Goal: Task Accomplishment & Management: Use online tool/utility

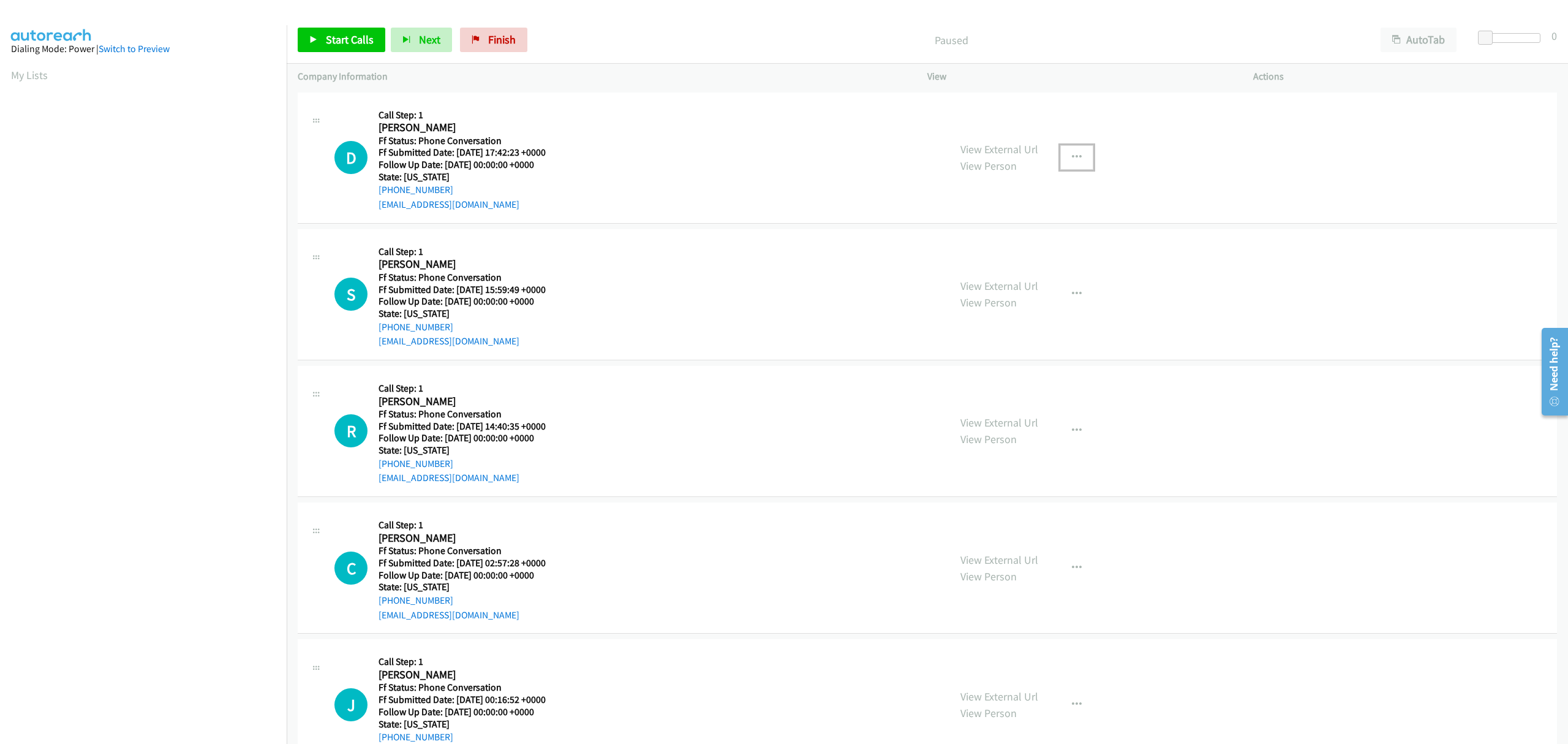
click at [1075, 163] on button "button" at bounding box center [1076, 156] width 33 height 24
click at [968, 239] on link "Skip Call" at bounding box center [1011, 237] width 163 height 24
drag, startPoint x: 198, startPoint y: 8, endPoint x: 806, endPoint y: 30, distance: 608.4
click at [806, 32] on p "Paused" at bounding box center [950, 40] width 814 height 17
click at [1072, 291] on icon "button" at bounding box center [1076, 293] width 10 height 10
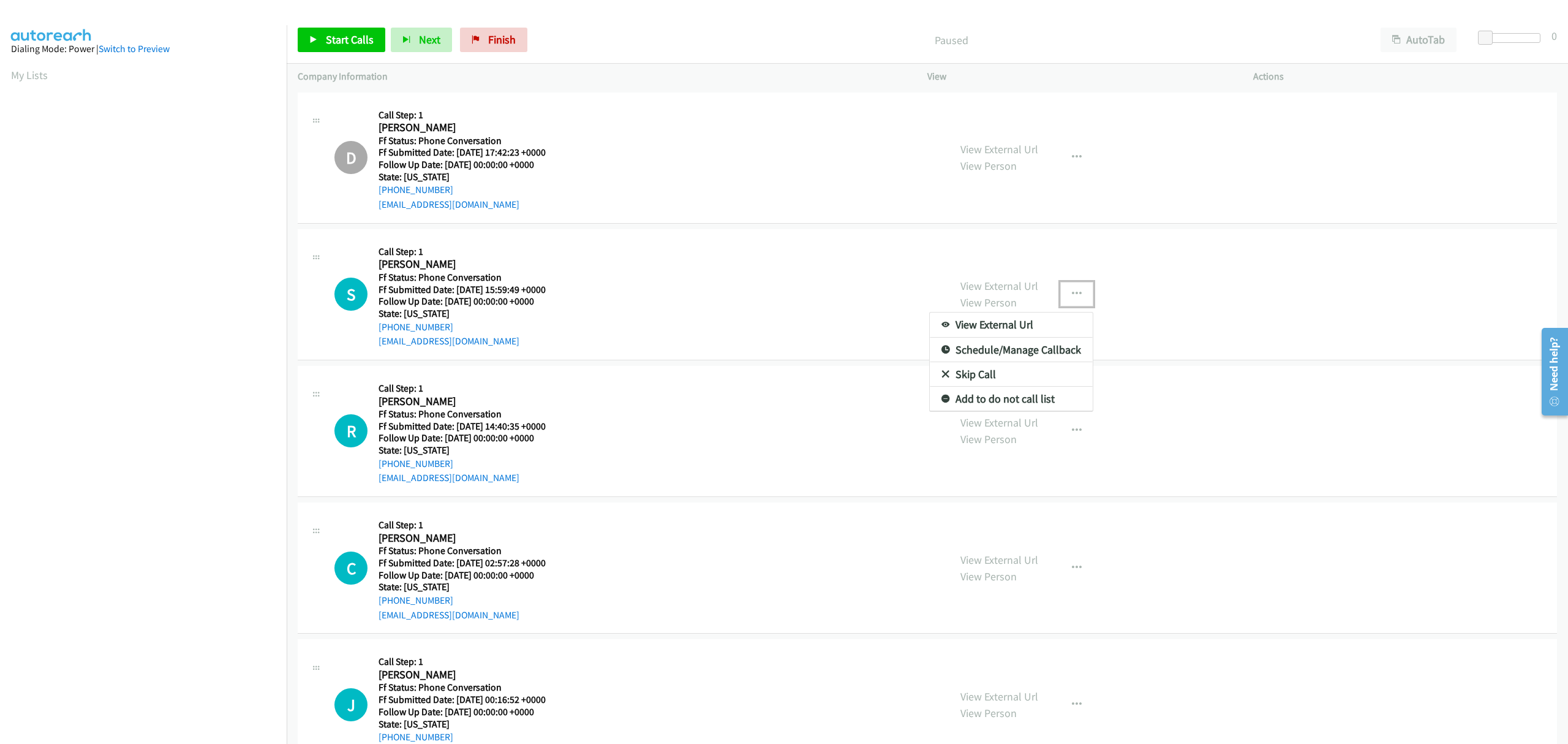
click at [976, 370] on link "Skip Call" at bounding box center [1011, 374] width 163 height 24
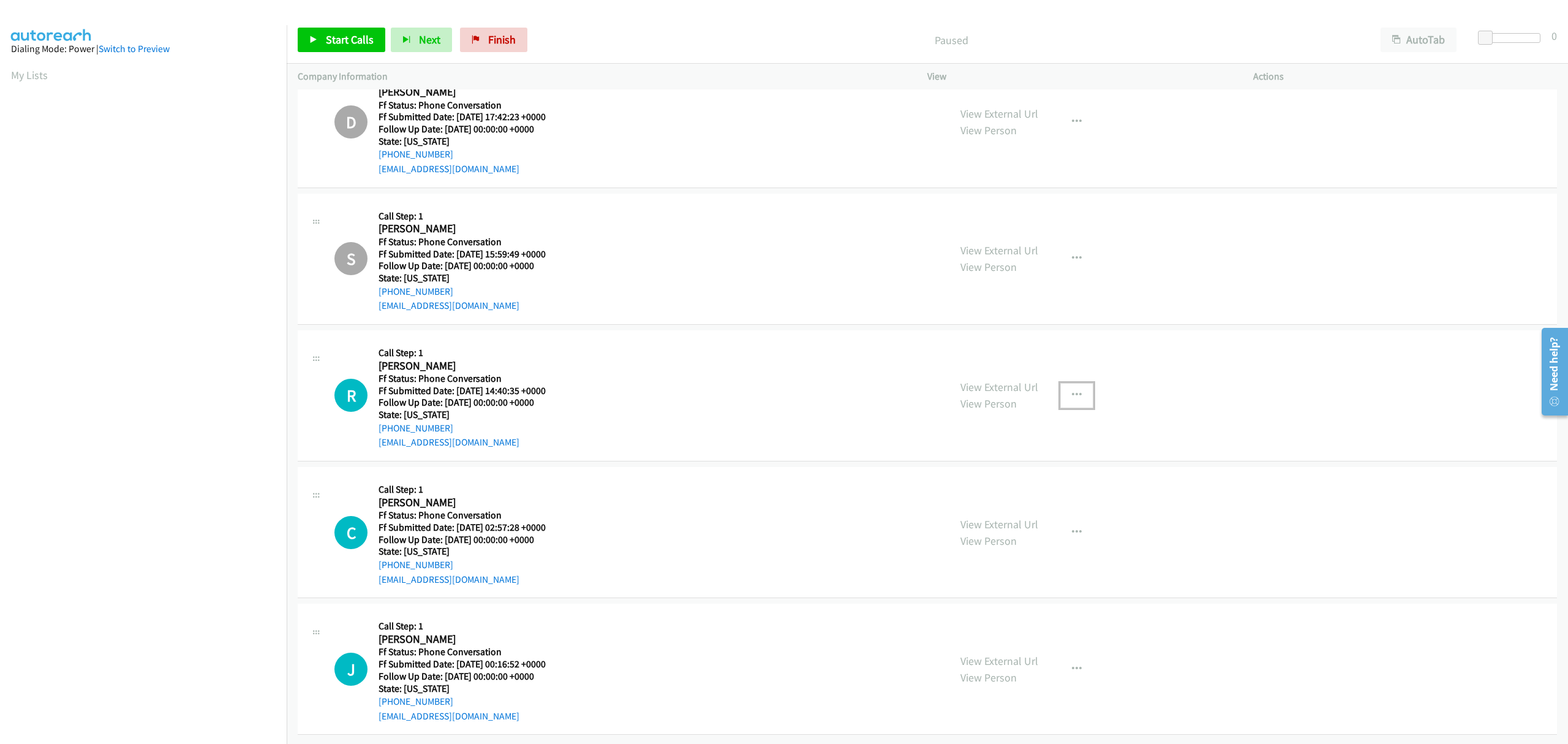
click at [1072, 390] on icon "button" at bounding box center [1076, 394] width 10 height 10
click at [981, 463] on link "Skip Call" at bounding box center [1011, 475] width 163 height 24
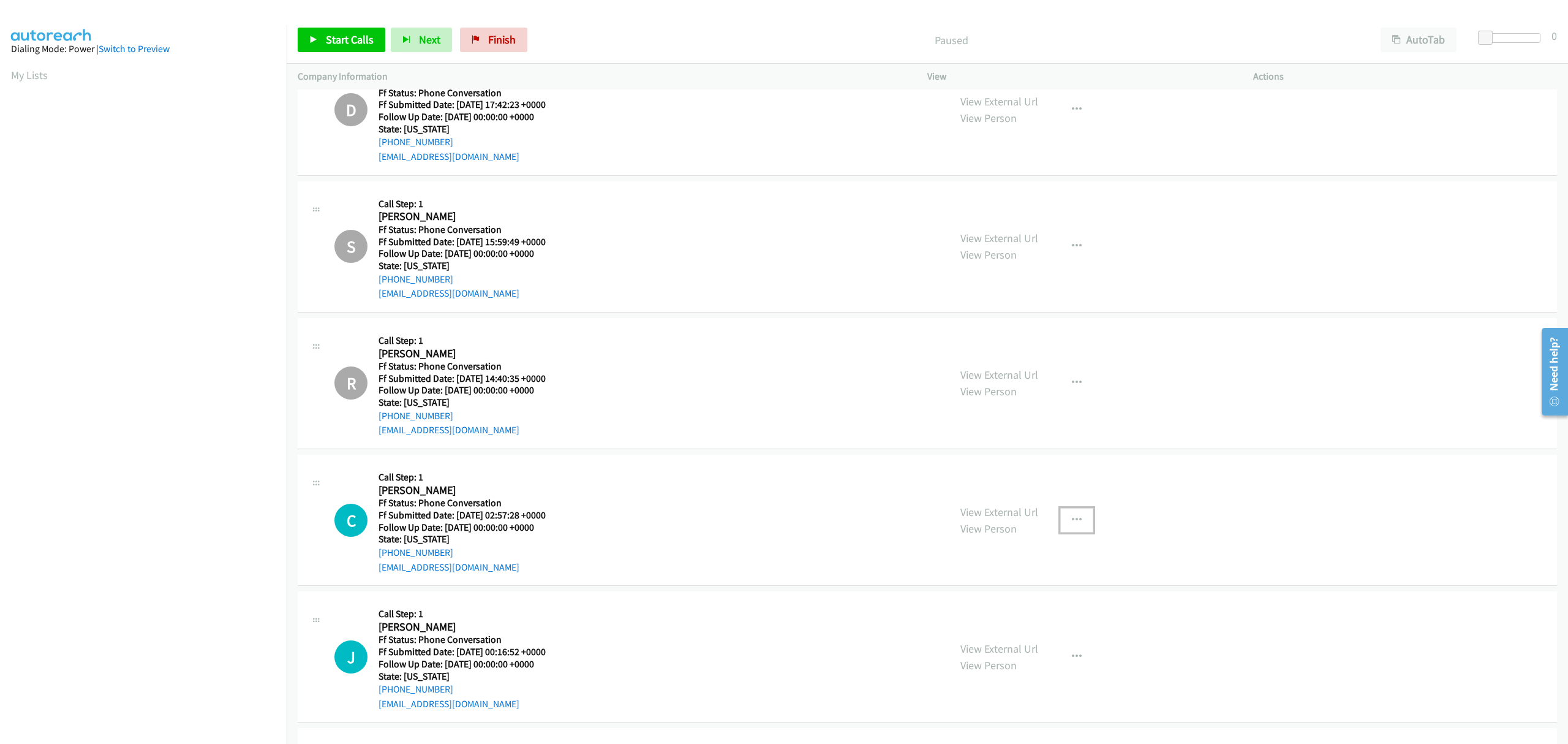
click at [1062, 523] on button "button" at bounding box center [1076, 520] width 33 height 24
click at [964, 598] on link "Skip Call" at bounding box center [1011, 599] width 163 height 24
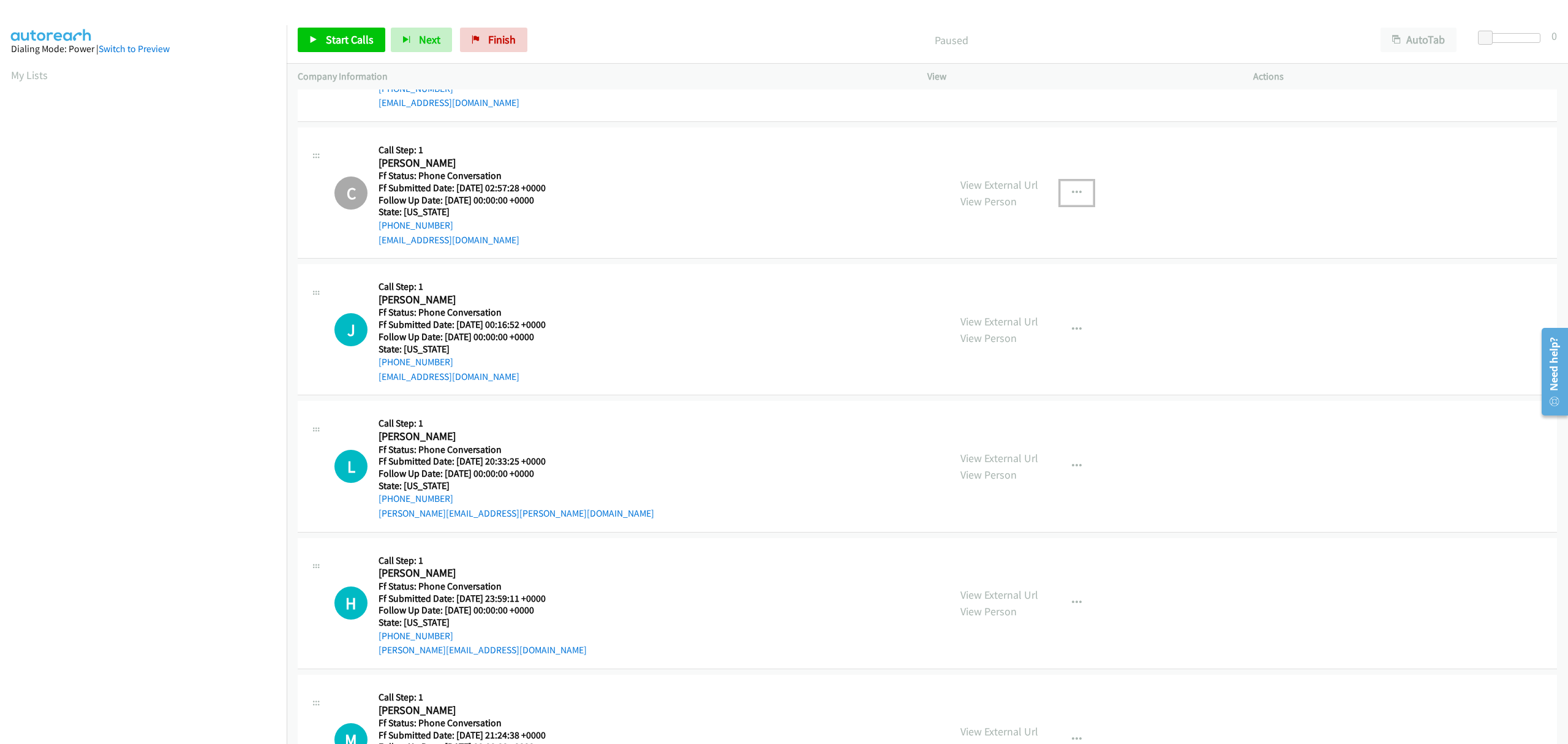
scroll to position [457, 0]
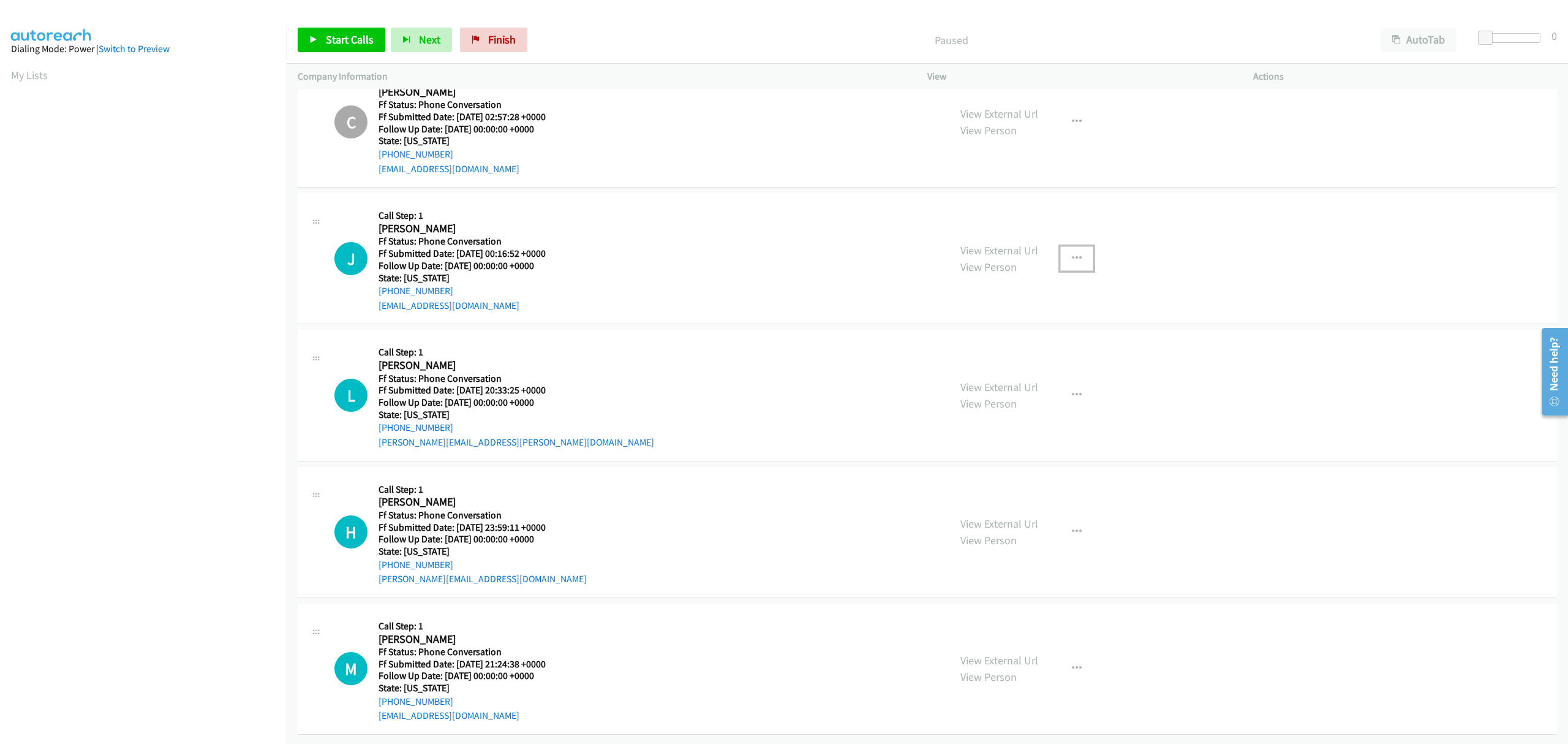
click at [1068, 253] on button "button" at bounding box center [1076, 258] width 33 height 24
click at [966, 326] on link "Skip Call" at bounding box center [1011, 338] width 163 height 24
click at [1072, 390] on icon "button" at bounding box center [1076, 394] width 10 height 10
click at [968, 463] on link "Skip Call" at bounding box center [1011, 475] width 163 height 24
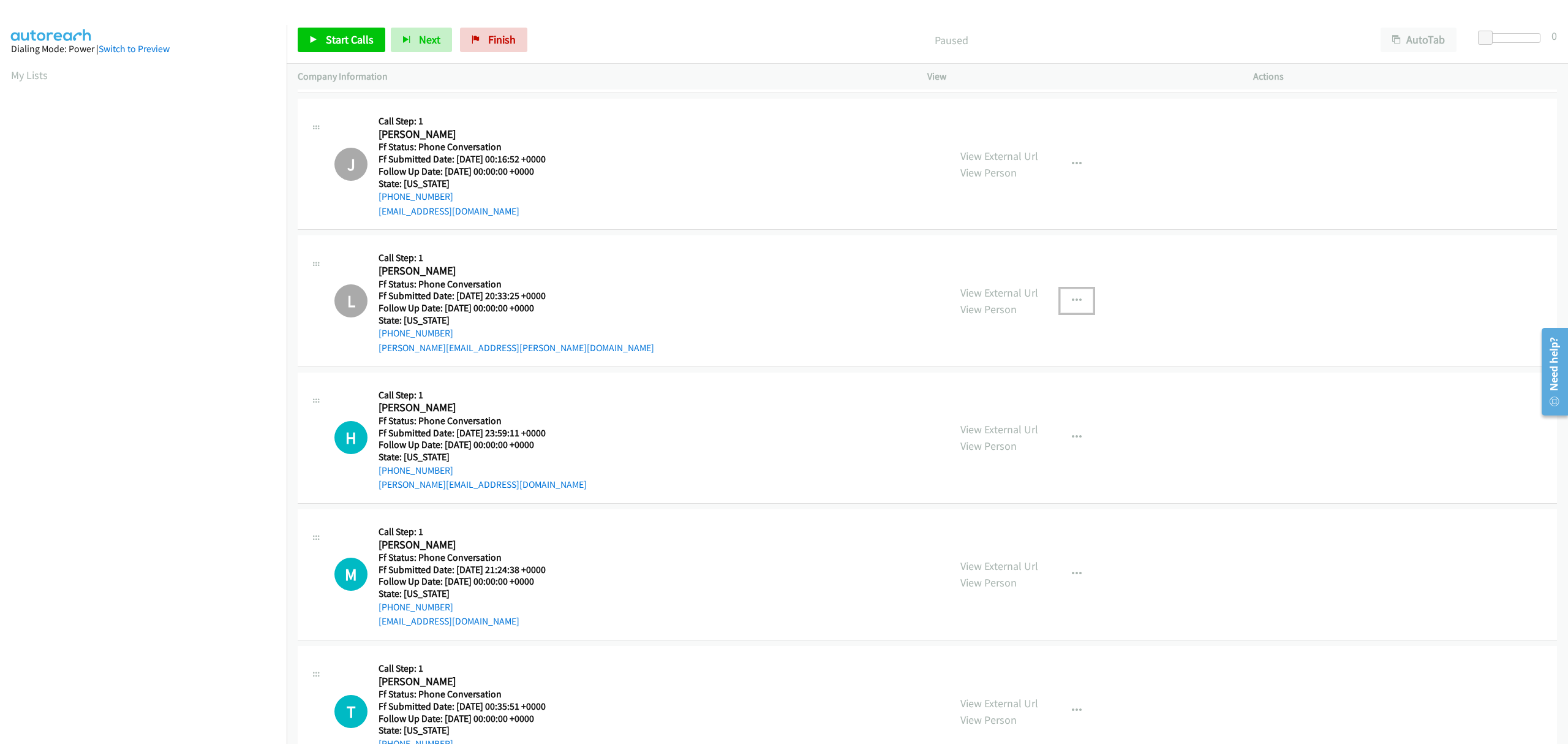
scroll to position [704, 0]
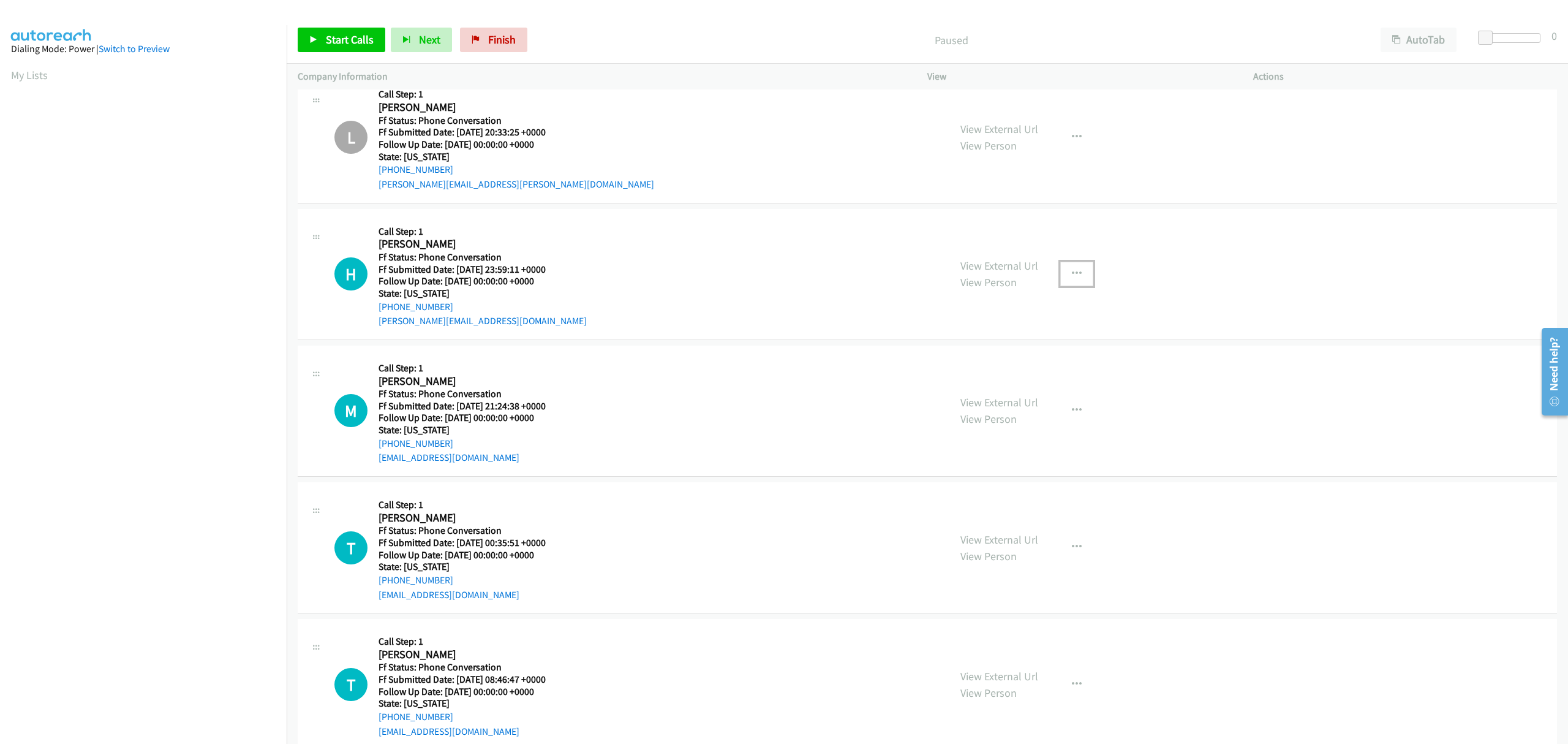
click at [1062, 271] on button "button" at bounding box center [1076, 274] width 33 height 24
click at [968, 351] on link "Skip Call" at bounding box center [1011, 353] width 163 height 24
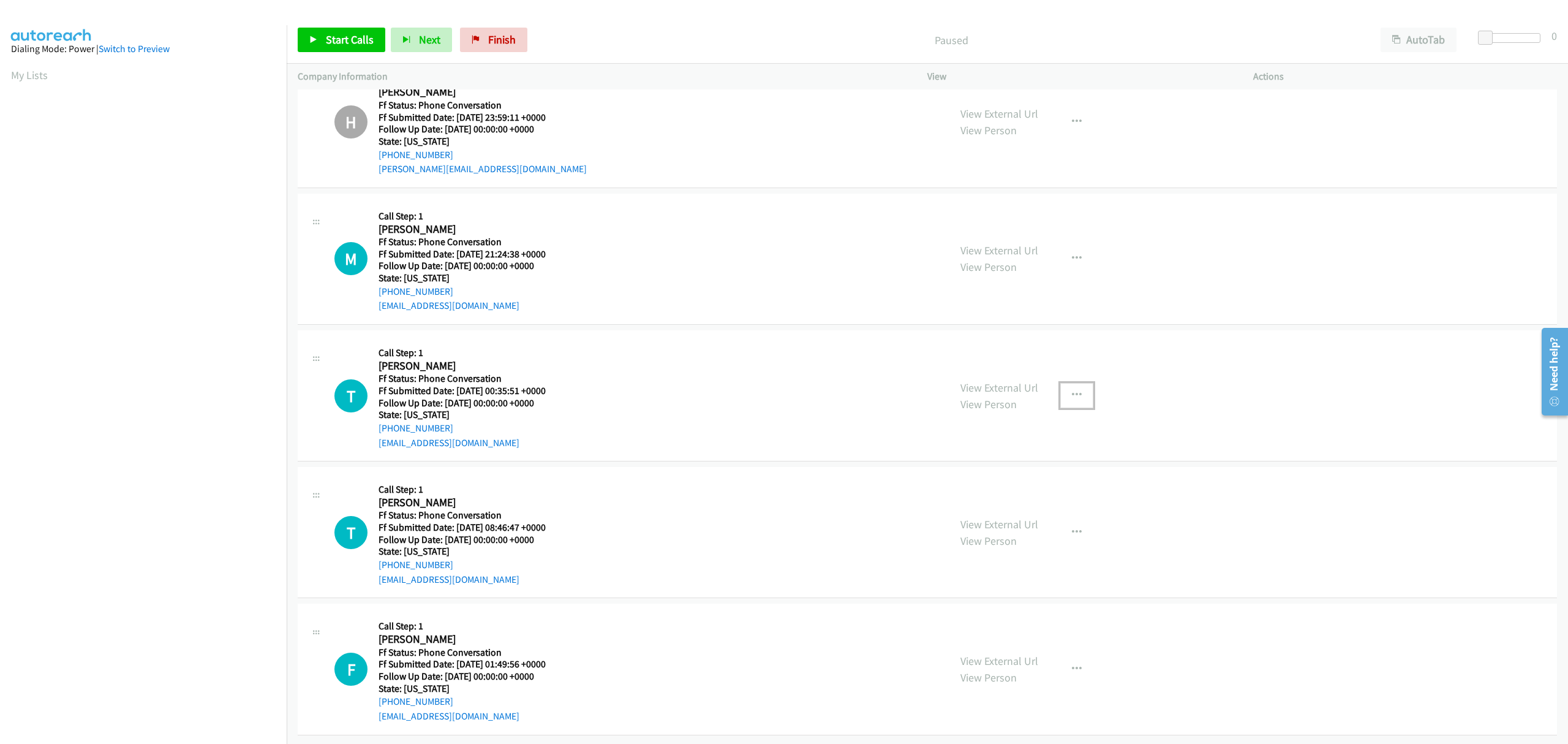
click at [1072, 390] on icon "button" at bounding box center [1076, 394] width 10 height 10
click at [978, 469] on link "Skip Call" at bounding box center [1011, 475] width 163 height 24
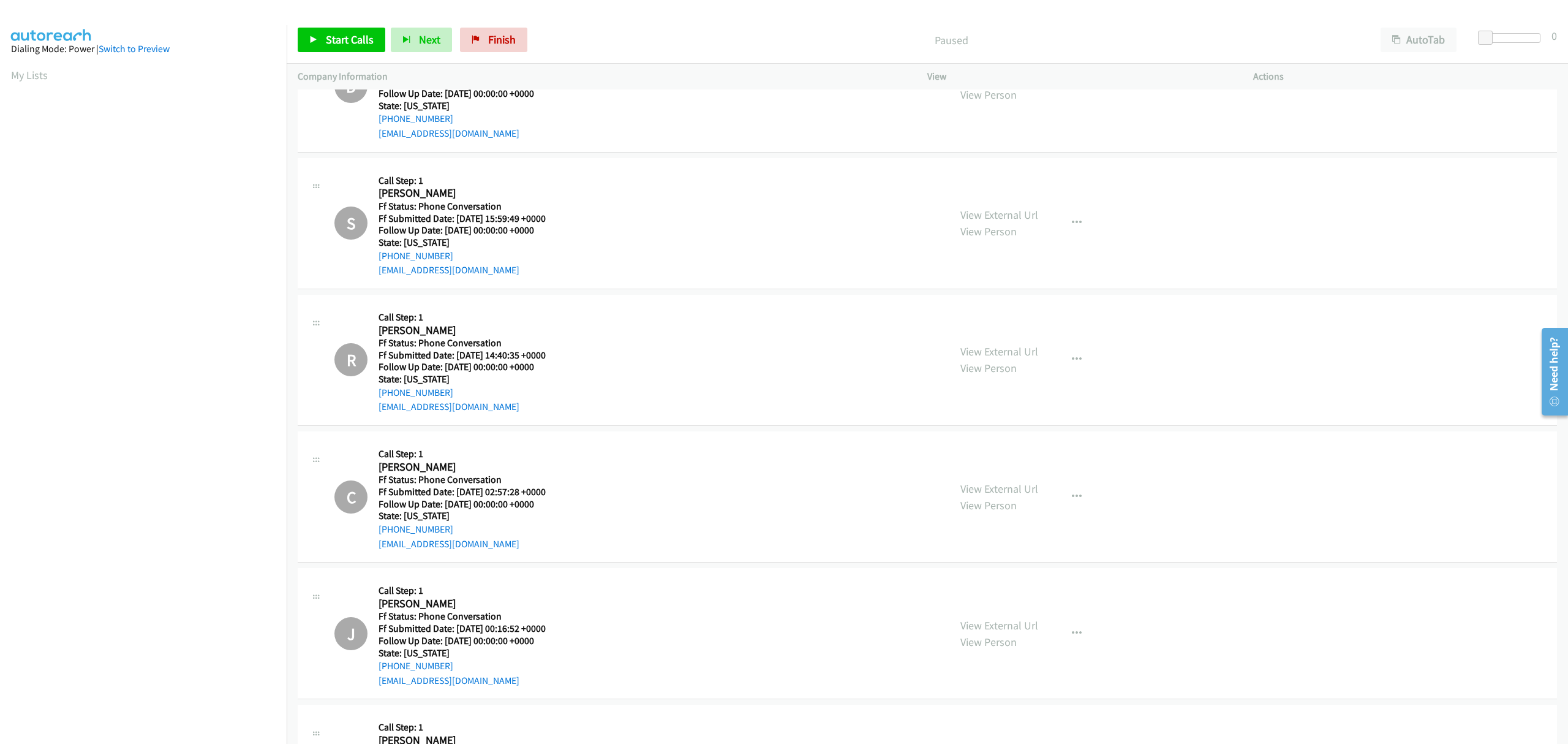
scroll to position [0, 0]
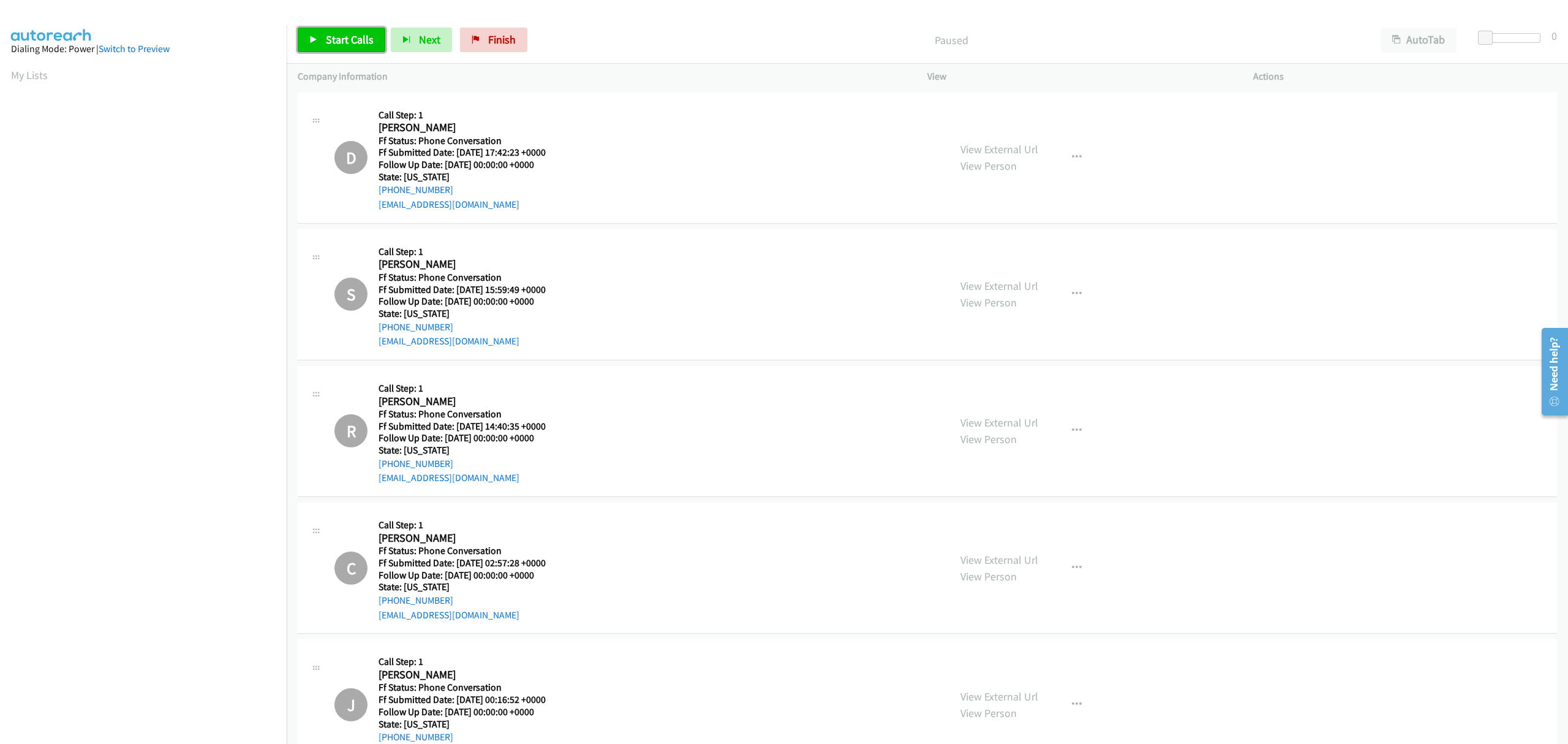
click at [361, 38] on span "Start Calls" at bounding box center [350, 39] width 47 height 14
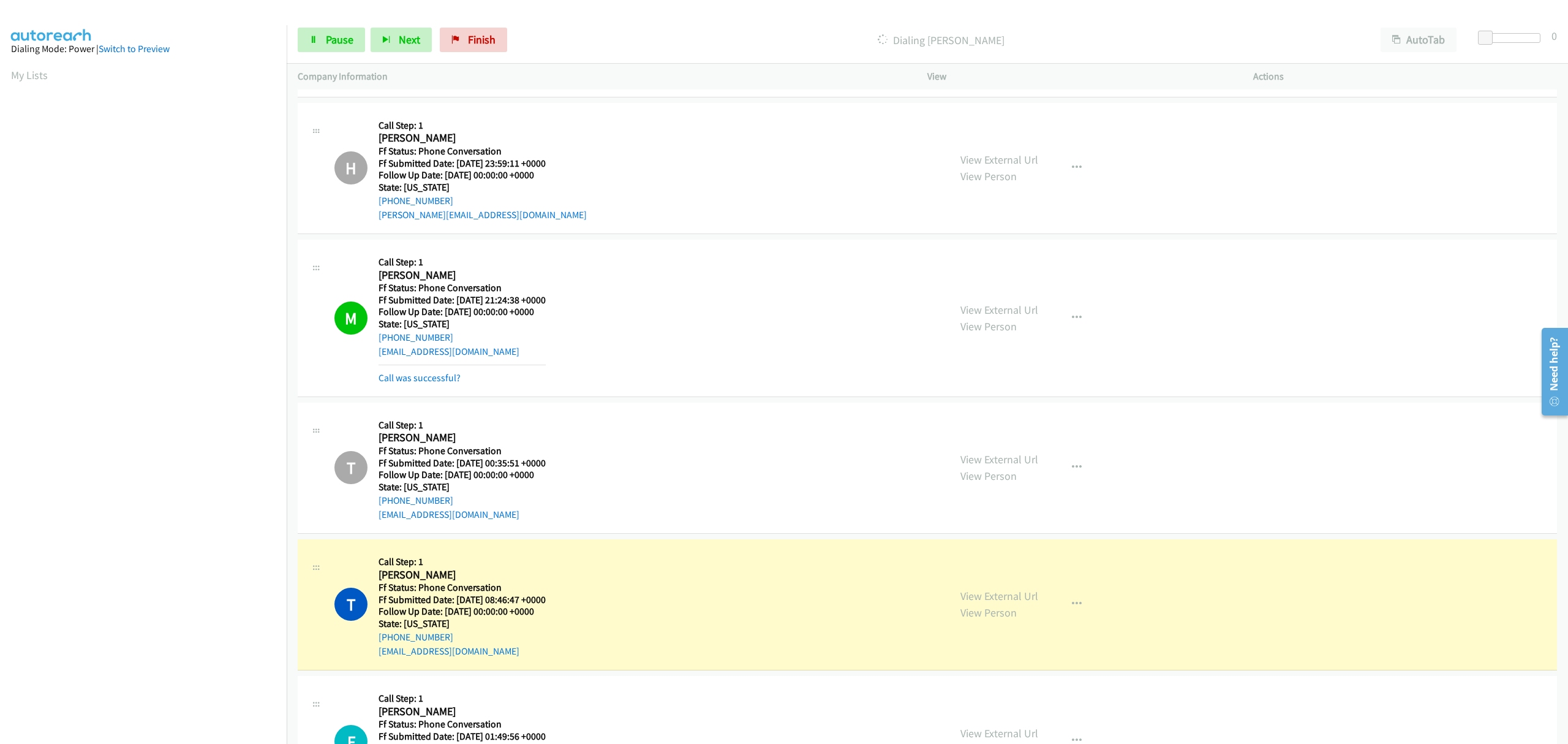
scroll to position [816, 0]
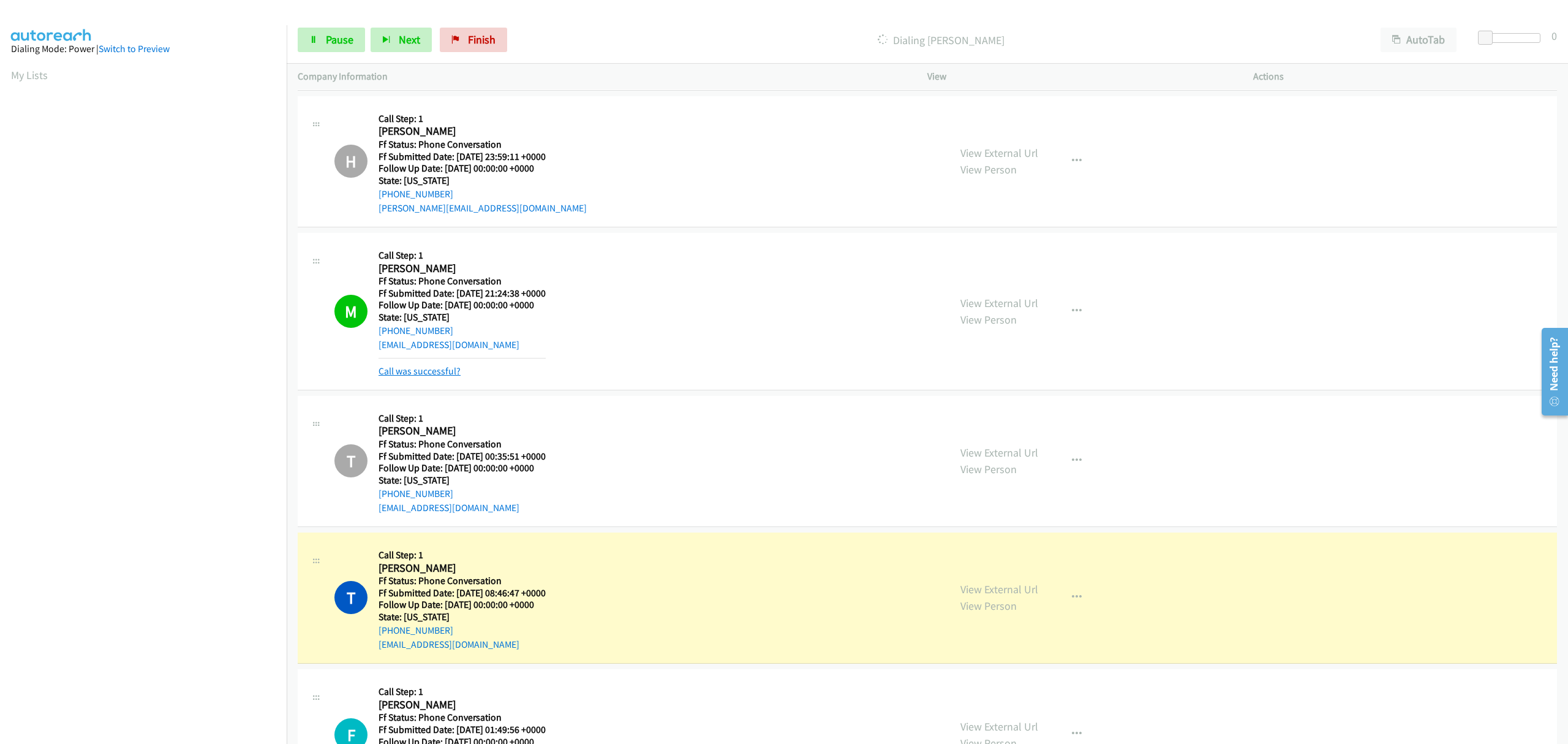
click at [443, 368] on link "Call was successful?" at bounding box center [419, 370] width 82 height 12
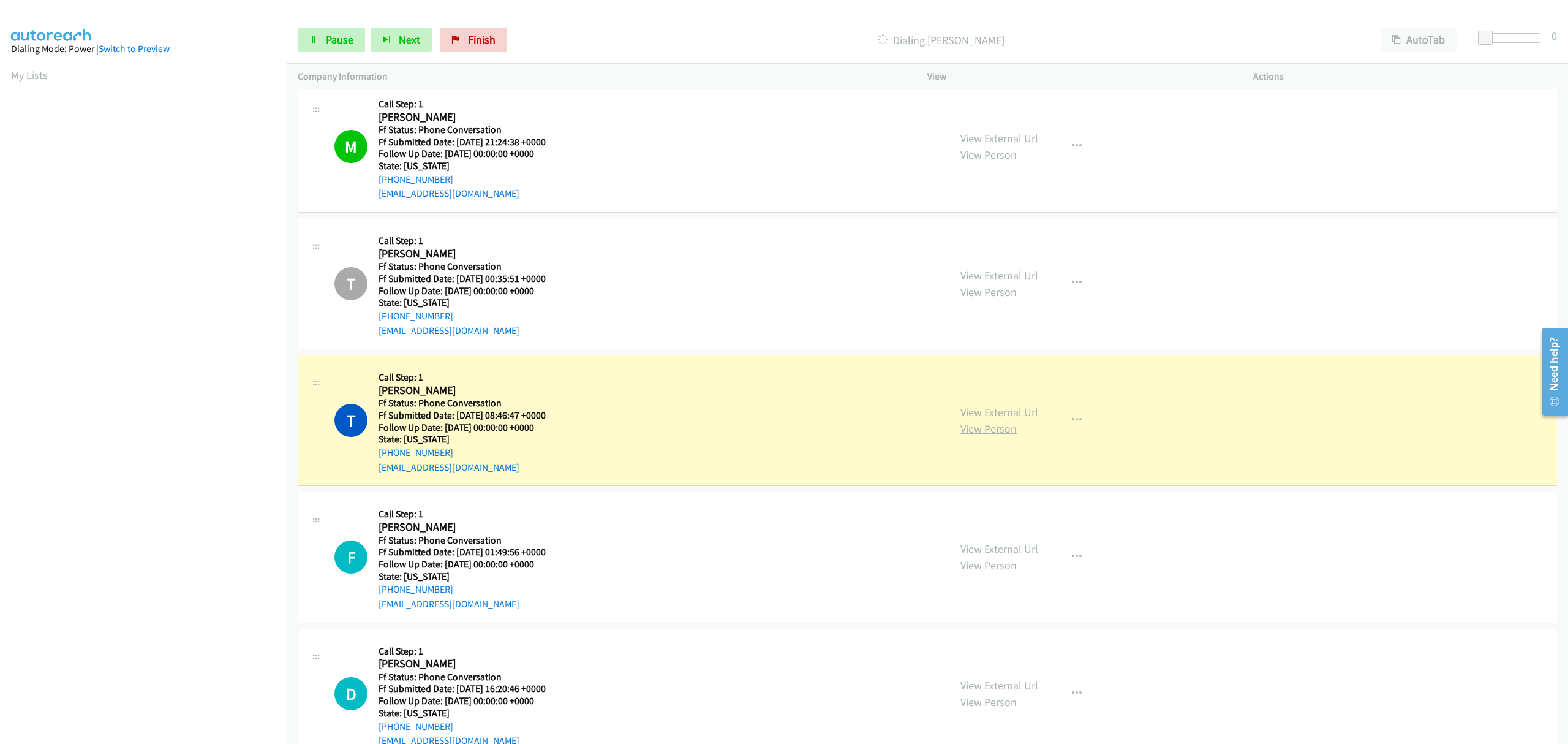
scroll to position [980, 0]
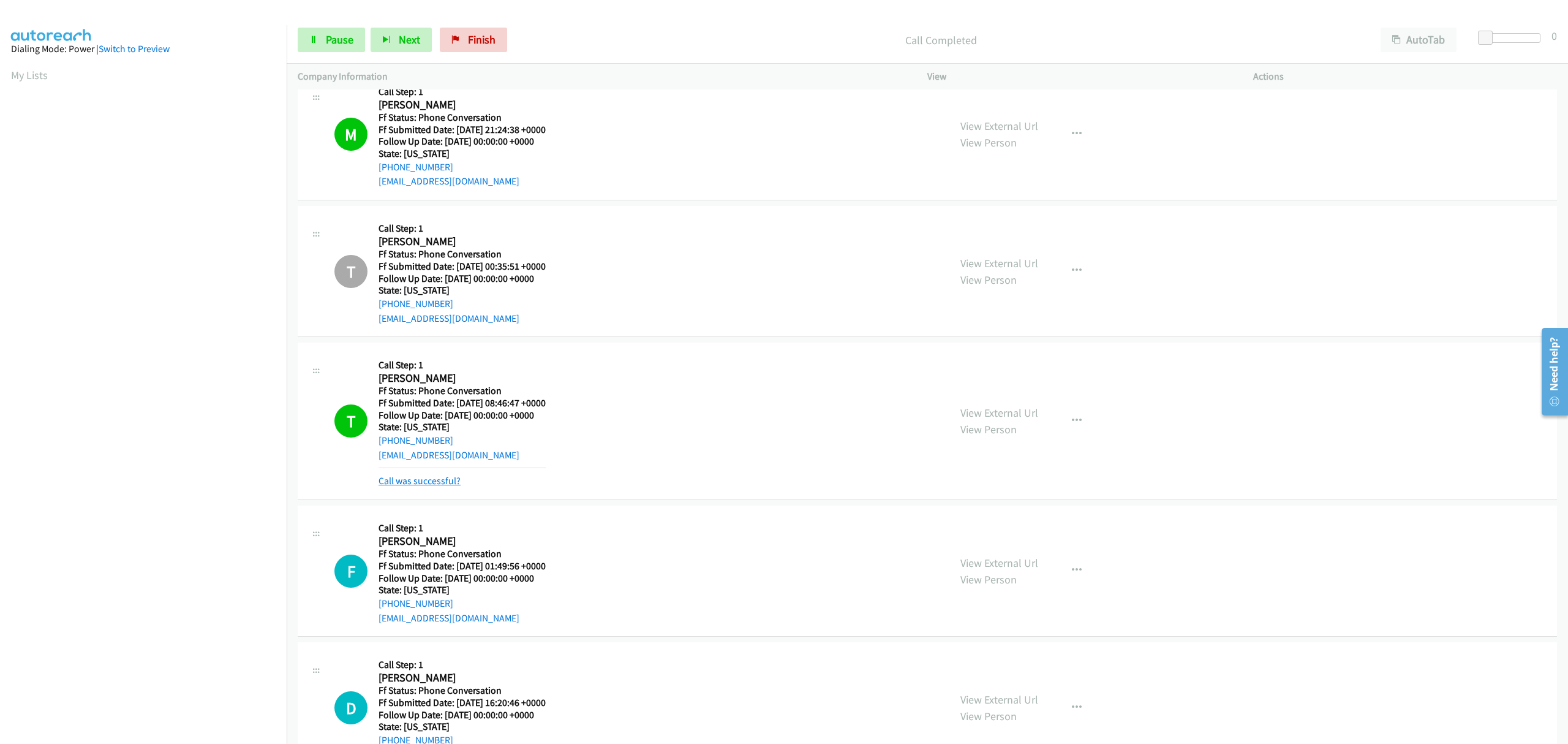
click at [417, 483] on link "Call was successful?" at bounding box center [419, 480] width 82 height 12
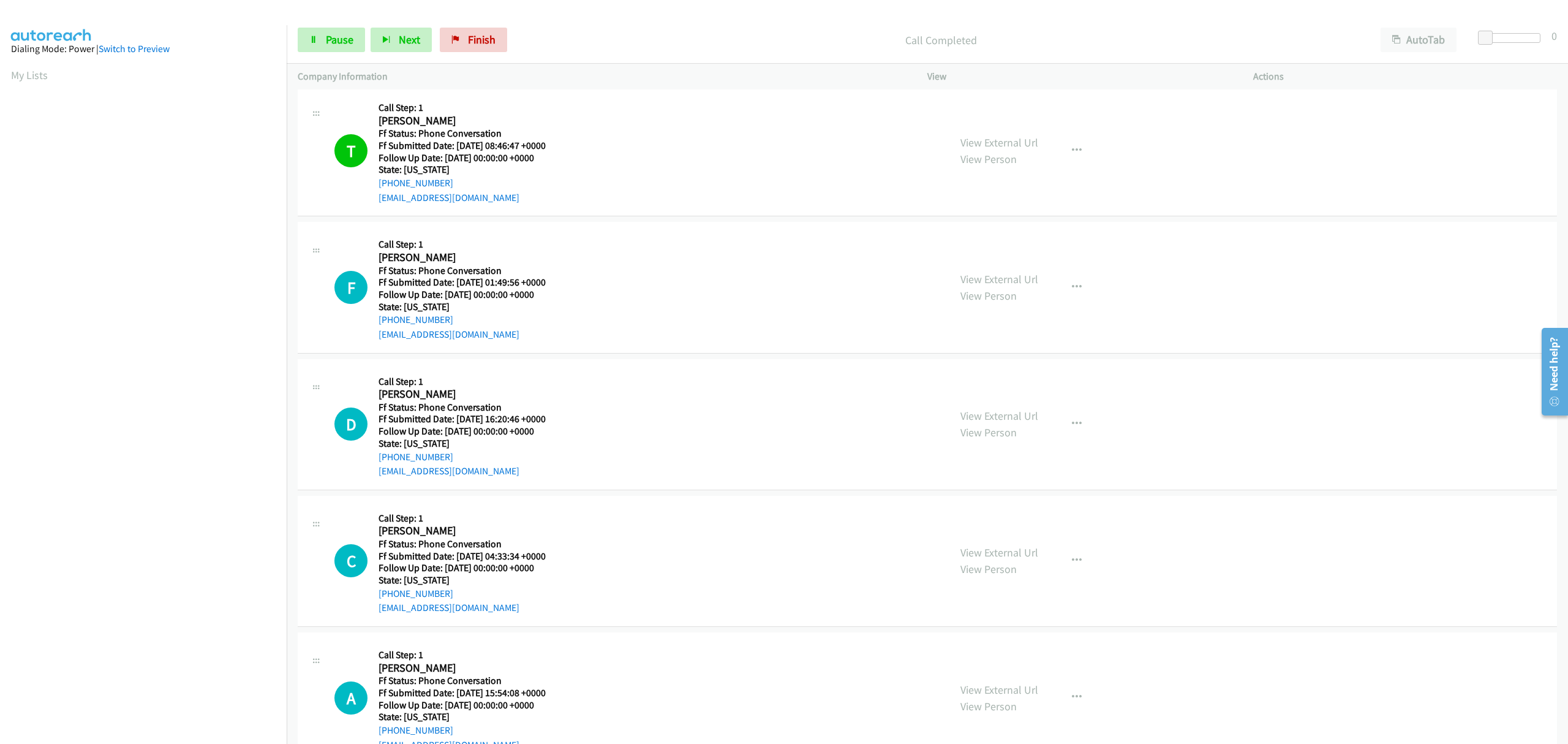
scroll to position [1280, 0]
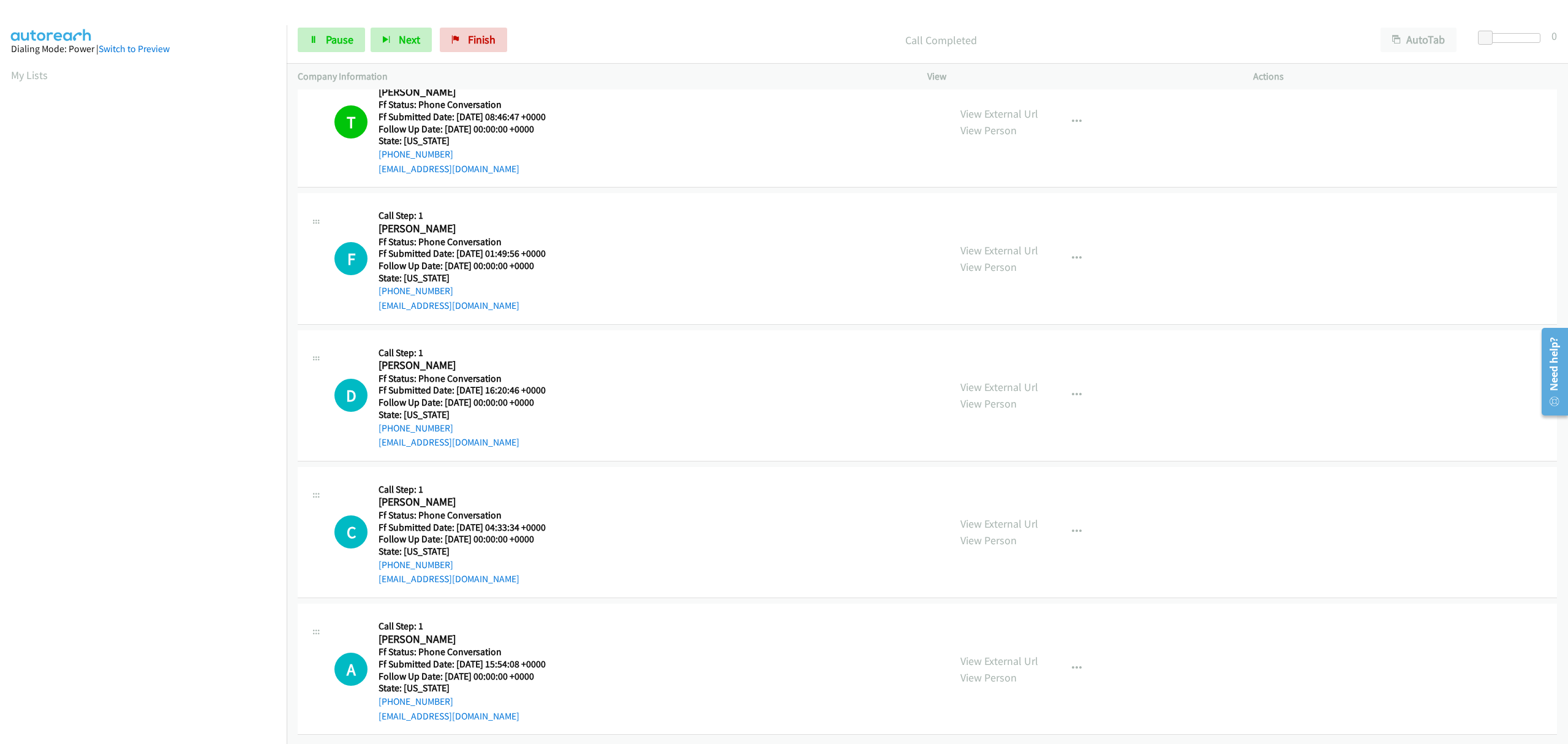
drag, startPoint x: 988, startPoint y: 511, endPoint x: 1018, endPoint y: 509, distance: 30.1
click at [1074, 664] on icon "button" at bounding box center [1076, 668] width 10 height 10
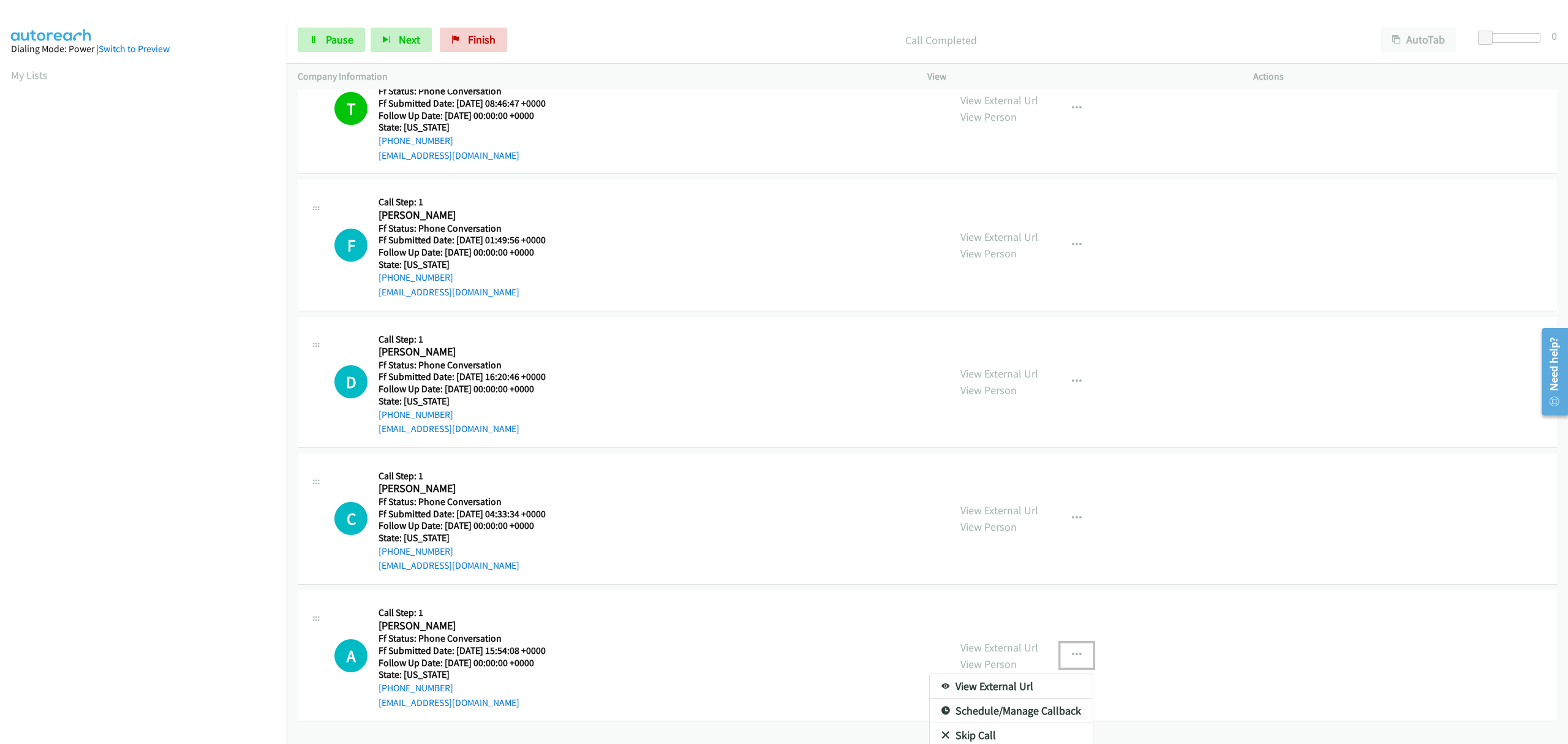
scroll to position [1324, 0]
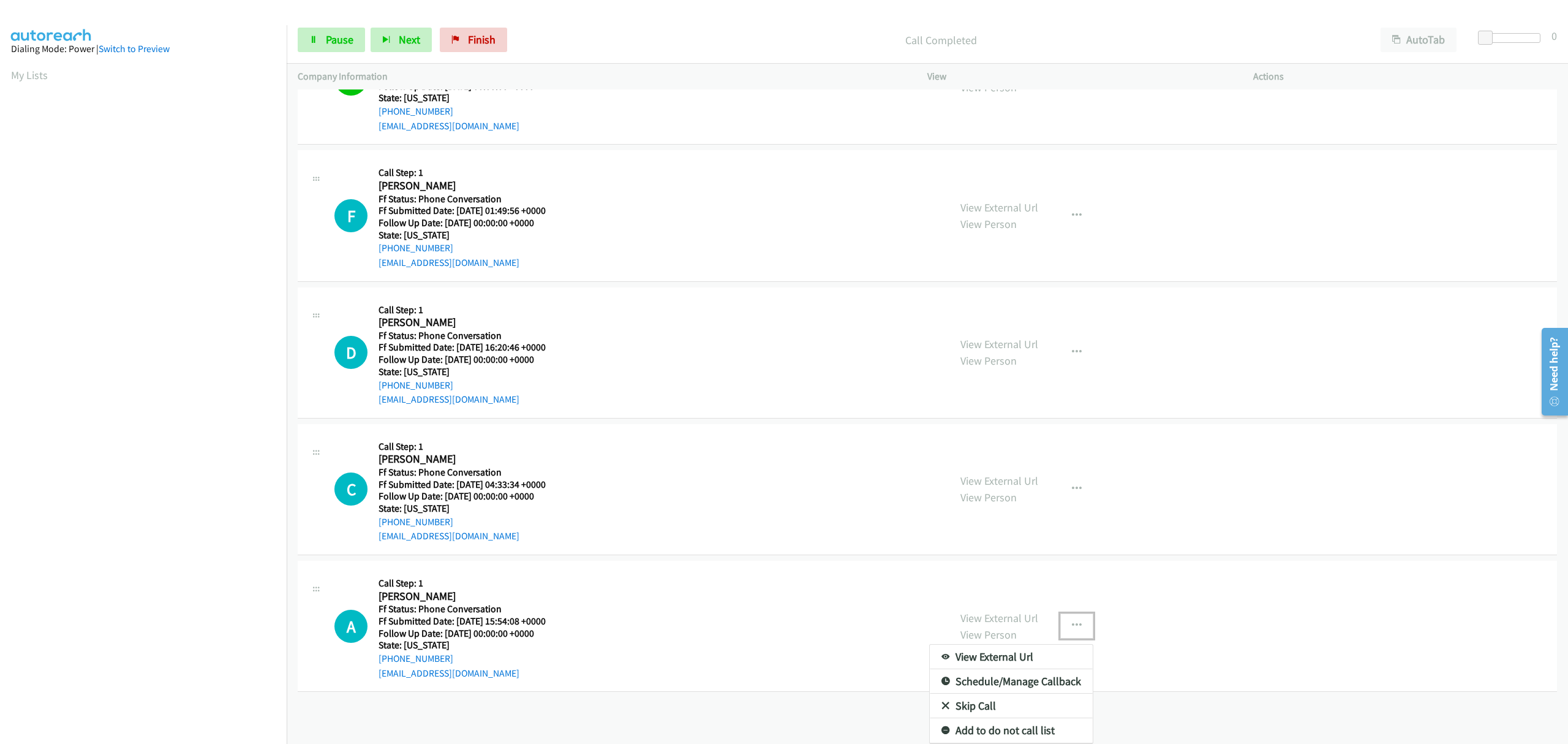
click at [974, 694] on link "Skip Call" at bounding box center [1011, 706] width 163 height 24
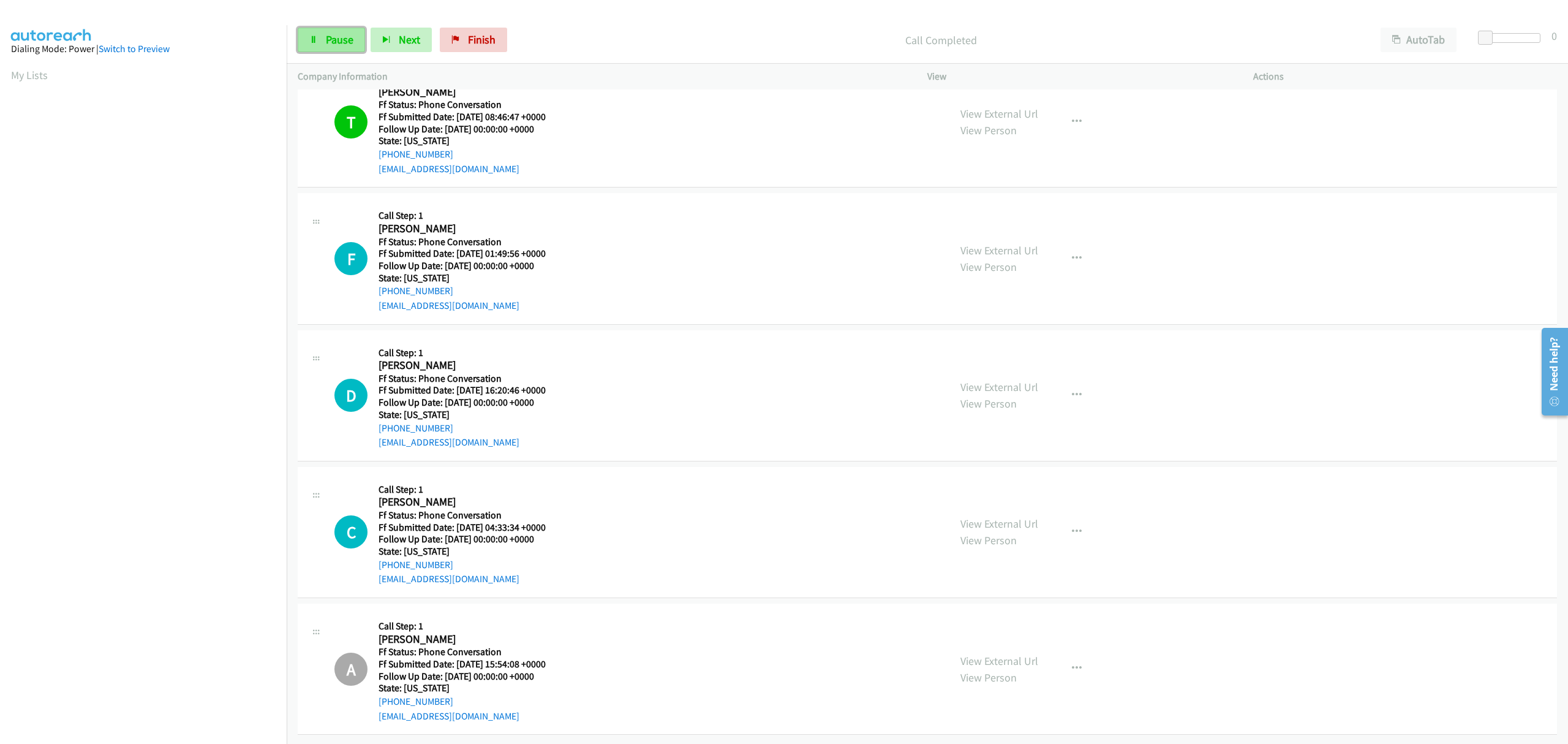
click at [316, 42] on icon at bounding box center [314, 40] width 9 height 9
click at [489, 32] on span "Finish" at bounding box center [502, 39] width 28 height 14
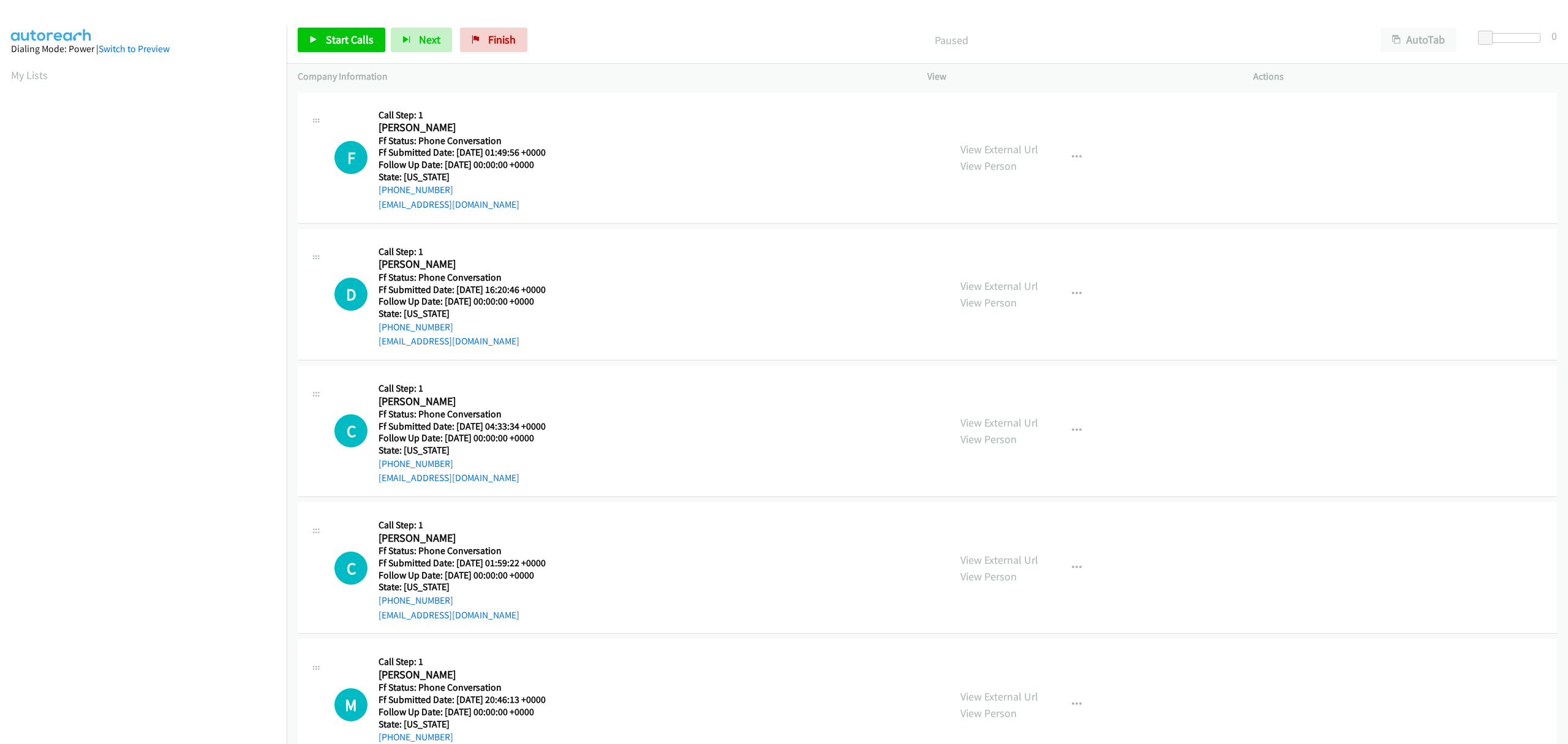
scroll to position [47, 0]
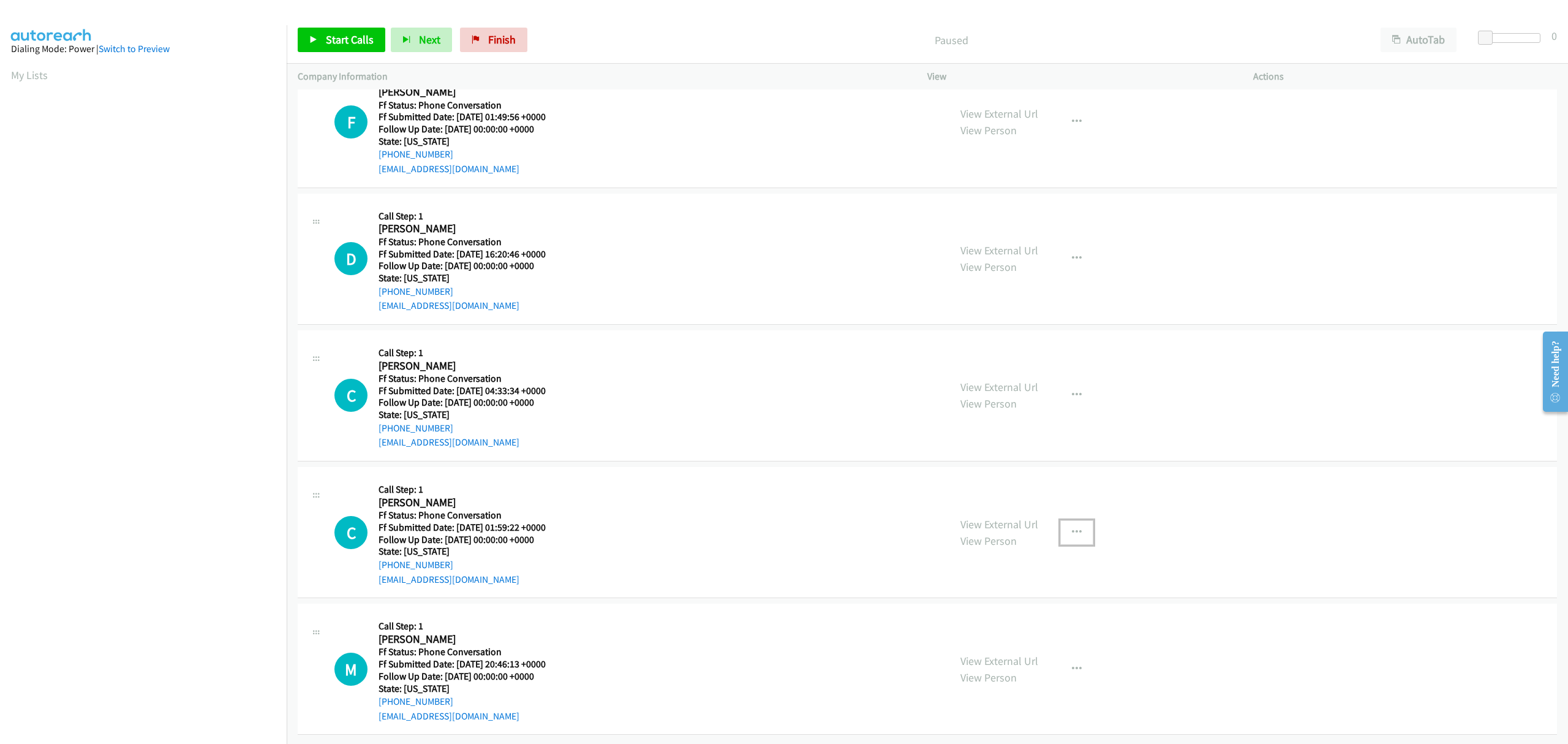
click at [1072, 528] on icon "button" at bounding box center [1076, 532] width 10 height 10
click at [983, 600] on link "Skip Call" at bounding box center [1011, 612] width 163 height 24
click at [1072, 664] on icon "button" at bounding box center [1076, 669] width 10 height 10
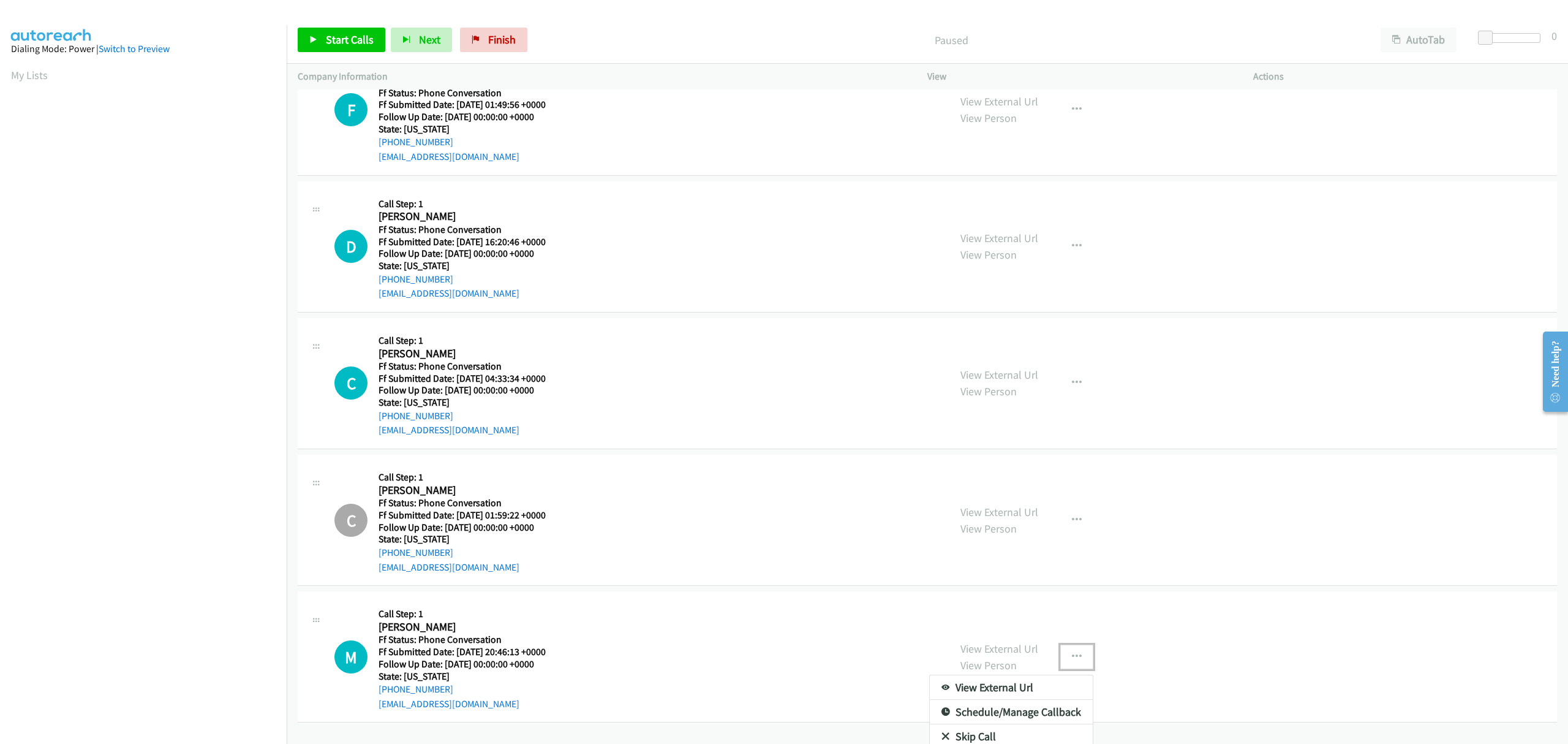
scroll to position [93, 0]
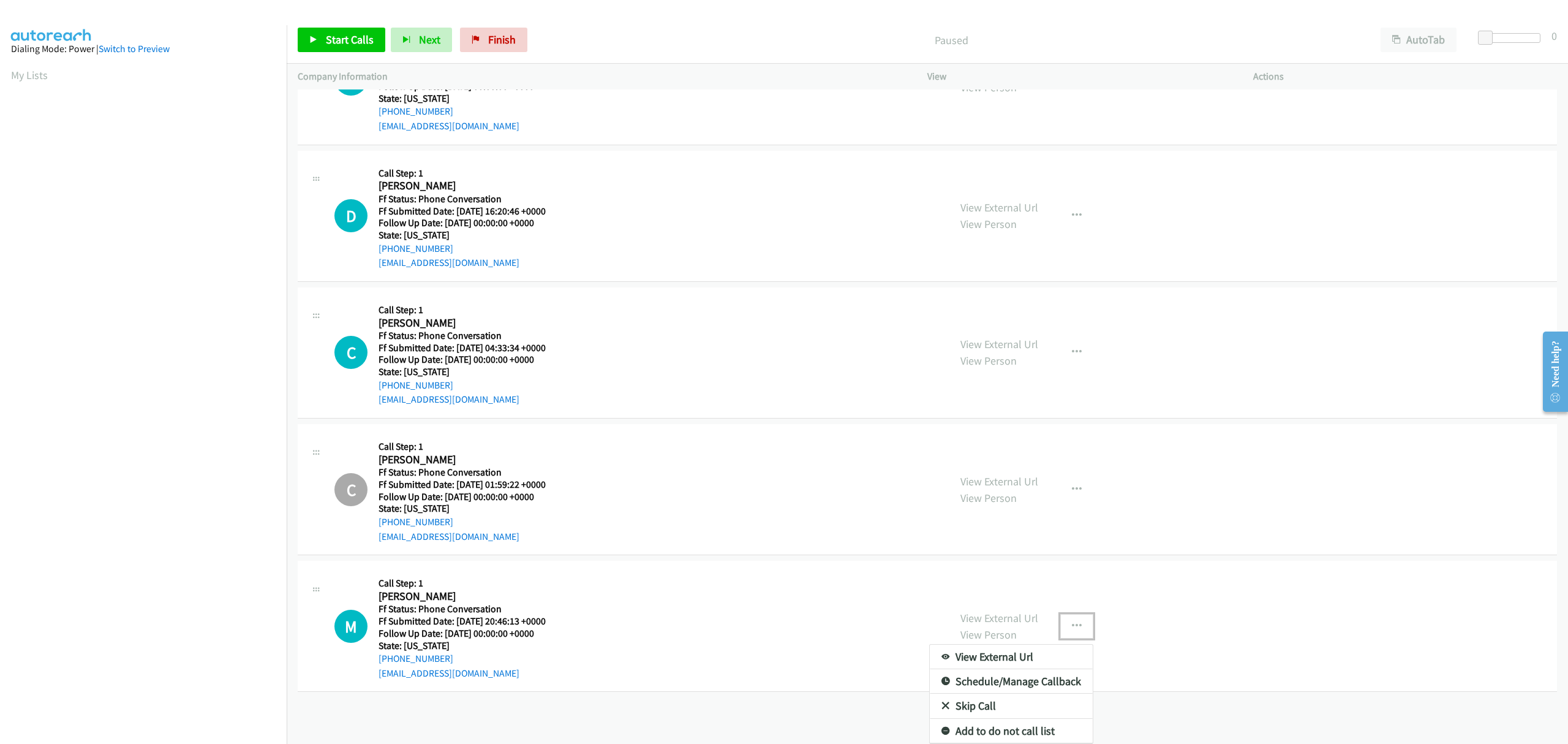
click at [957, 694] on link "Skip Call" at bounding box center [1011, 706] width 163 height 24
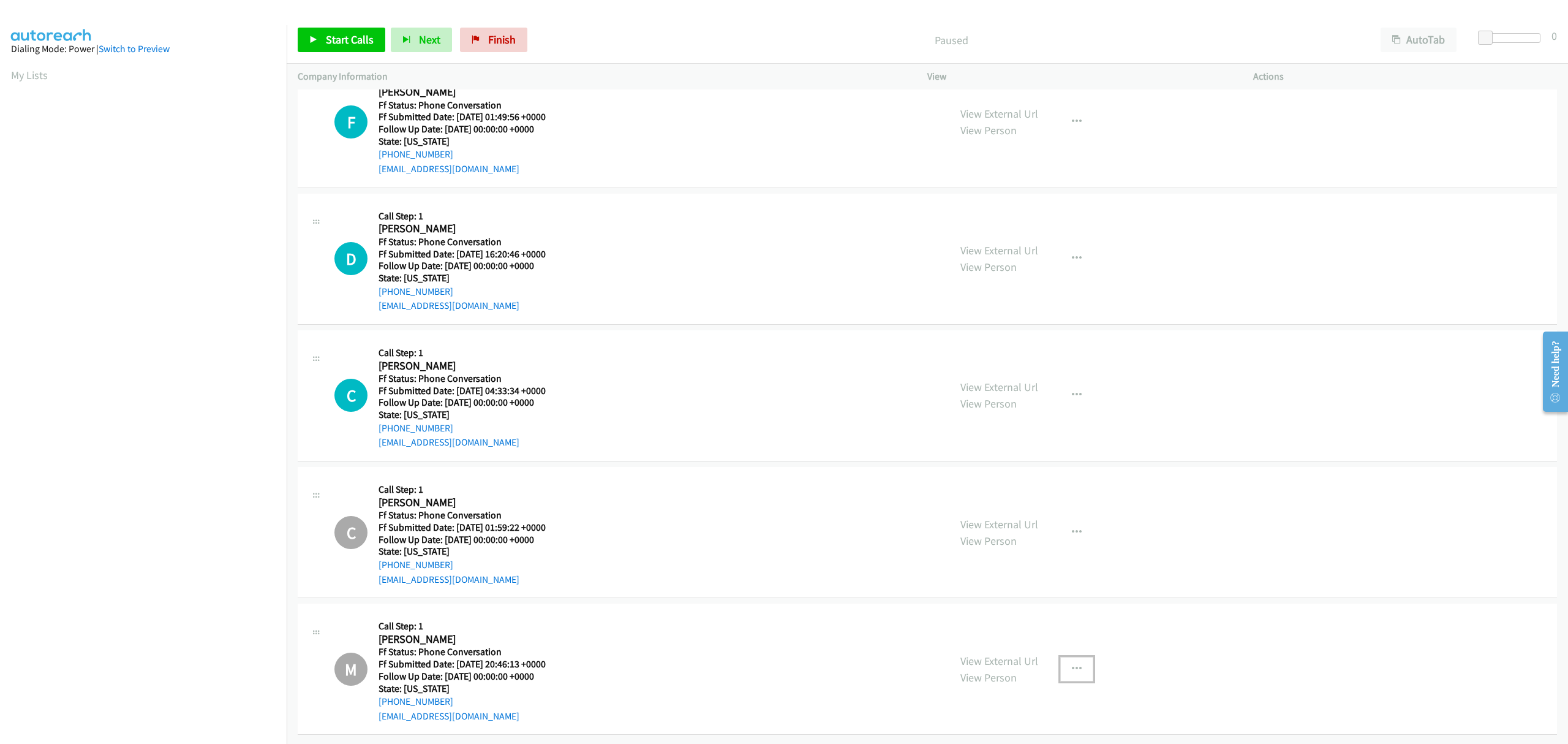
scroll to position [0, 0]
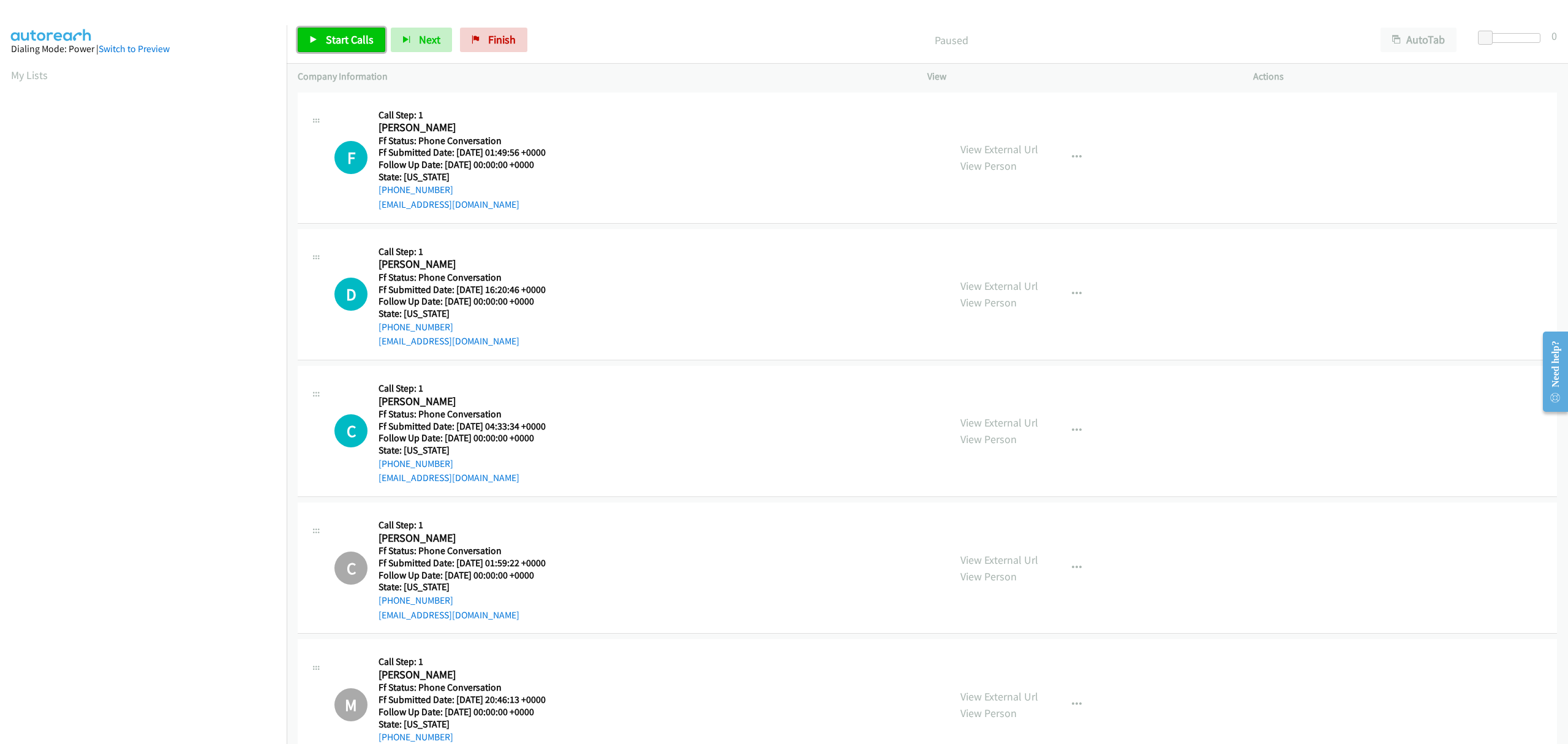
click at [343, 40] on span "Start Calls" at bounding box center [350, 39] width 47 height 14
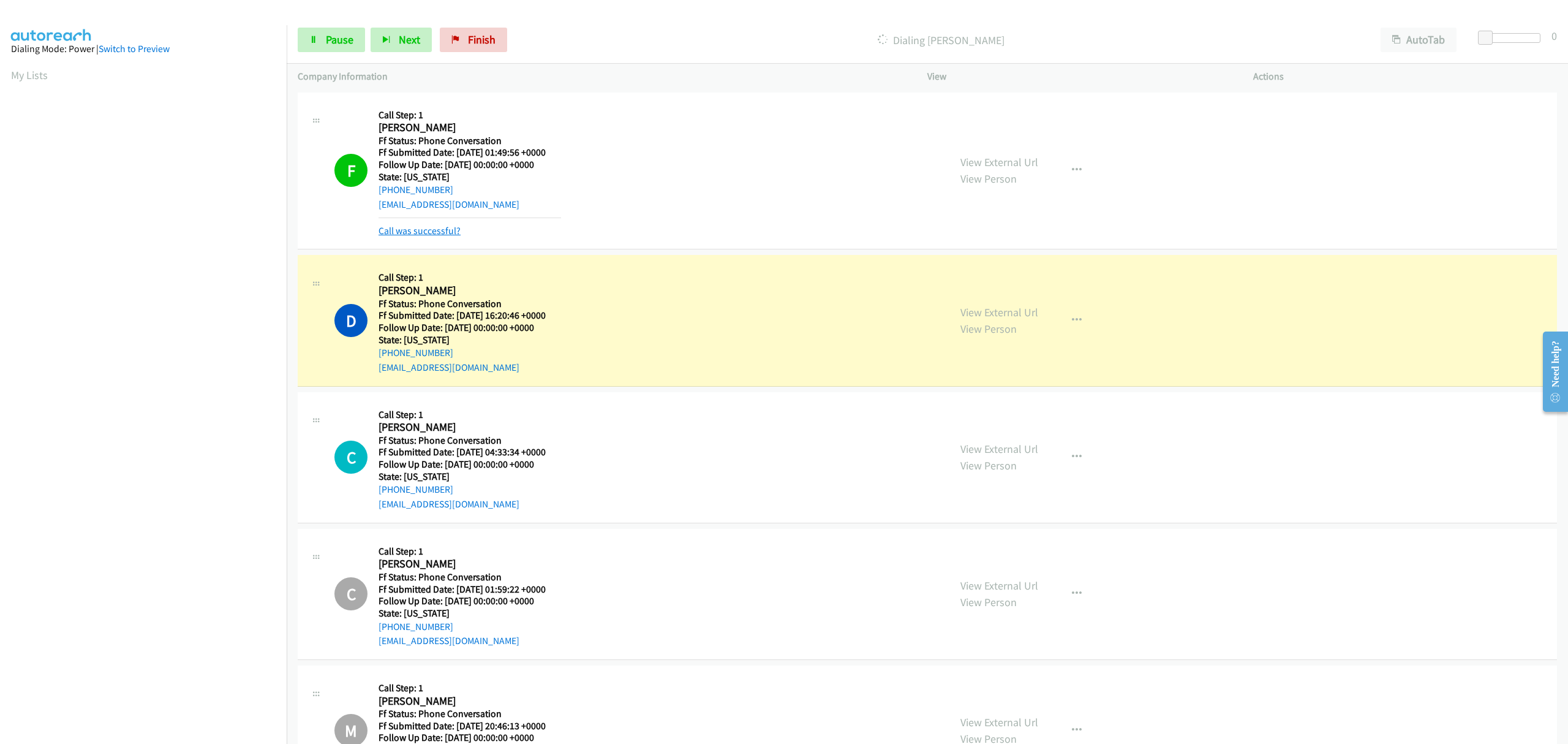
click at [449, 232] on link "Call was successful?" at bounding box center [419, 230] width 82 height 12
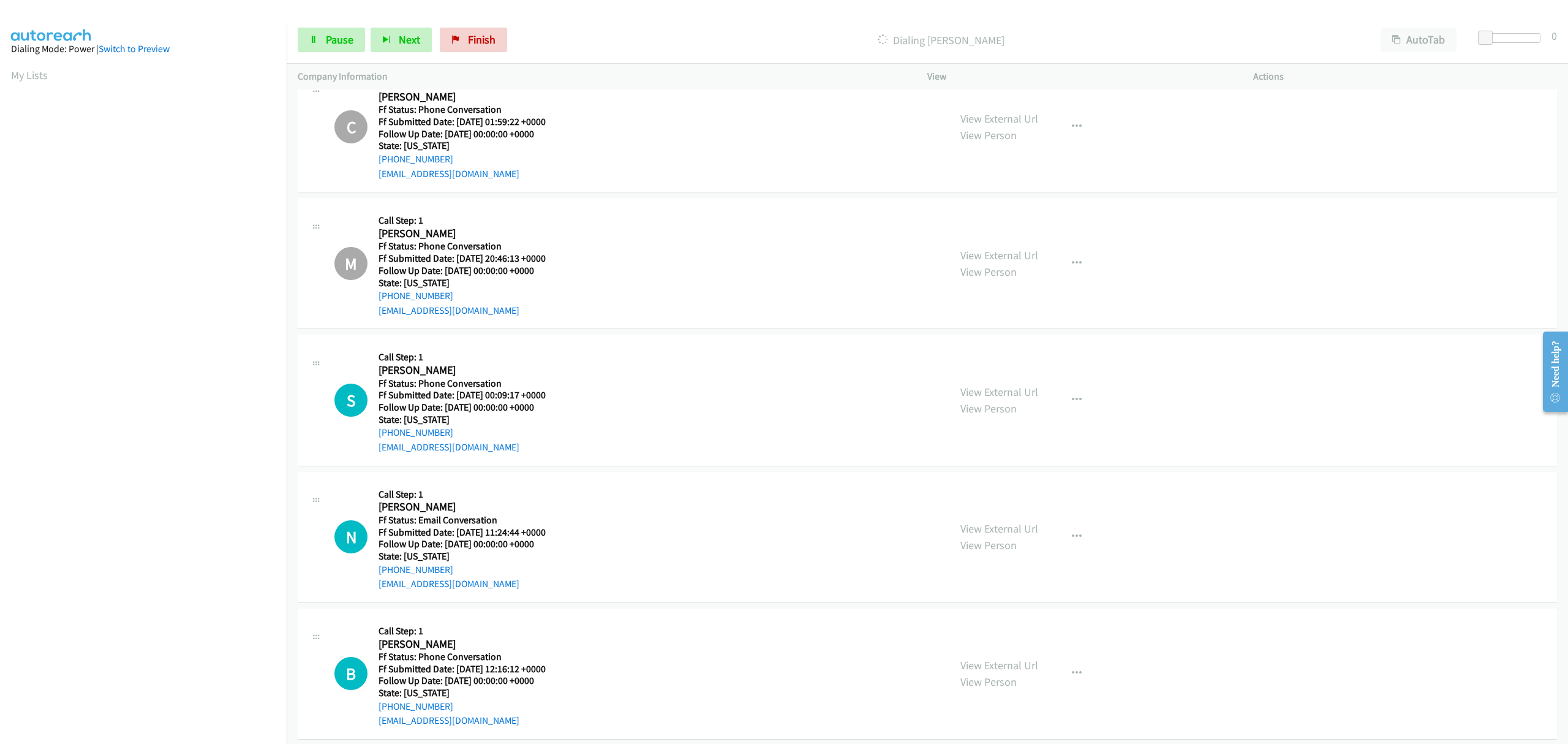
scroll to position [459, 0]
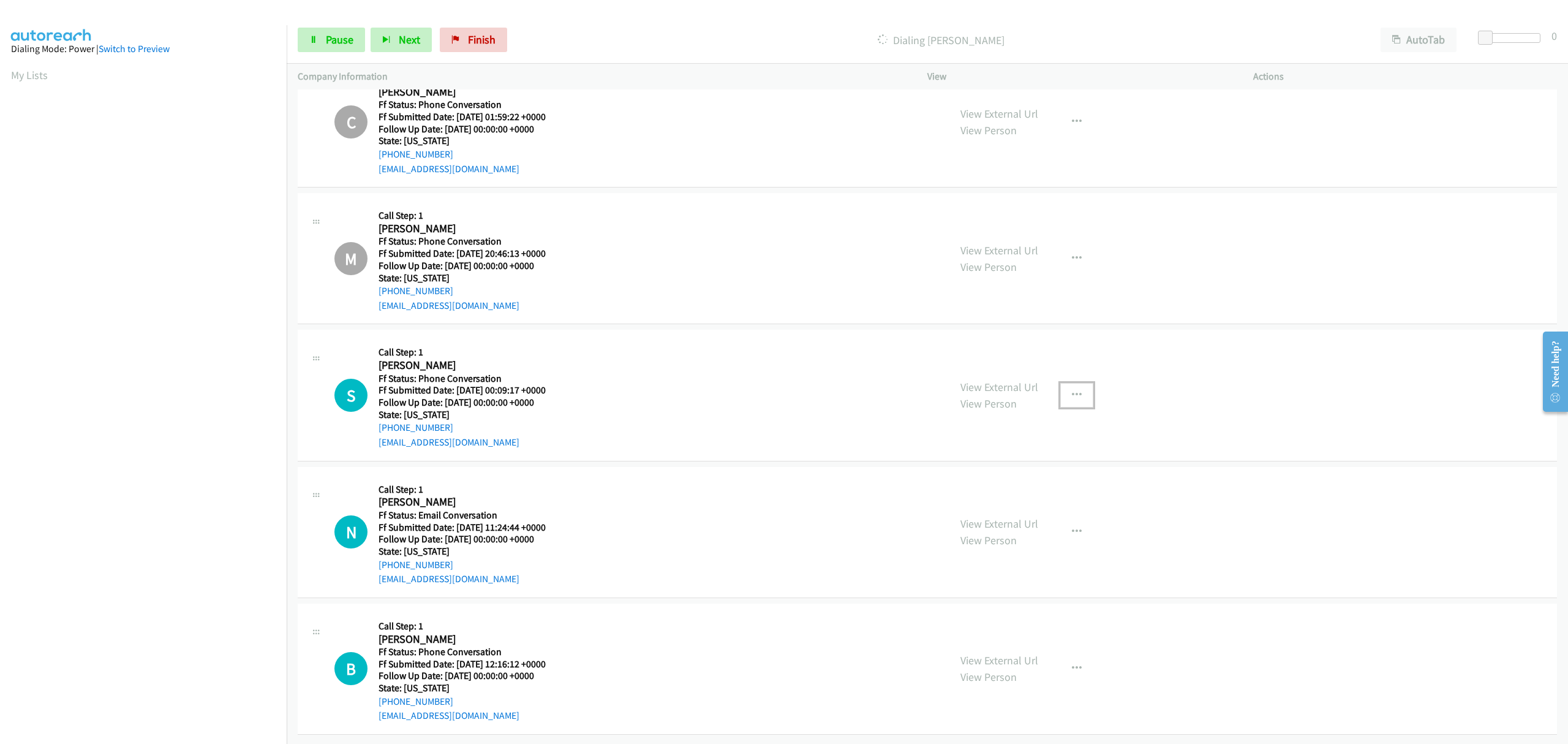
click at [1072, 390] on icon "button" at bounding box center [1076, 394] width 10 height 10
click at [979, 463] on link "Skip Call" at bounding box center [1011, 475] width 163 height 24
click at [340, 43] on span "Pause" at bounding box center [340, 39] width 28 height 14
click at [326, 38] on span "Start Calls" at bounding box center [350, 39] width 47 height 14
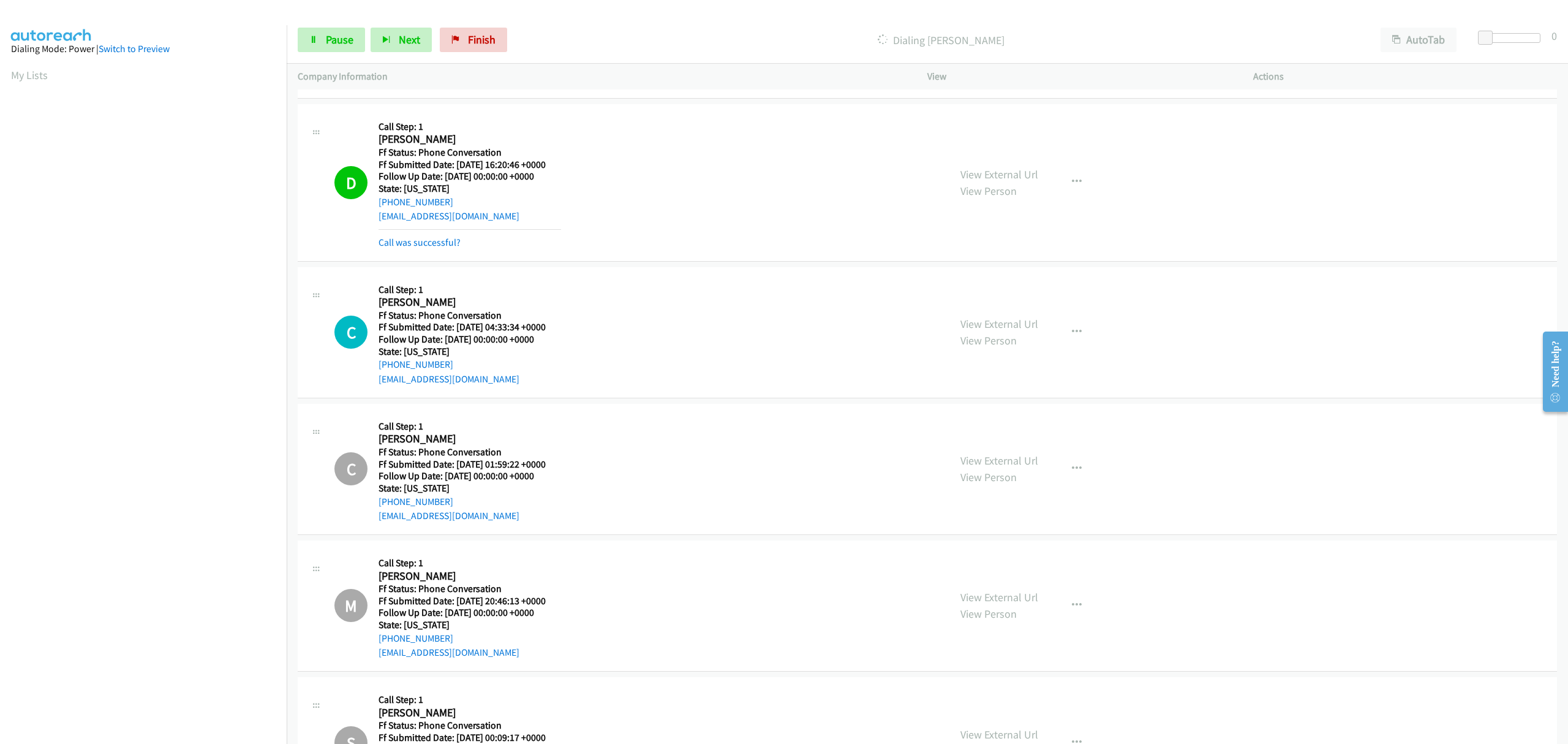
scroll to position [0, 0]
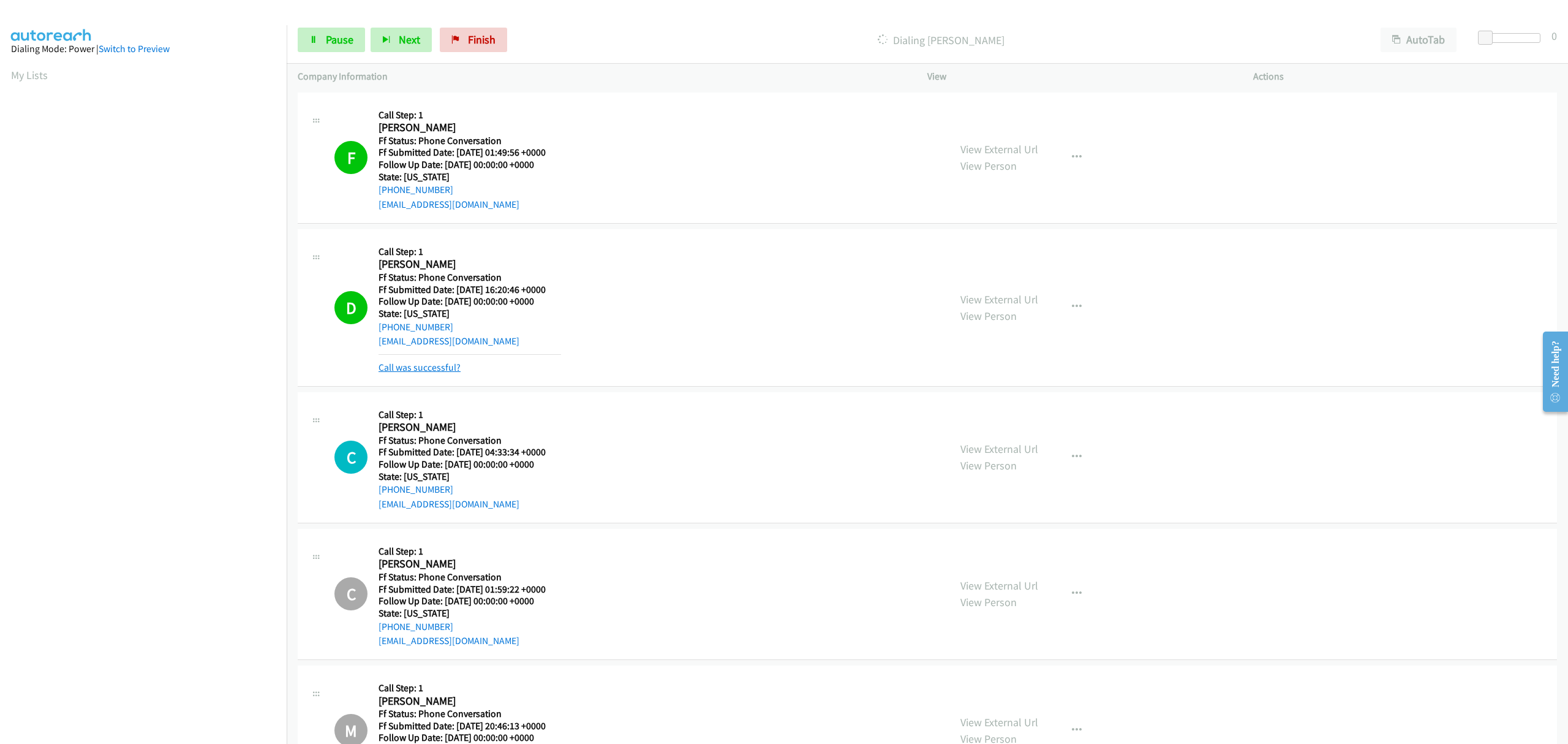
click at [449, 363] on link "Call was successful?" at bounding box center [419, 367] width 82 height 12
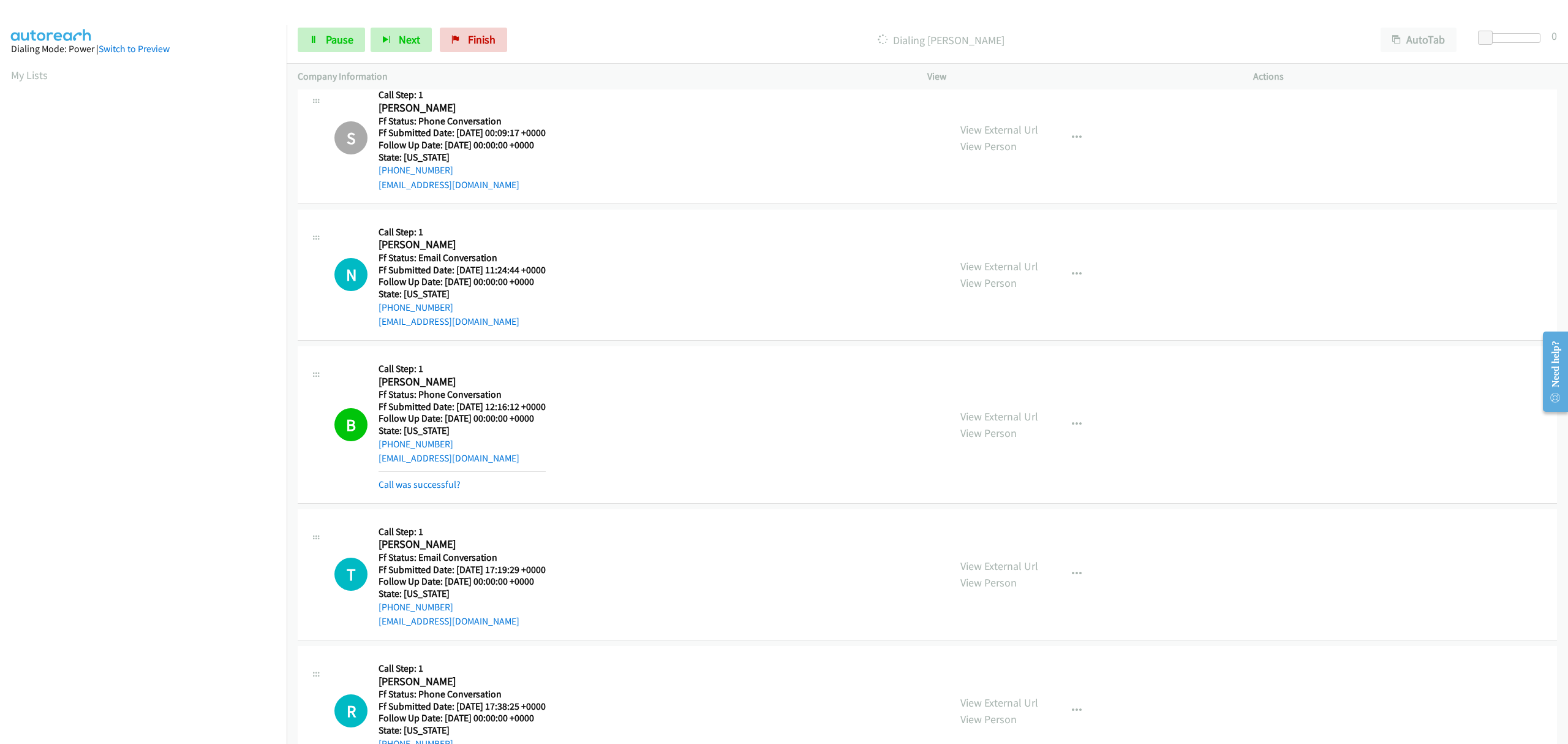
scroll to position [704, 0]
click at [421, 480] on link "Call was successful?" at bounding box center [419, 483] width 82 height 12
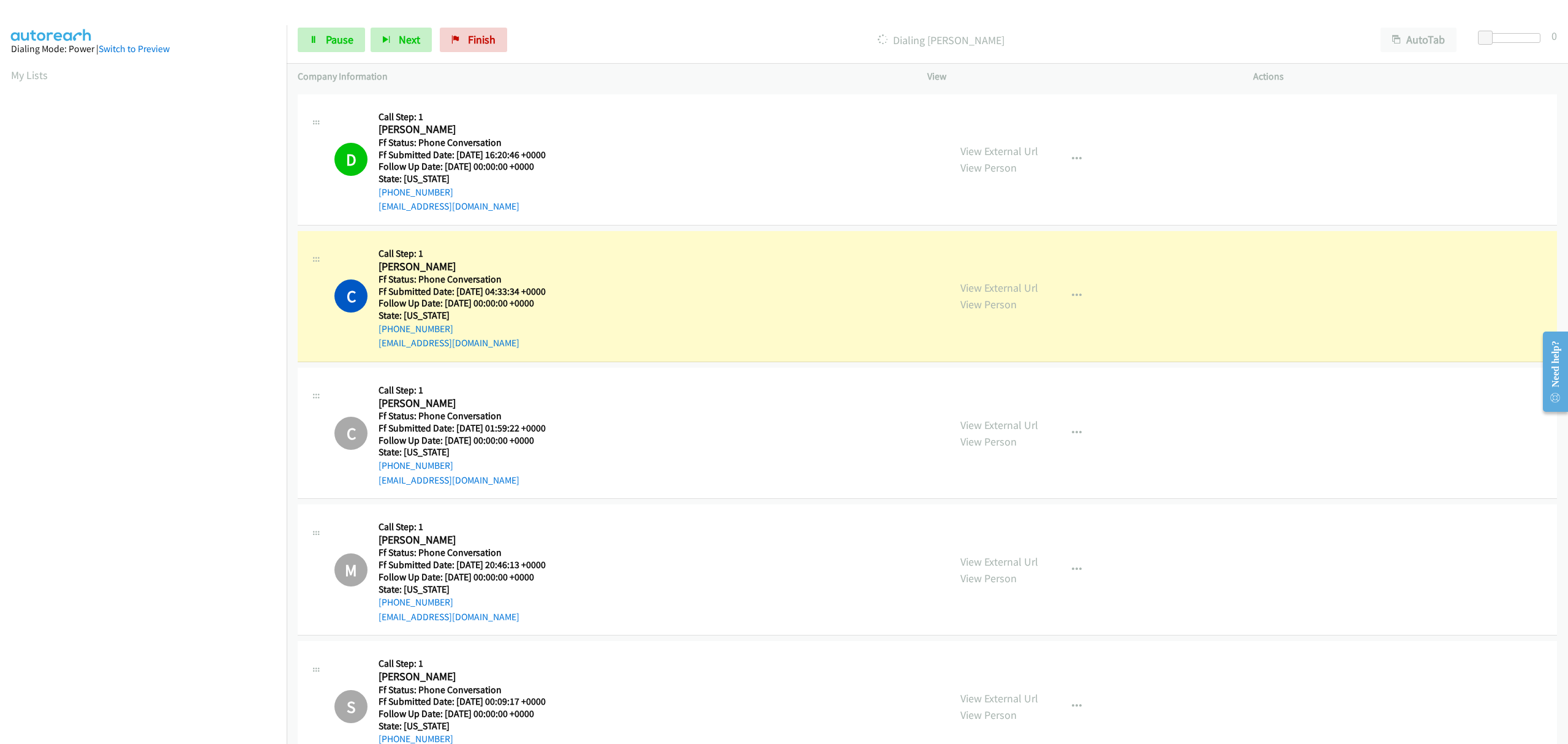
scroll to position [0, 0]
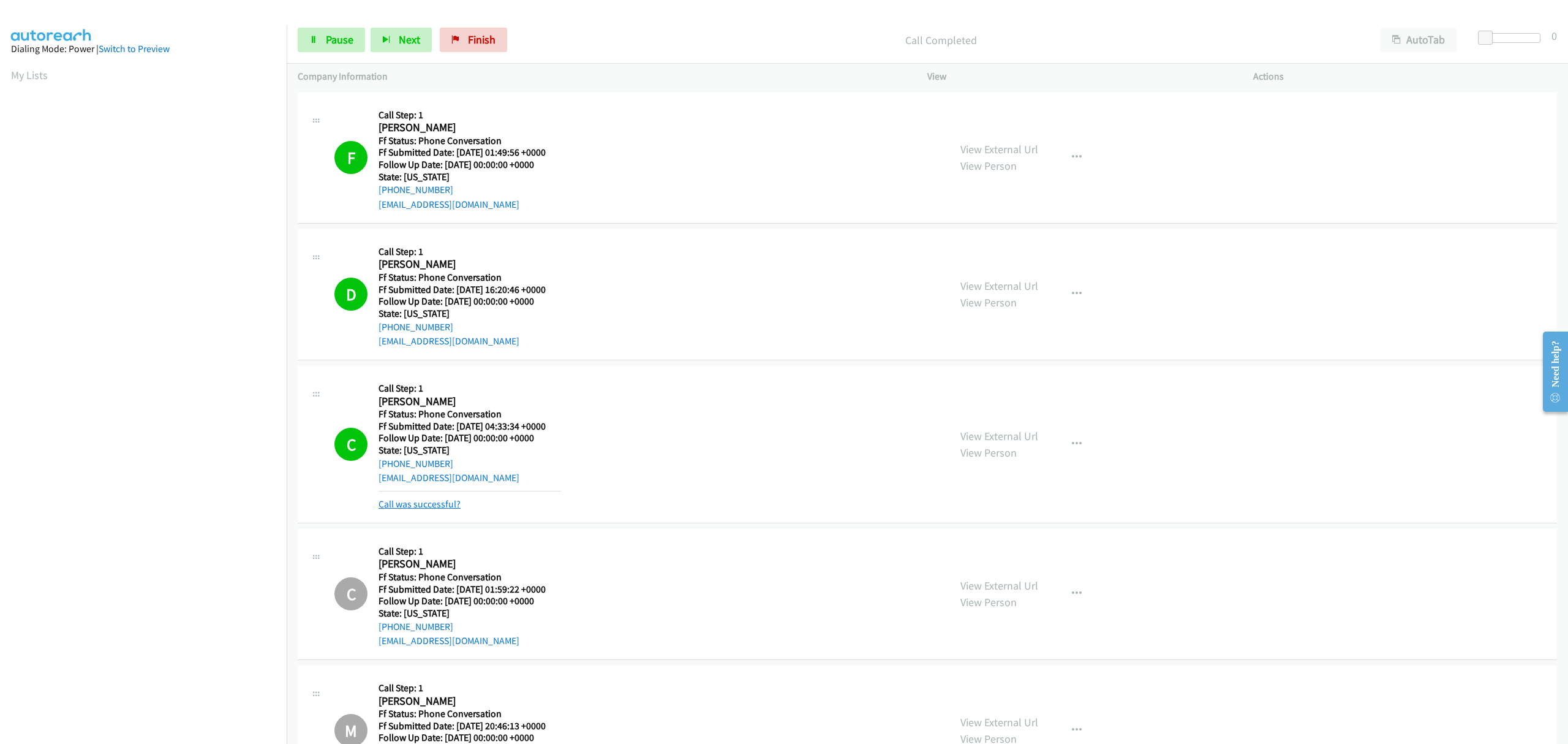
click at [417, 500] on link "Call was successful?" at bounding box center [419, 503] width 82 height 12
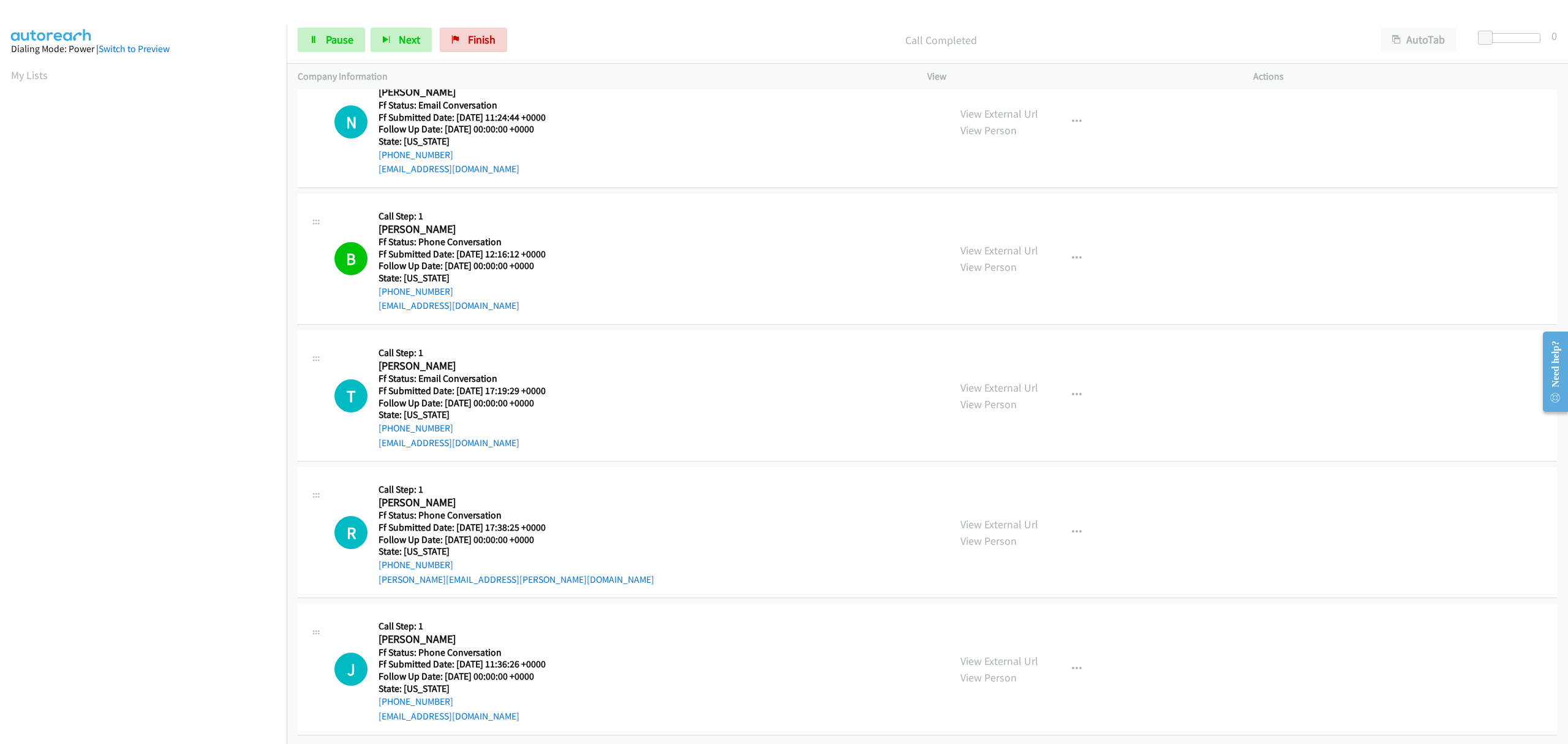
scroll to position [870, 0]
click at [1072, 390] on icon "button" at bounding box center [1076, 394] width 10 height 10
click at [986, 464] on link "Skip Call" at bounding box center [1011, 475] width 163 height 24
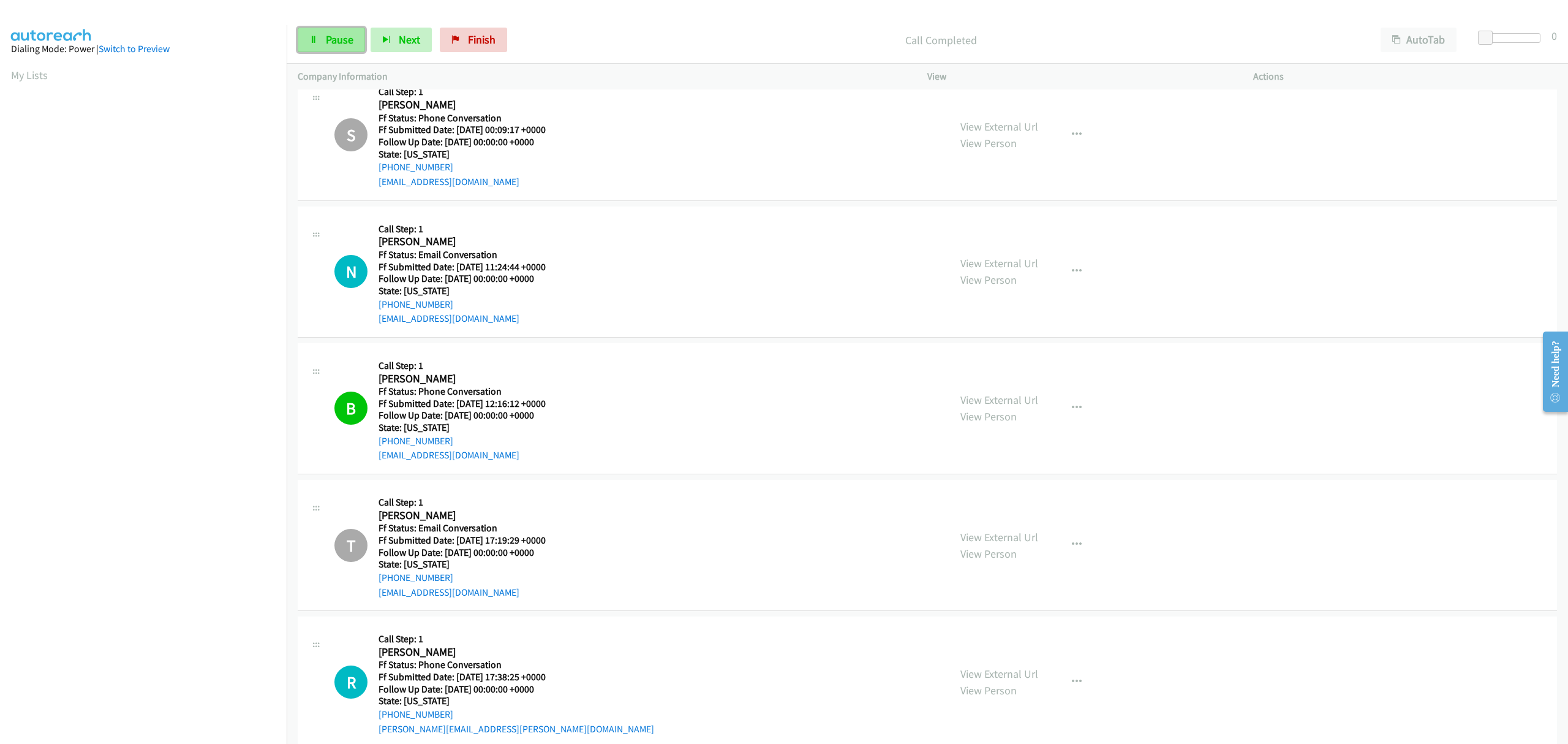
click at [328, 46] on span "Pause" at bounding box center [340, 39] width 28 height 14
click at [321, 42] on link "Start Calls" at bounding box center [341, 39] width 88 height 24
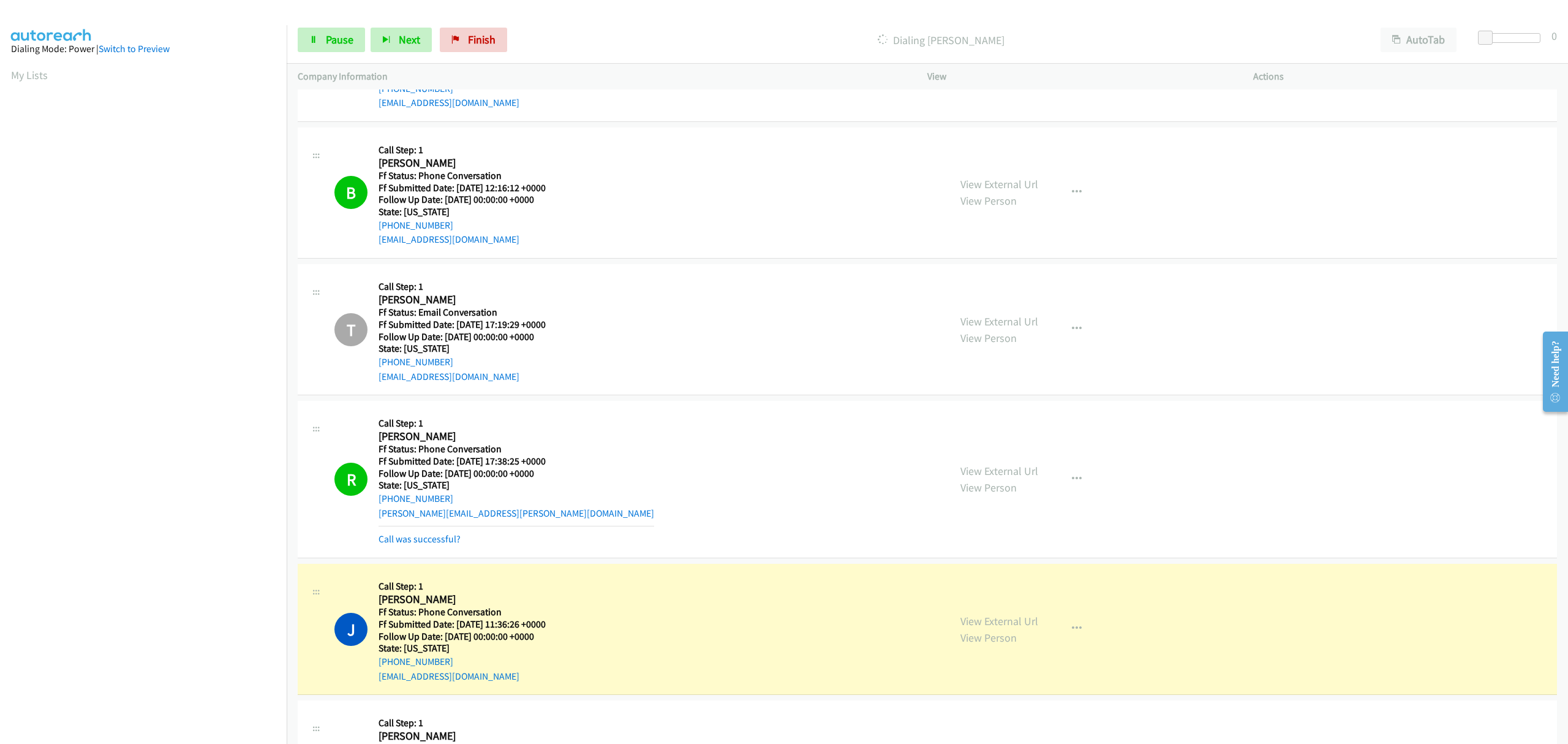
scroll to position [951, 0]
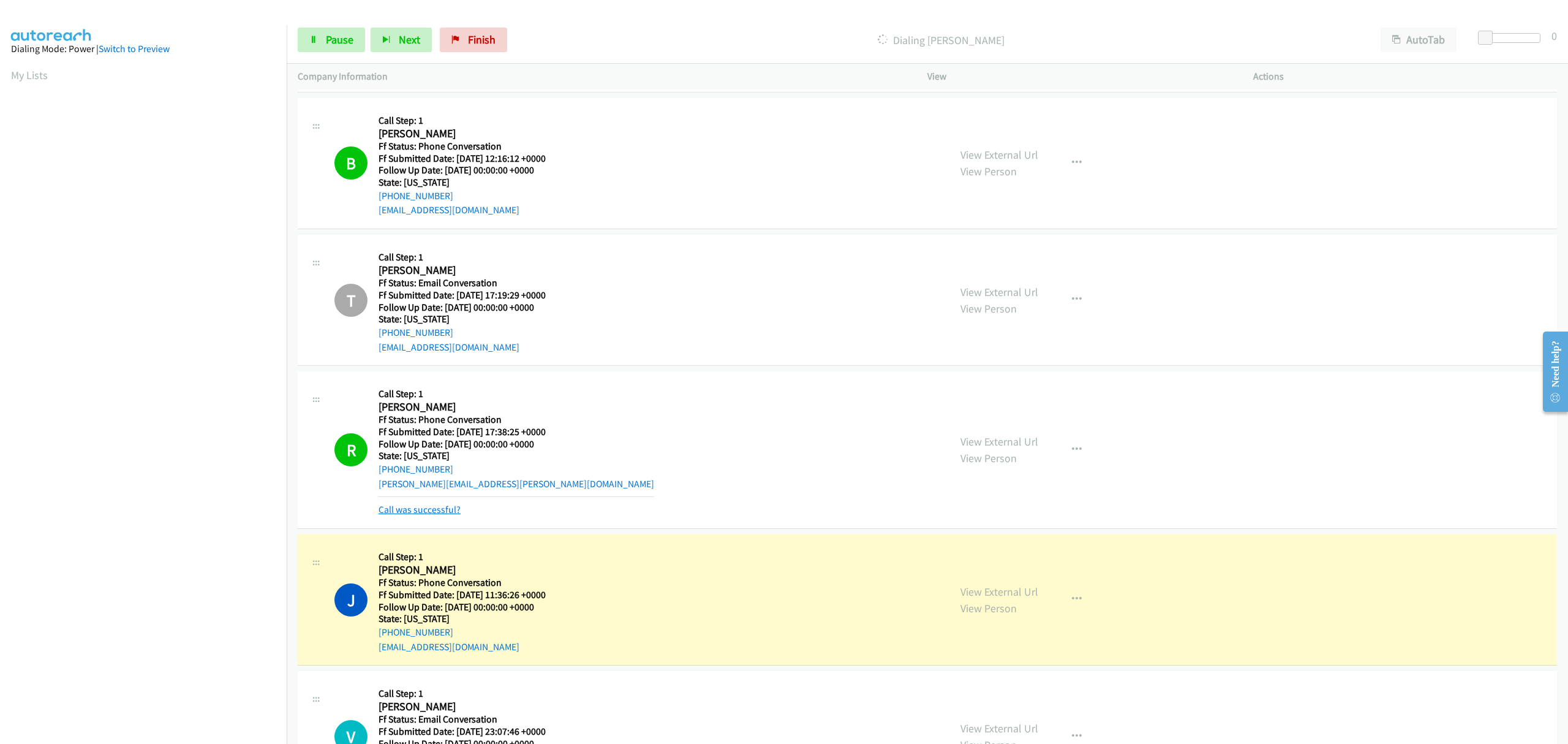
click at [452, 515] on link "Call was successful?" at bounding box center [419, 509] width 82 height 12
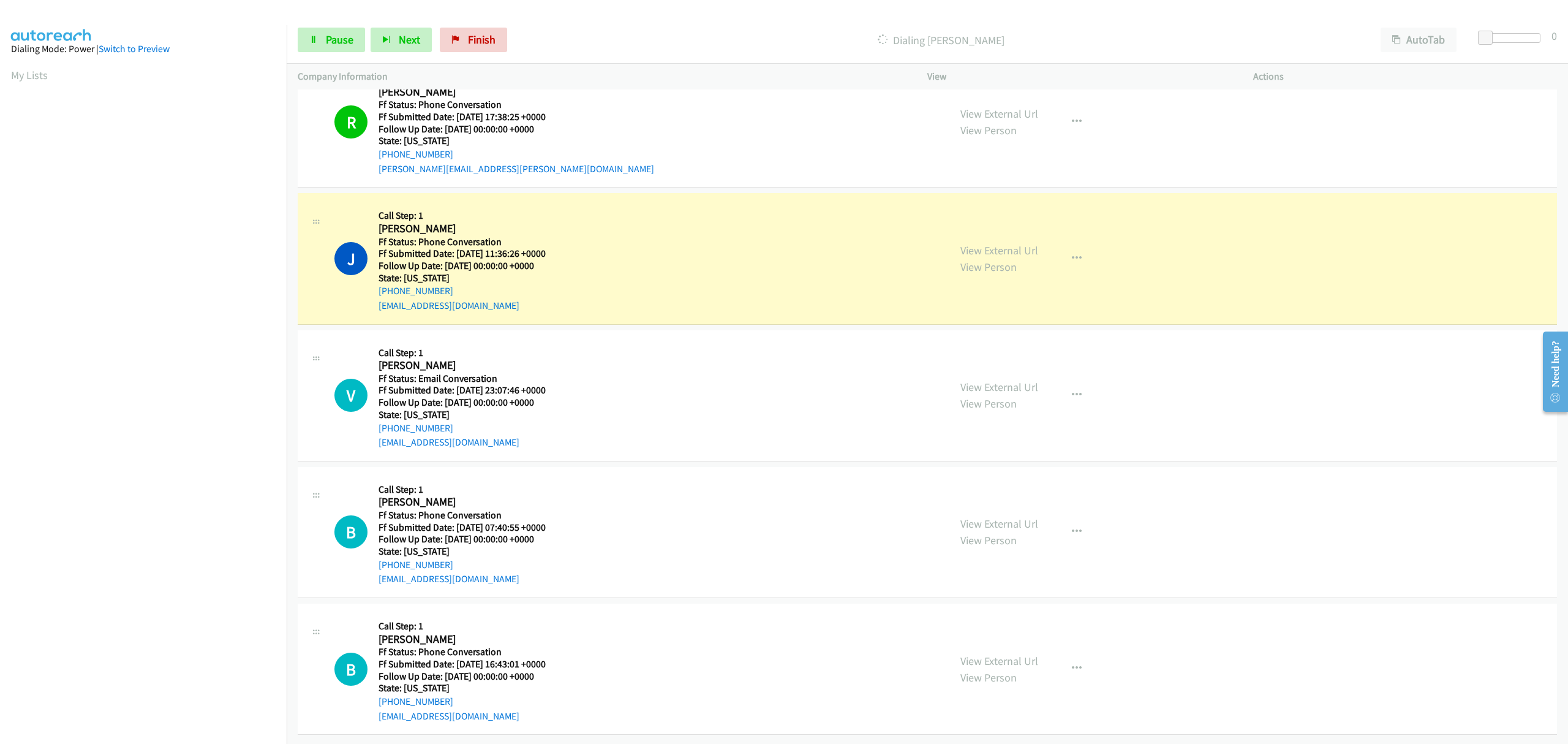
scroll to position [1280, 0]
click at [1072, 390] on icon "button" at bounding box center [1076, 394] width 10 height 10
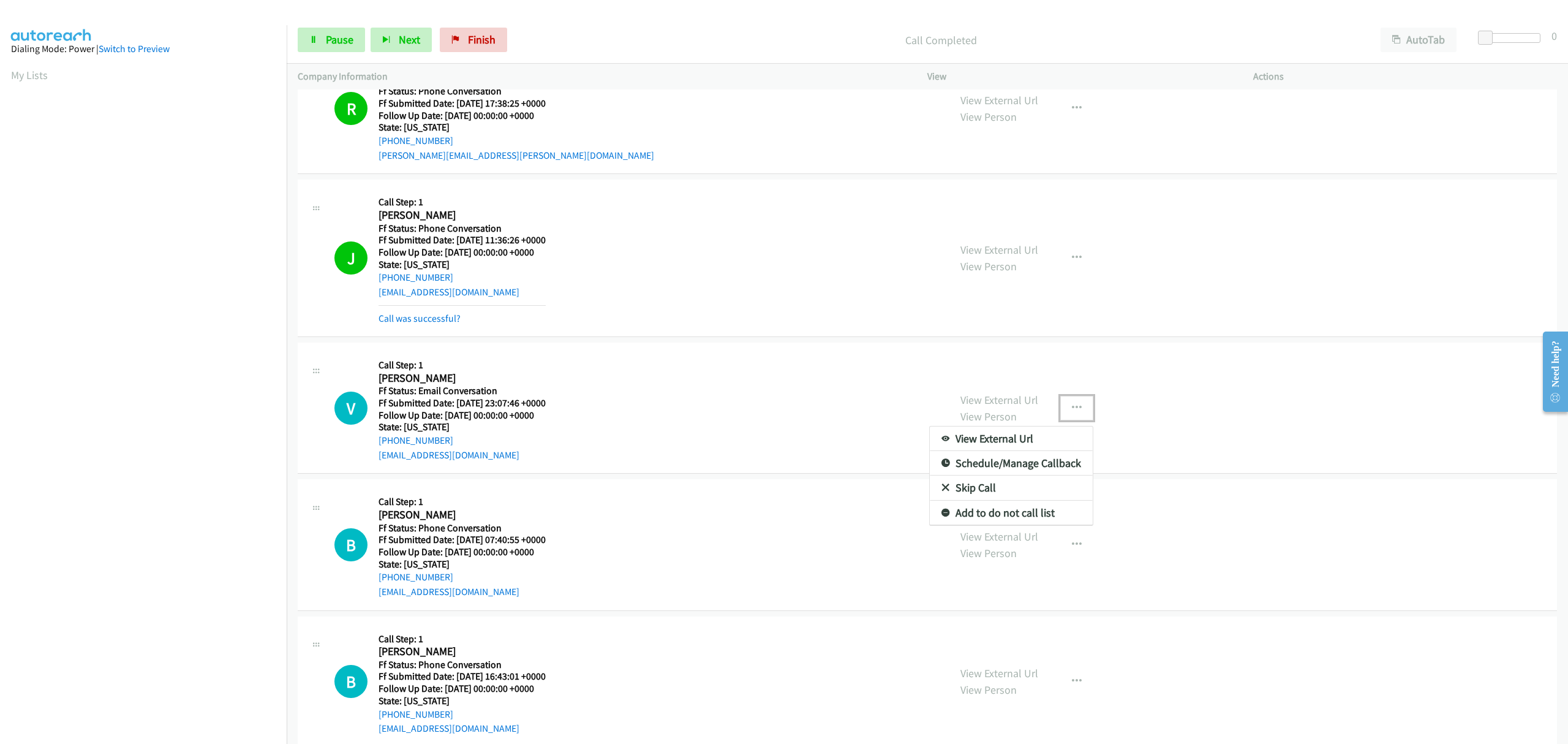
click at [983, 493] on link "Skip Call" at bounding box center [1011, 487] width 163 height 24
click at [416, 315] on link "Call was successful?" at bounding box center [419, 317] width 82 height 12
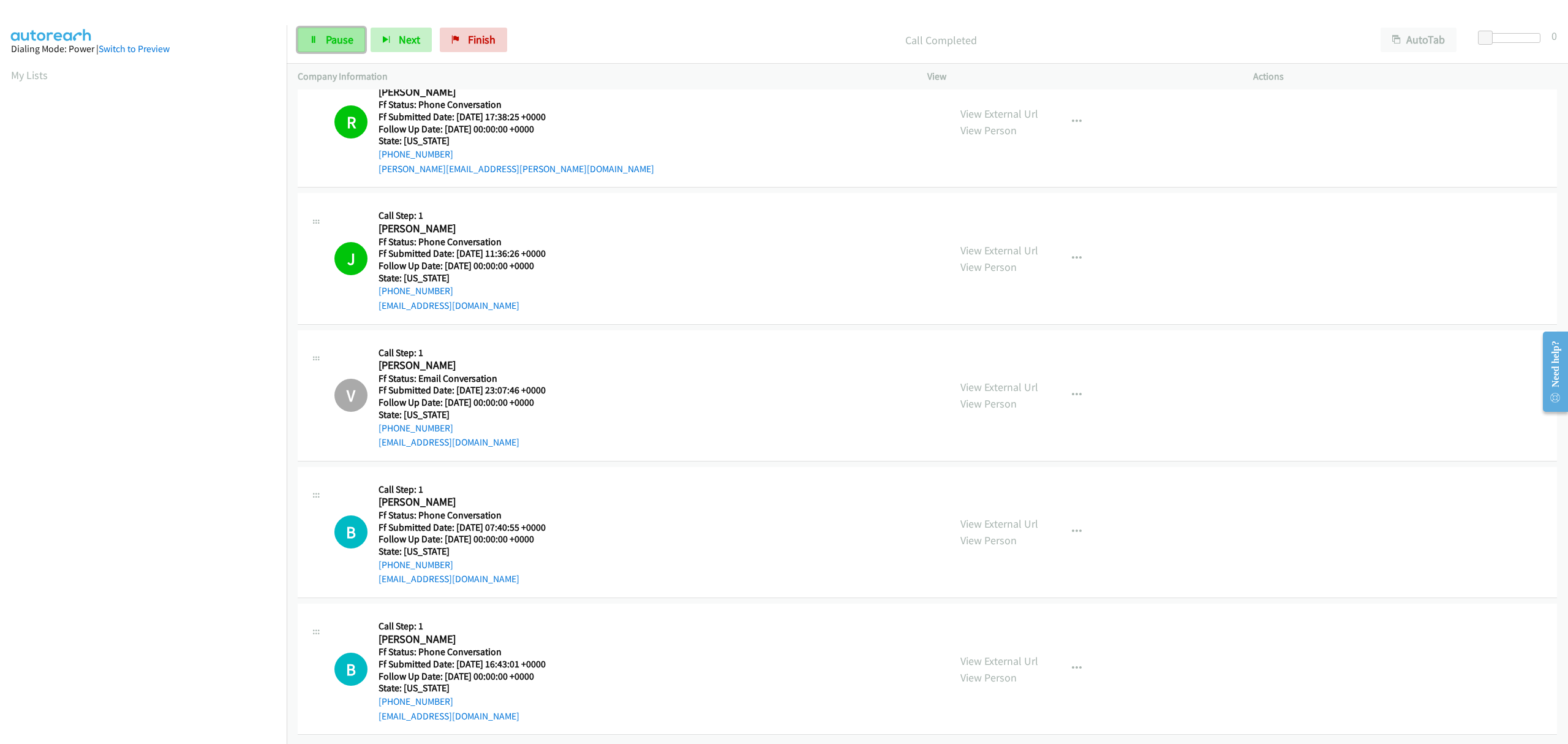
click at [336, 47] on link "Pause" at bounding box center [331, 39] width 67 height 24
click at [330, 43] on span "Start Calls" at bounding box center [350, 39] width 47 height 14
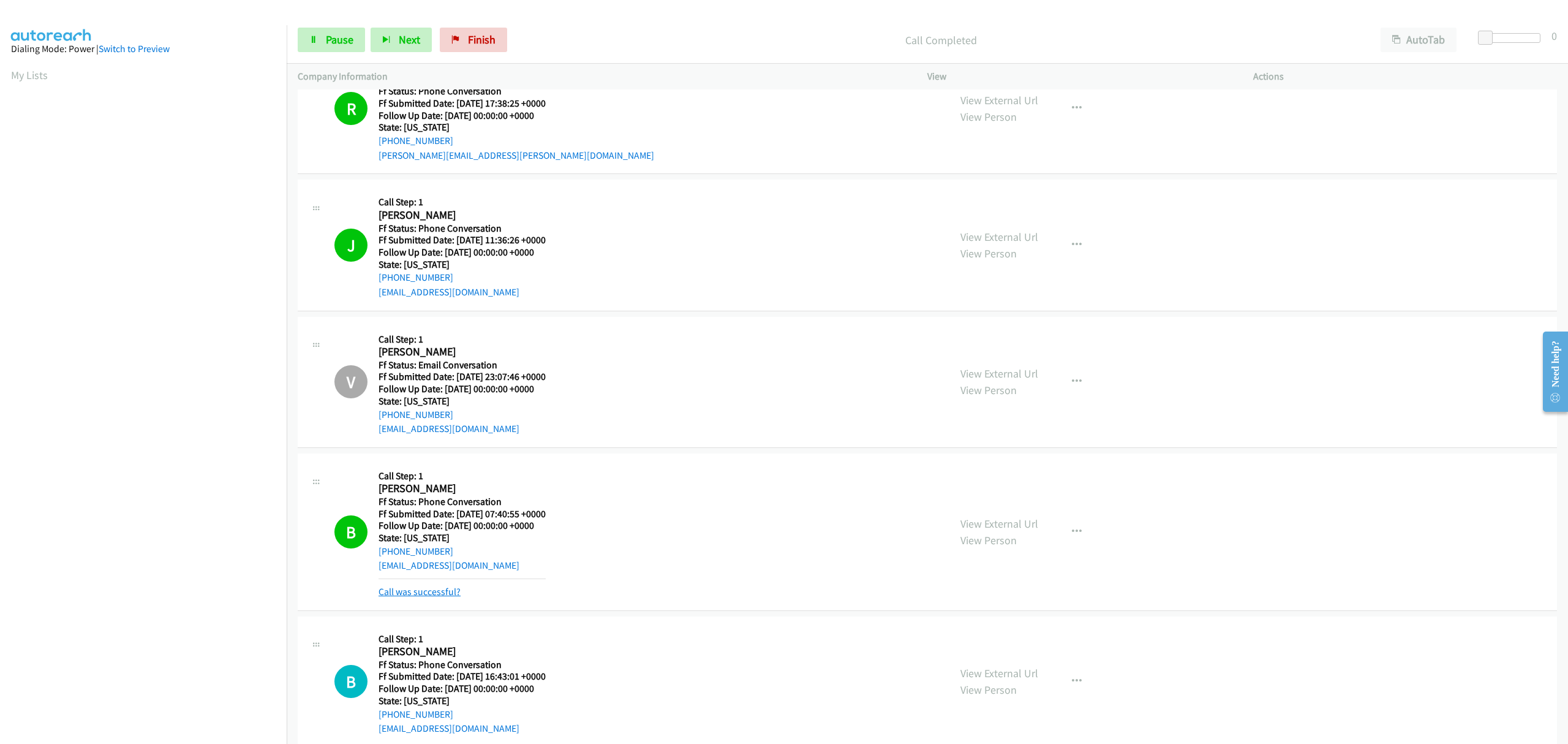
click at [450, 596] on link "Call was successful?" at bounding box center [419, 591] width 82 height 12
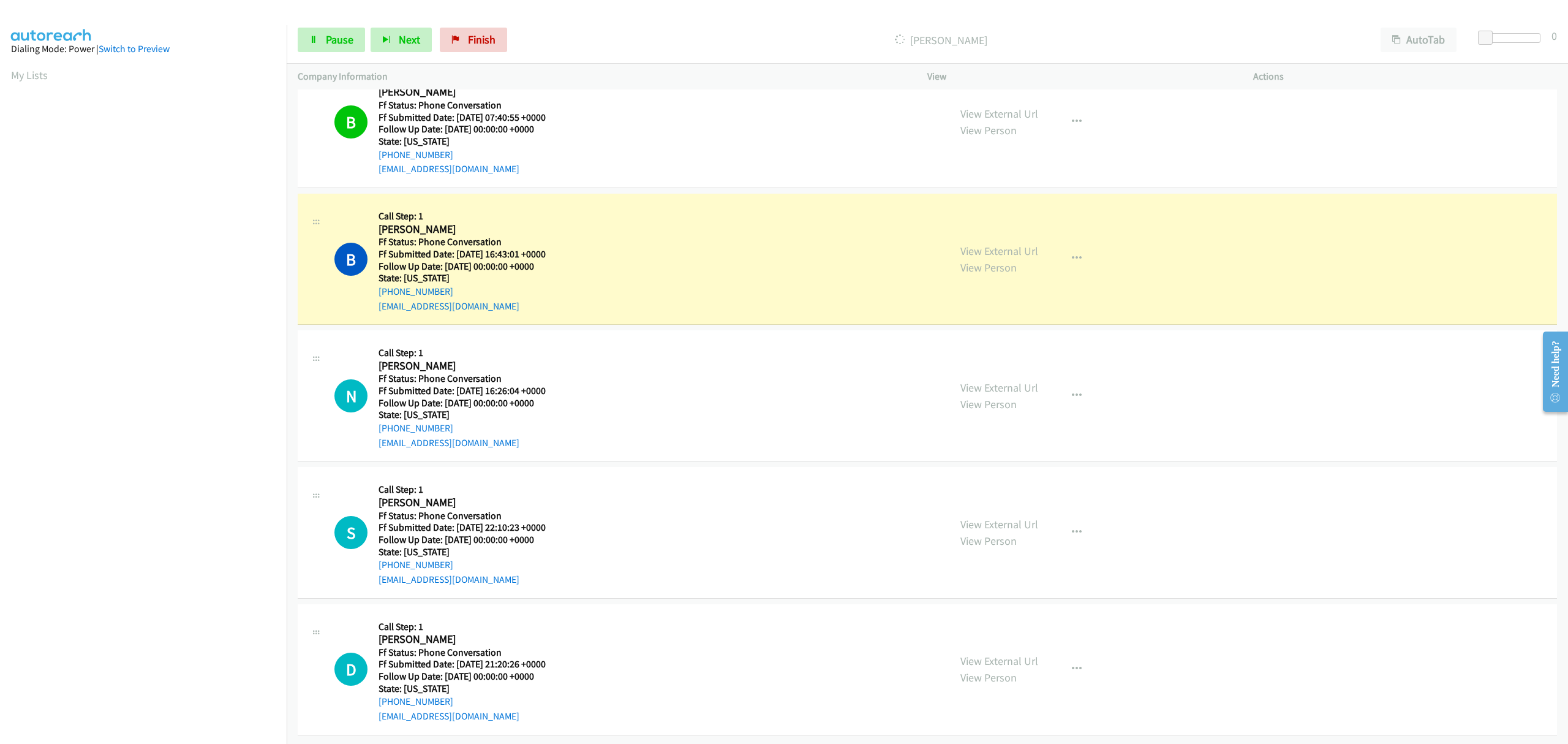
scroll to position [1691, 0]
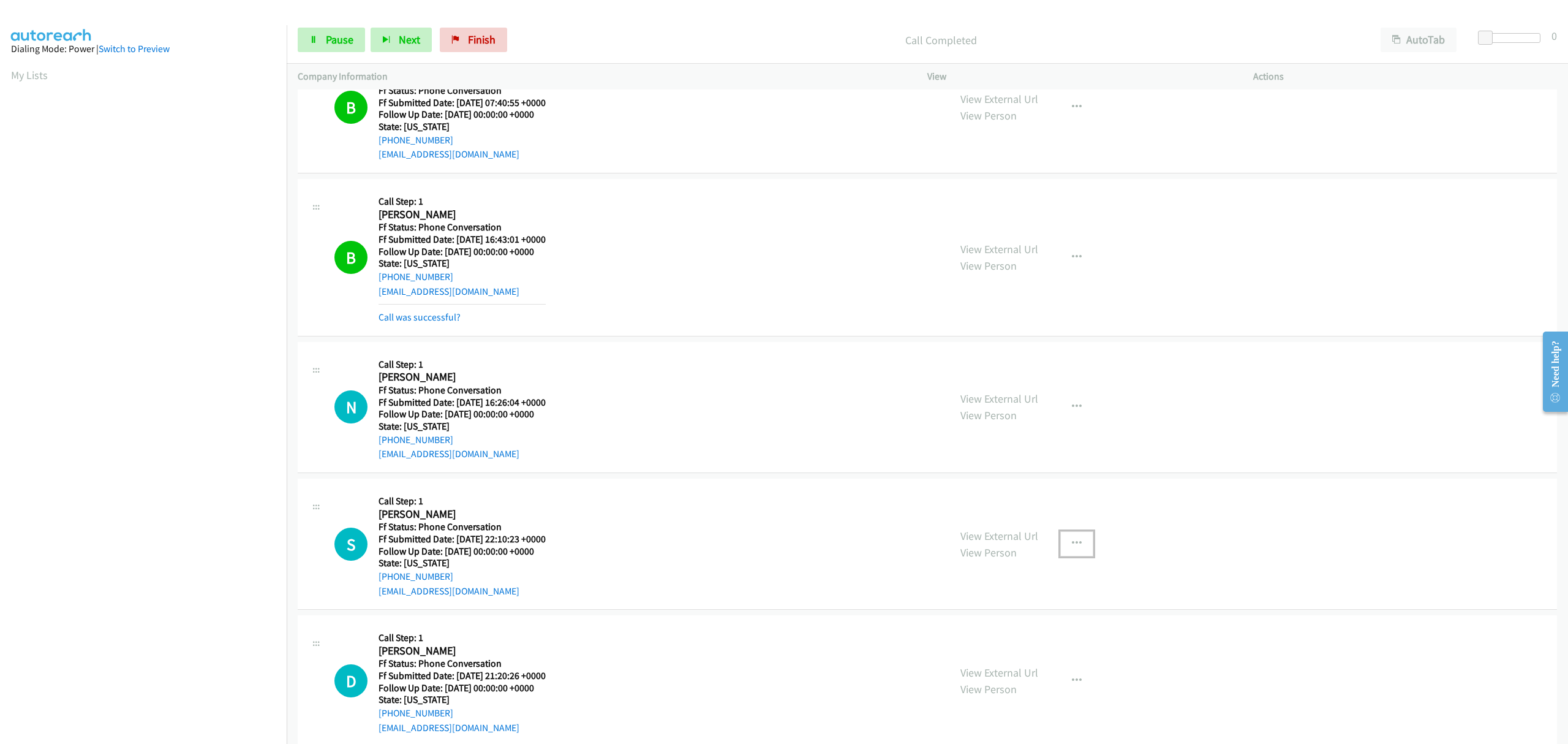
click at [1072, 543] on icon "button" at bounding box center [1076, 543] width 10 height 10
click at [964, 625] on link "Skip Call" at bounding box center [1011, 623] width 163 height 24
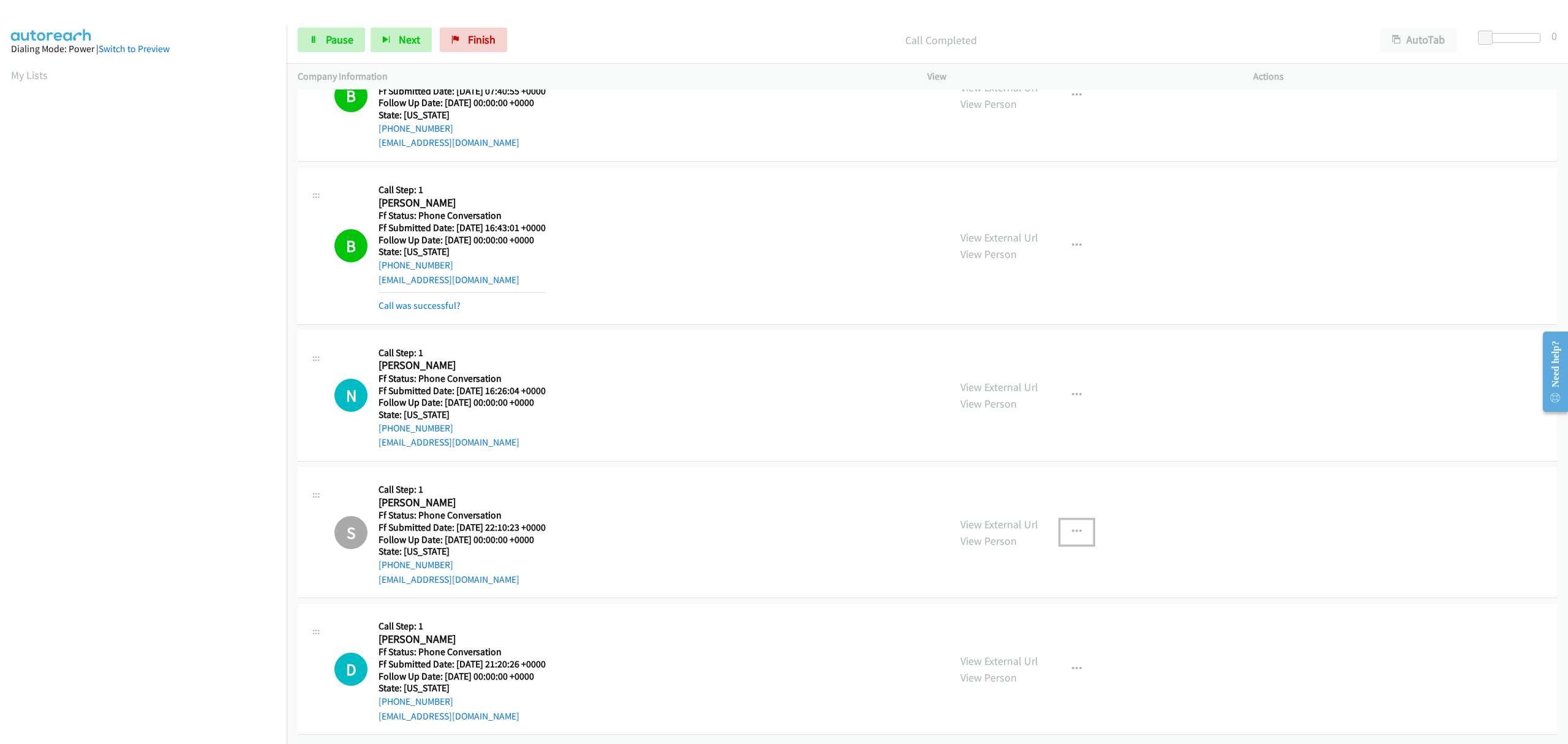
scroll to position [1718, 0]
click at [332, 38] on span "Pause" at bounding box center [340, 39] width 28 height 14
click at [332, 38] on span "Start Calls" at bounding box center [350, 39] width 47 height 14
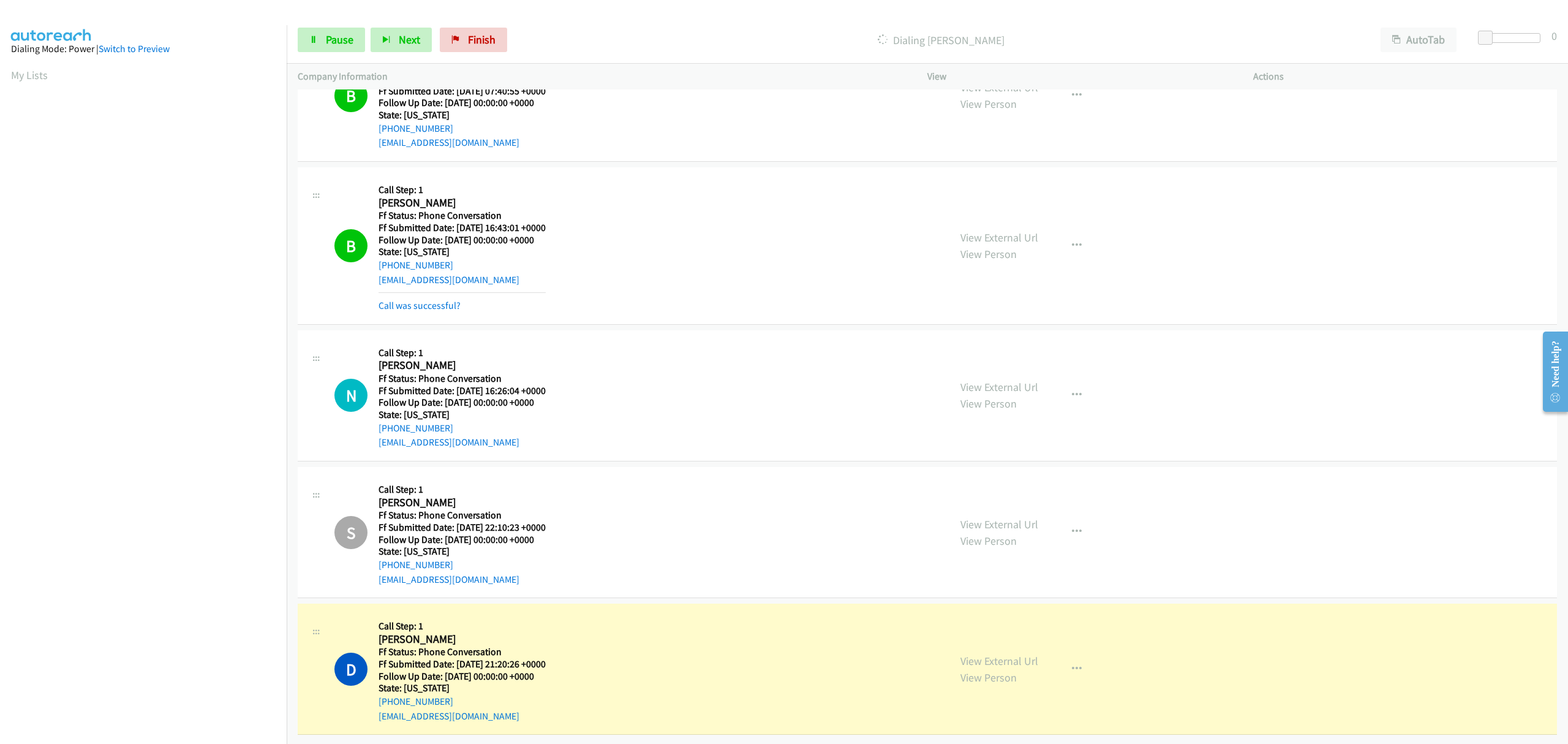
scroll to position [0, 3]
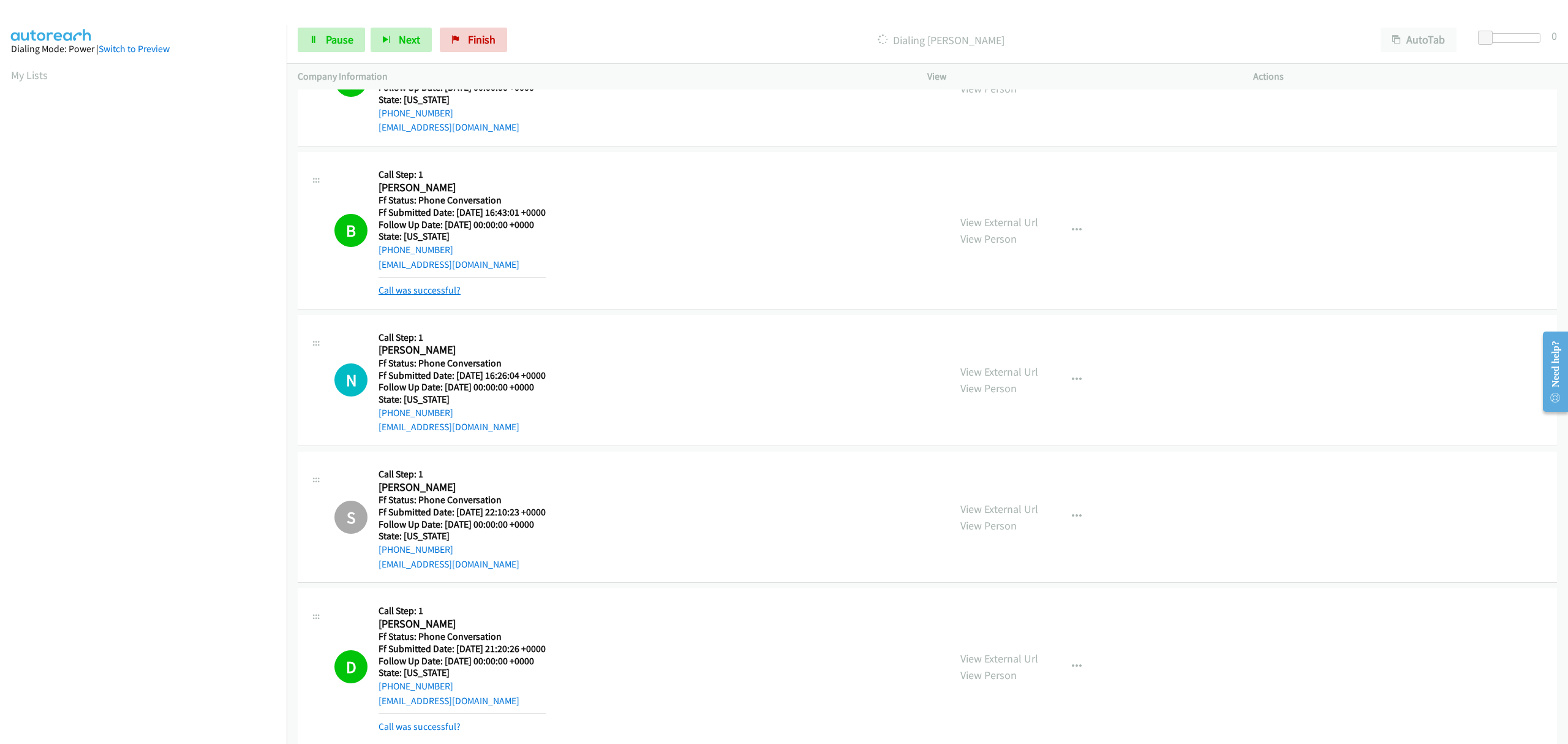
click at [426, 295] on link "Call was successful?" at bounding box center [419, 290] width 82 height 12
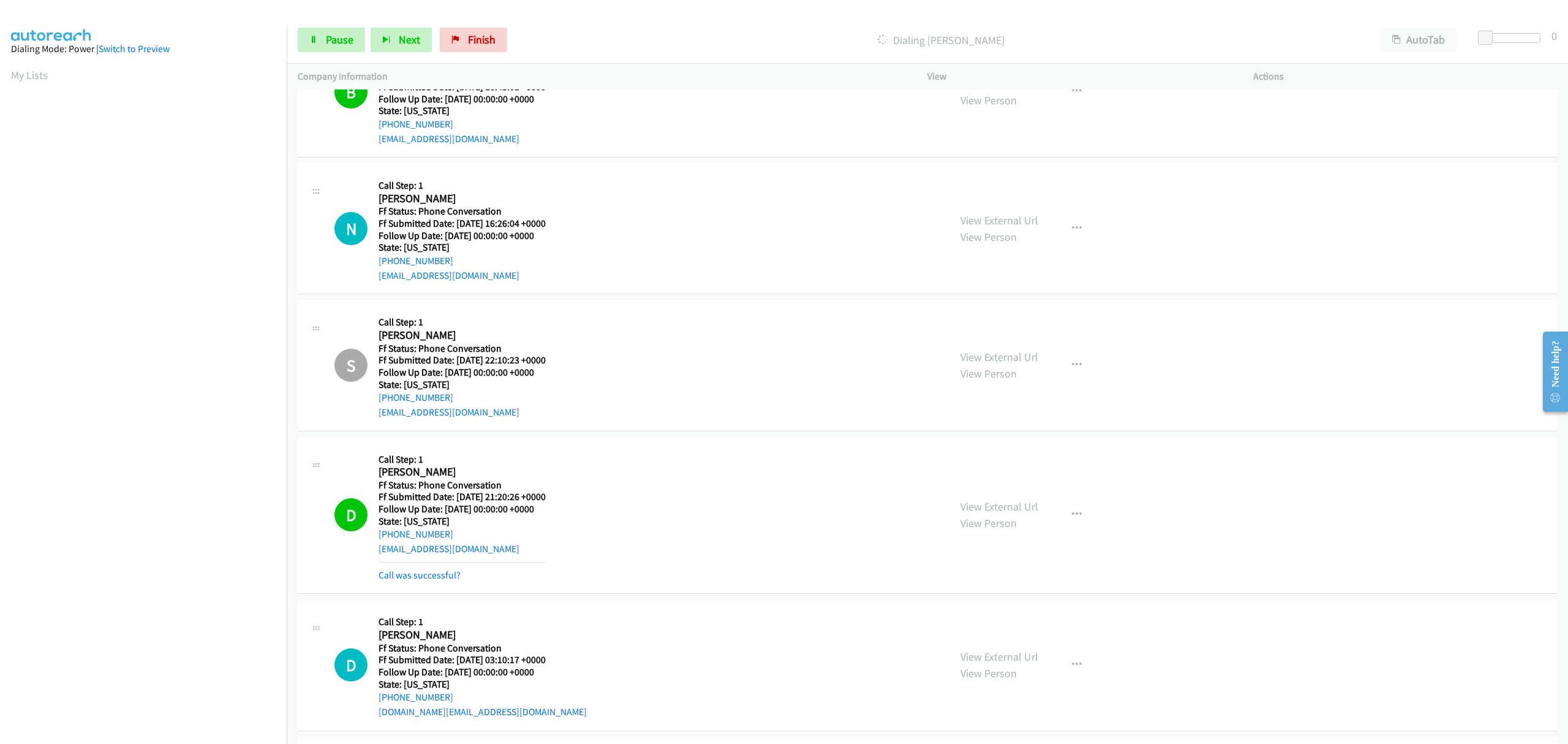
scroll to position [1964, 0]
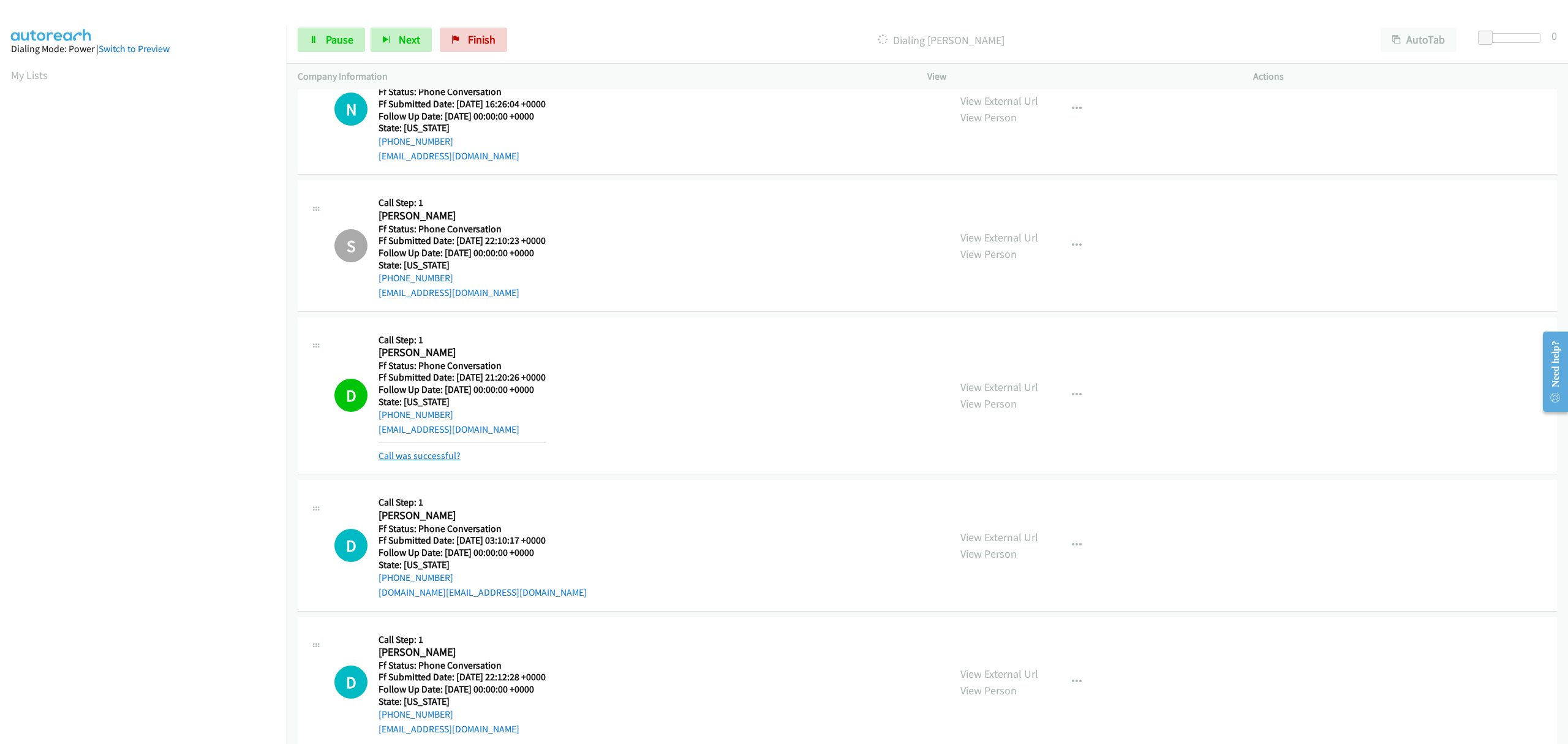
click at [423, 459] on link "Call was successful?" at bounding box center [419, 455] width 82 height 12
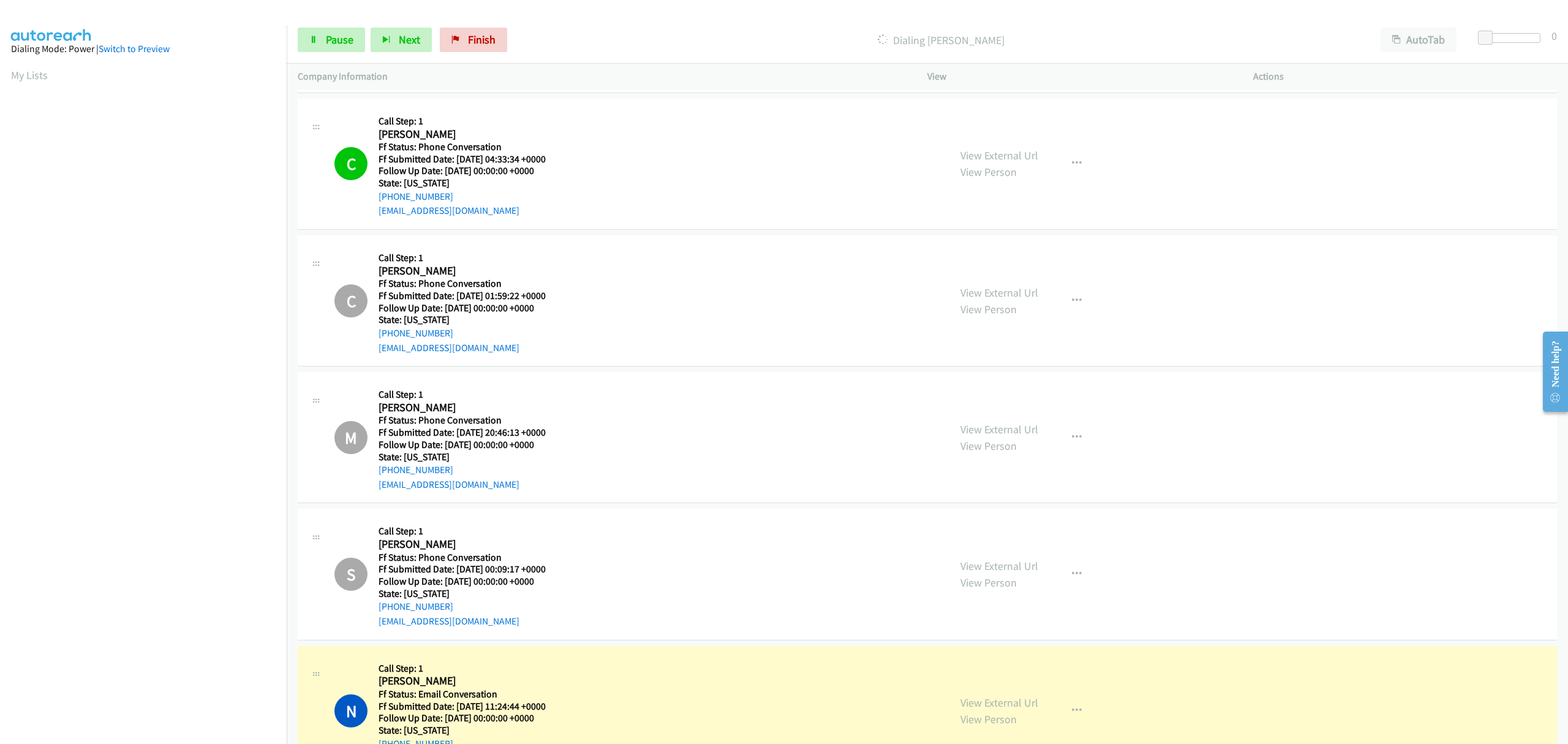
scroll to position [386, 0]
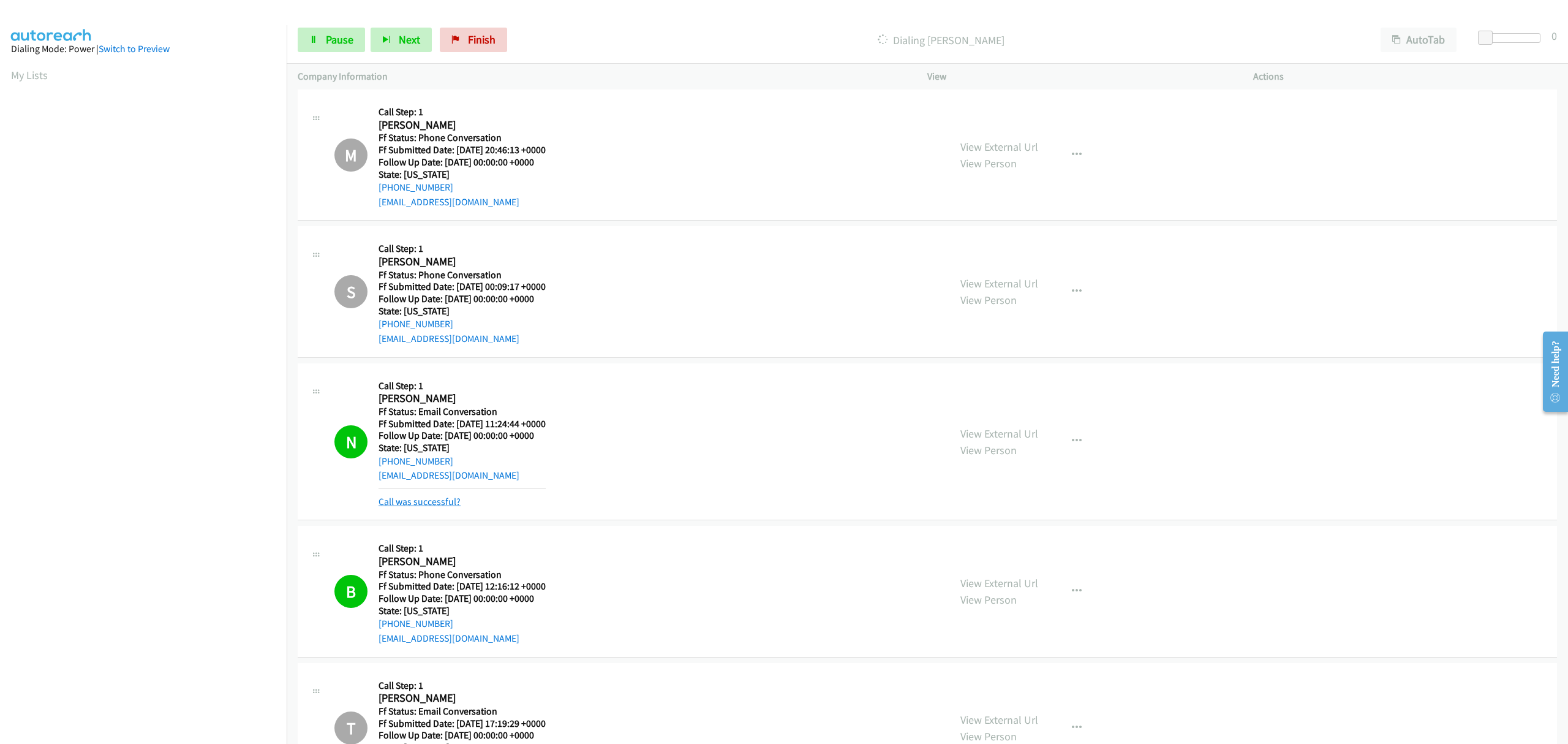
click at [437, 503] on link "Call was successful?" at bounding box center [419, 501] width 82 height 12
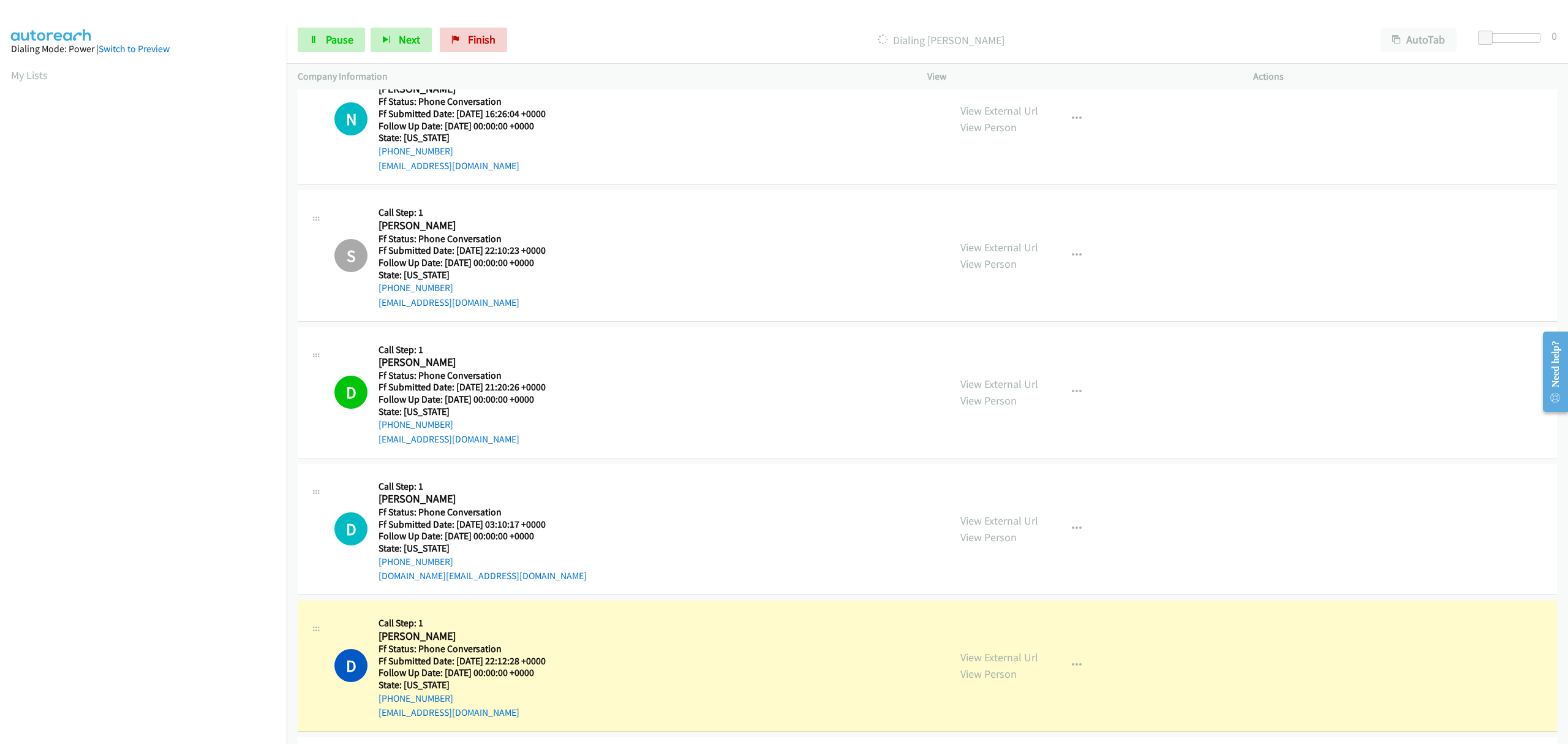
scroll to position [2101, 0]
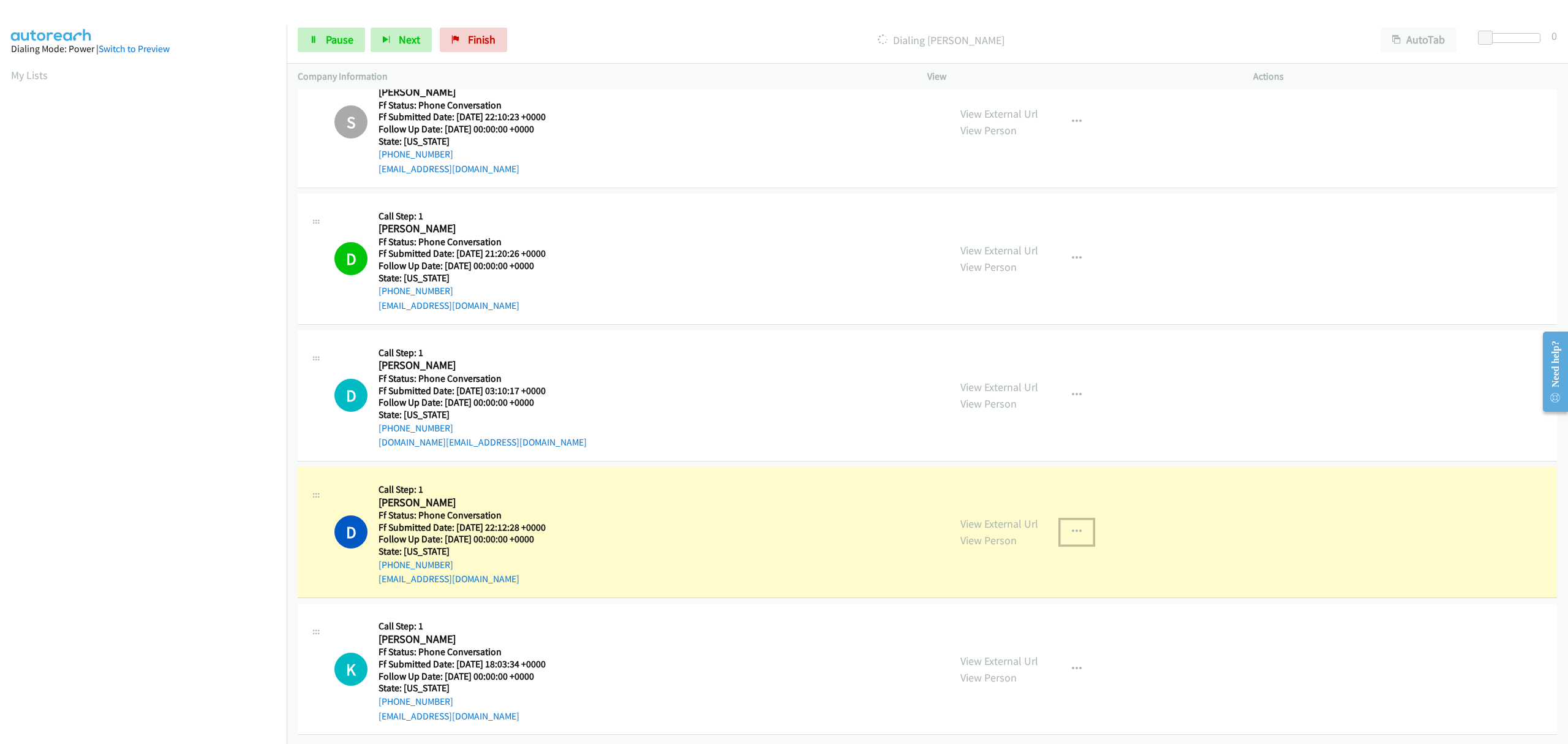
click at [1072, 527] on icon "button" at bounding box center [1076, 531] width 10 height 10
click at [958, 604] on link "Skip Call" at bounding box center [1011, 612] width 163 height 24
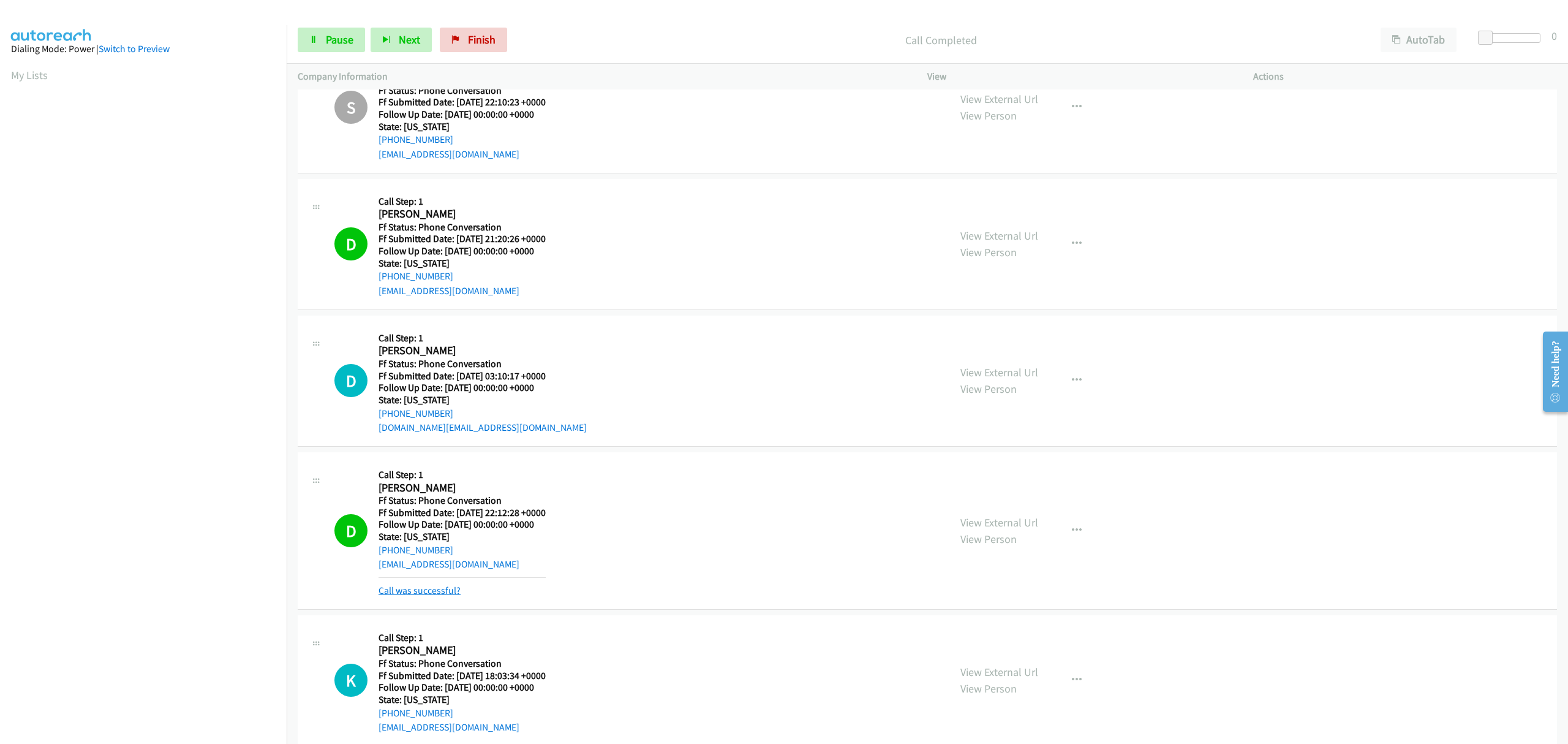
click at [451, 593] on link "Call was successful?" at bounding box center [419, 590] width 82 height 12
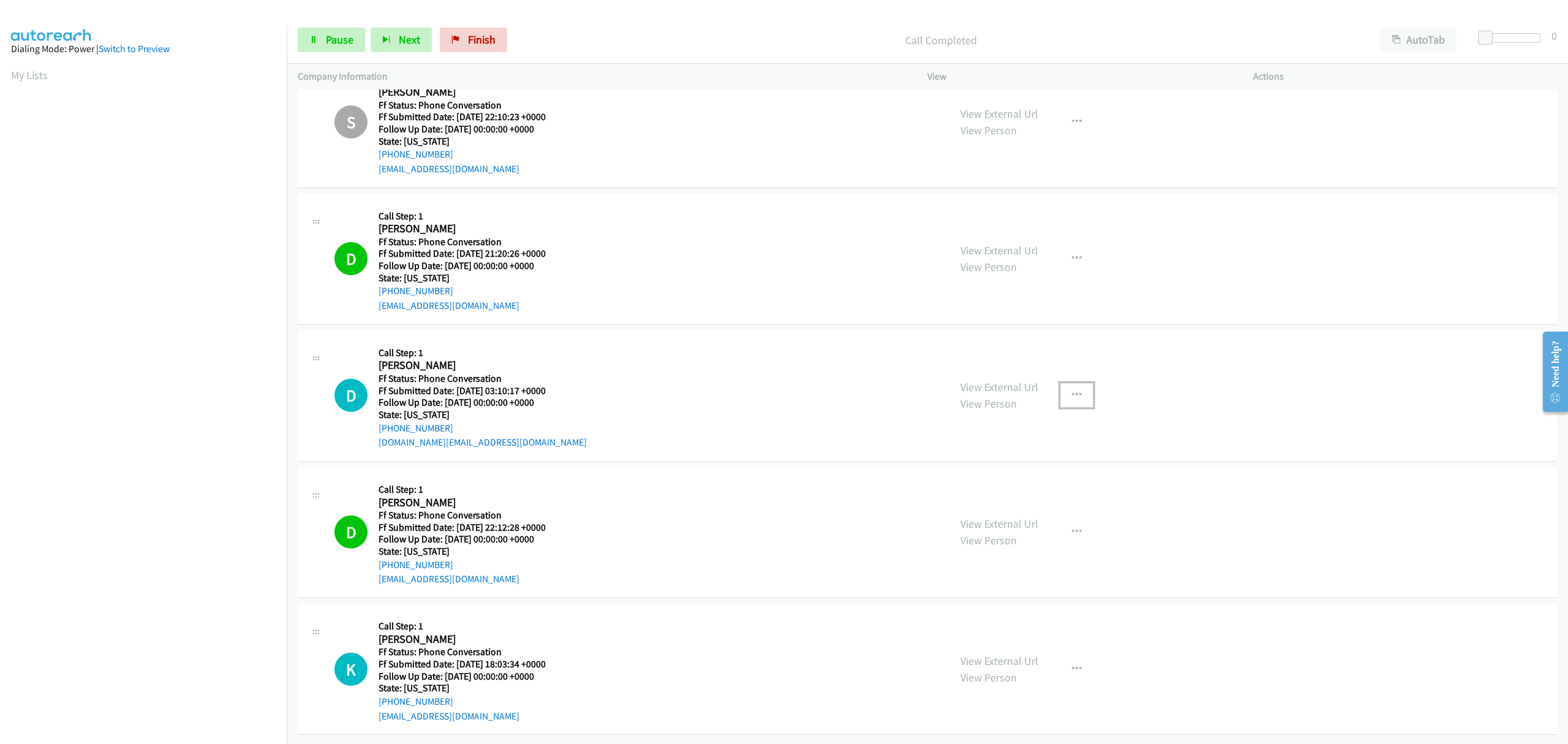
click at [1064, 383] on button "button" at bounding box center [1076, 394] width 33 height 24
click at [988, 464] on link "Skip Call" at bounding box center [1011, 475] width 163 height 24
click at [1072, 664] on icon "button" at bounding box center [1076, 669] width 10 height 10
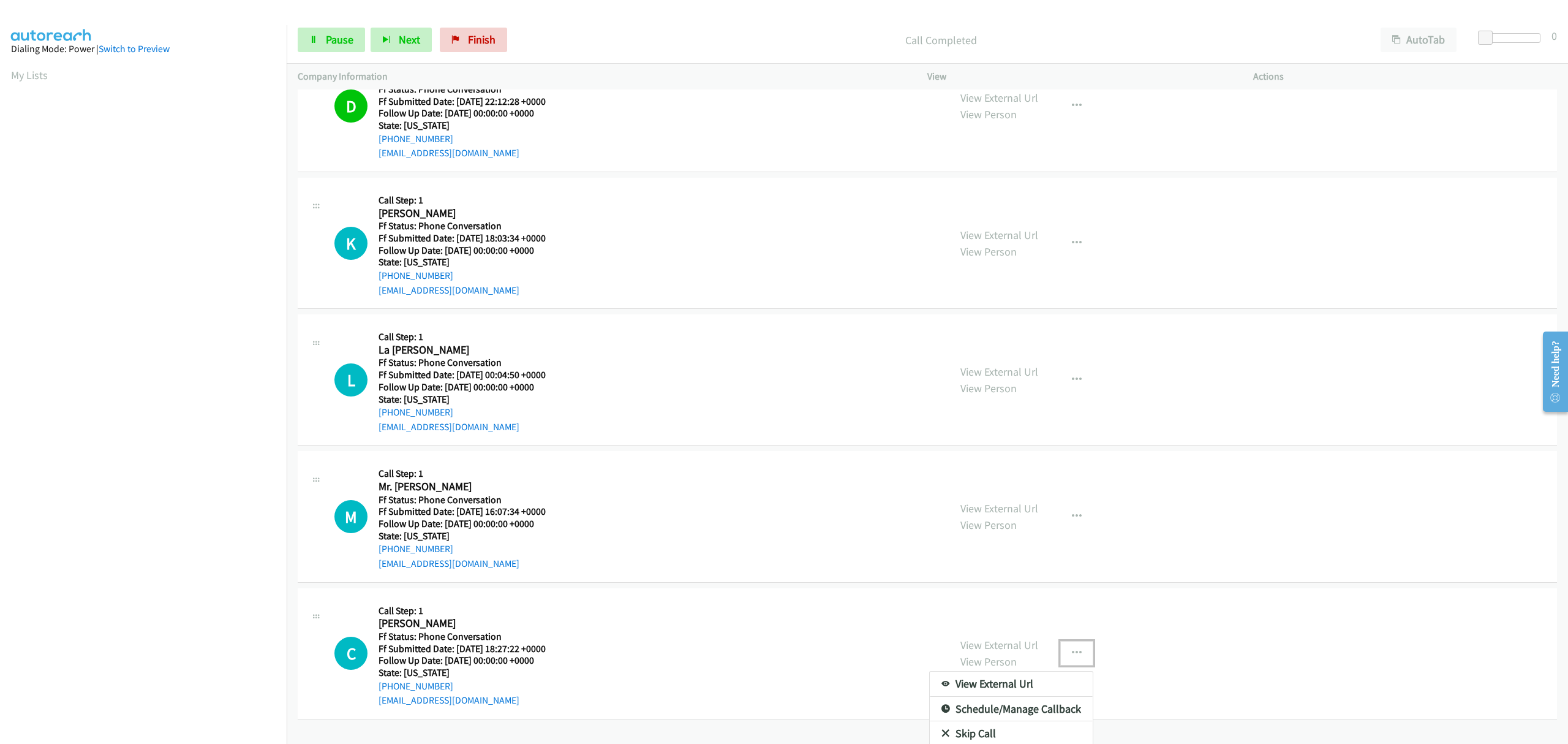
scroll to position [2558, 0]
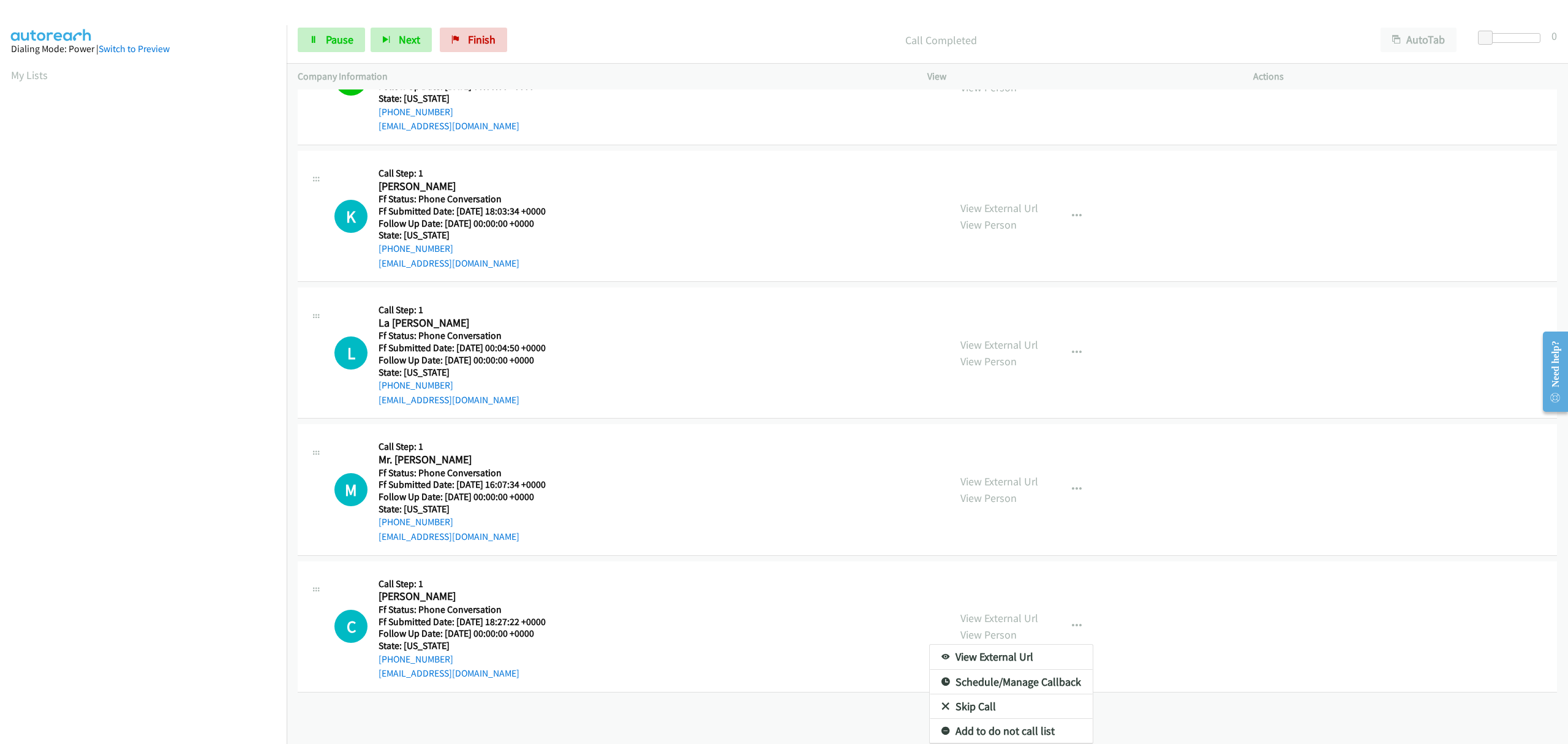
click at [965, 696] on link "Skip Call" at bounding box center [1011, 706] width 163 height 24
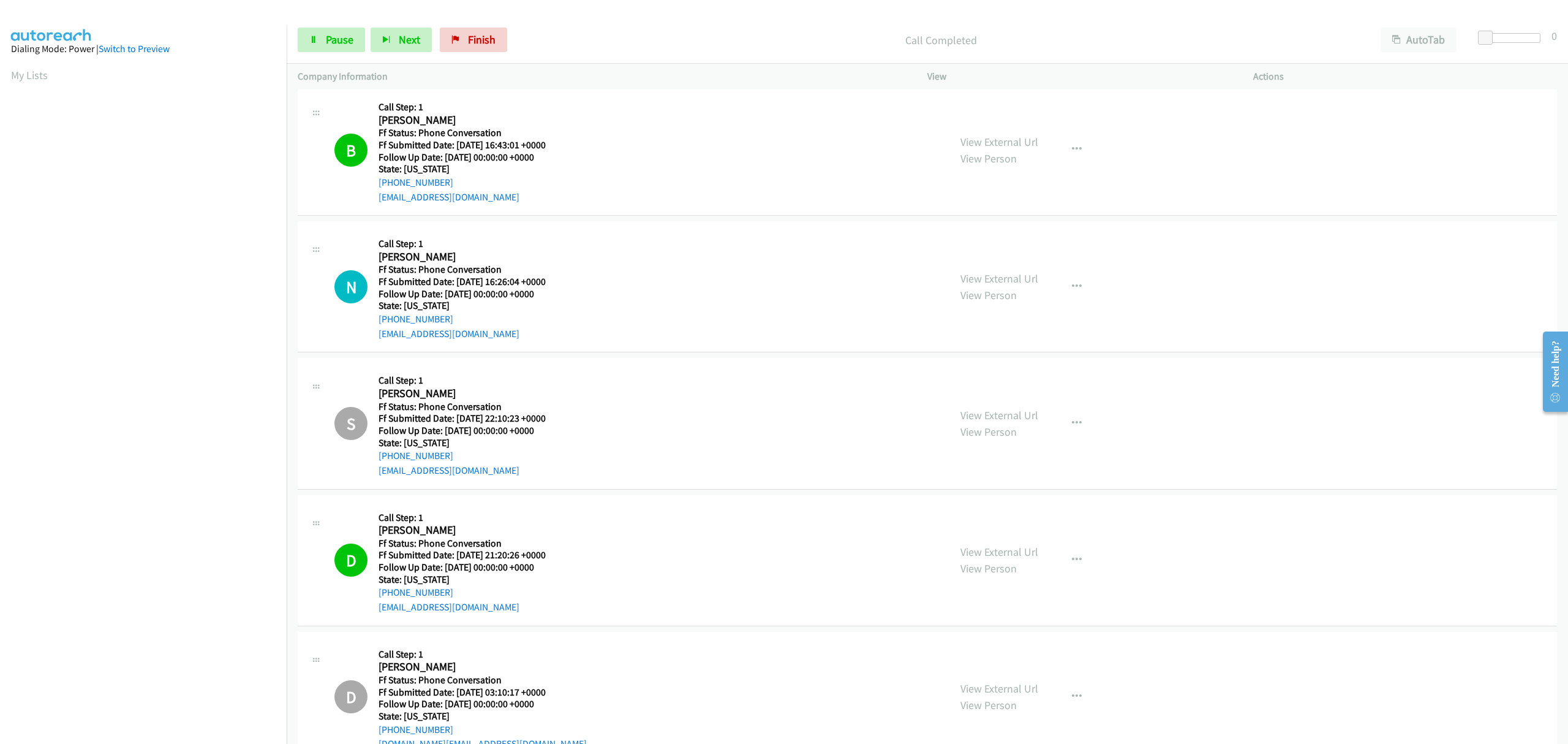
scroll to position [1696, 0]
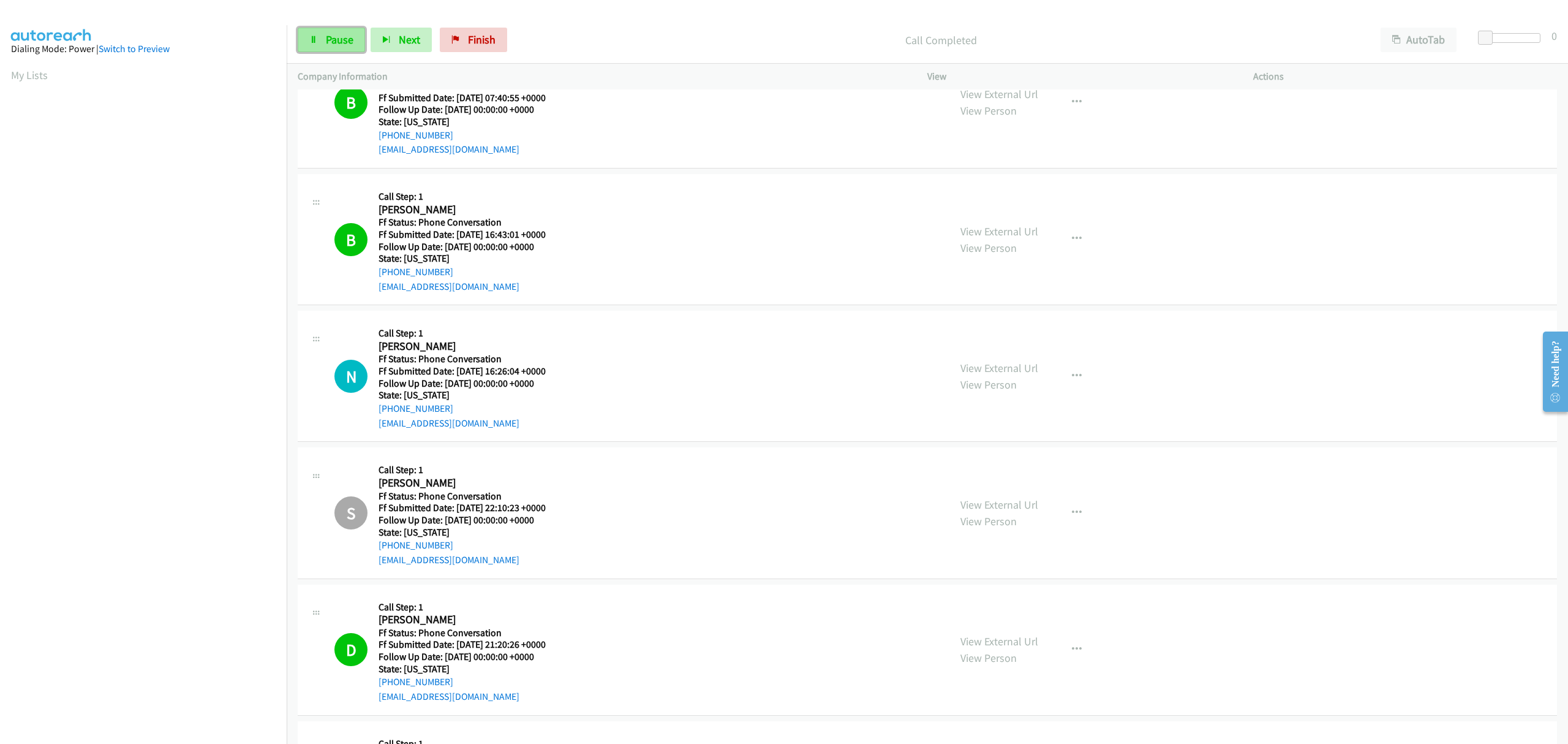
click at [329, 45] on span "Pause" at bounding box center [340, 39] width 28 height 14
click at [329, 45] on span "Start Calls" at bounding box center [350, 39] width 47 height 14
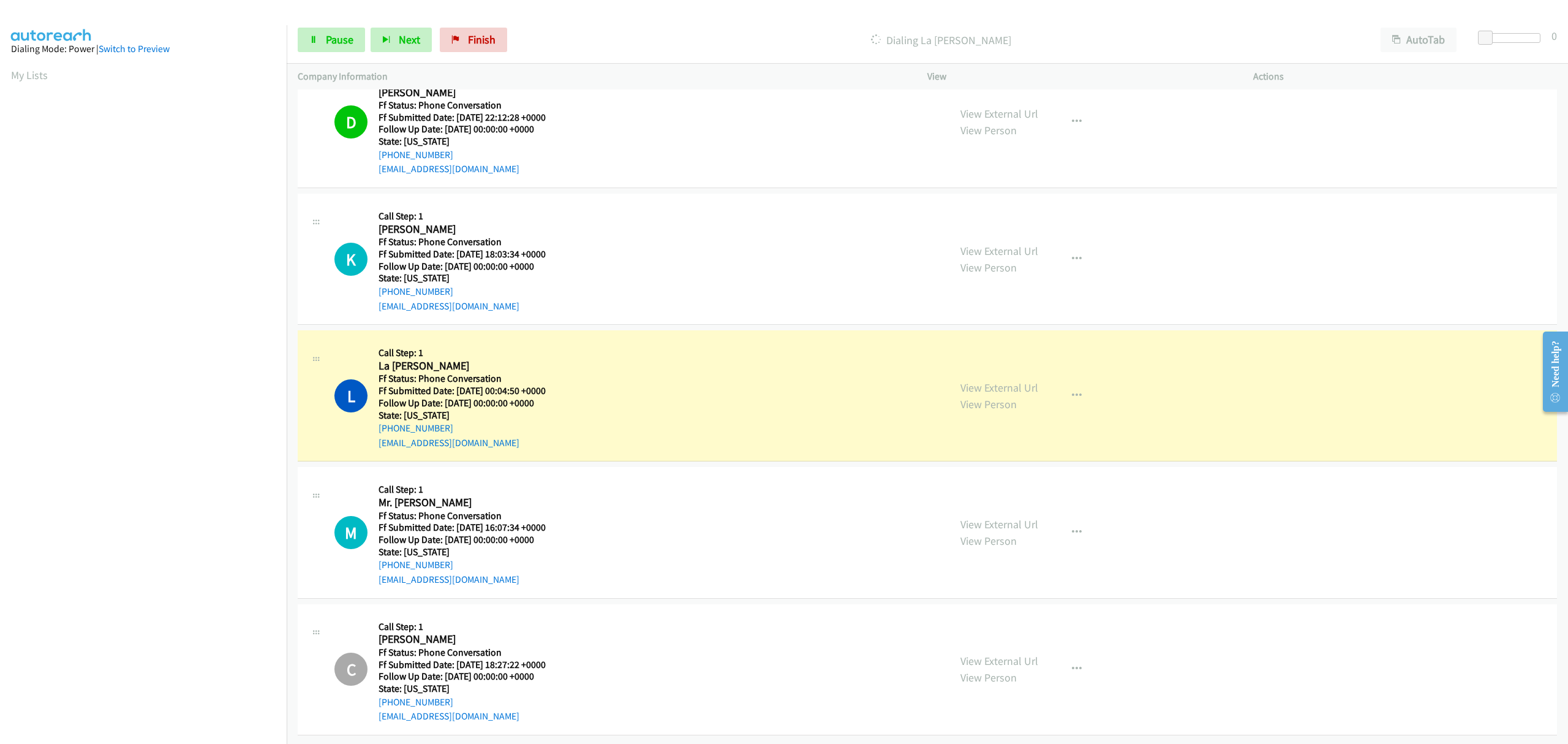
scroll to position [2513, 0]
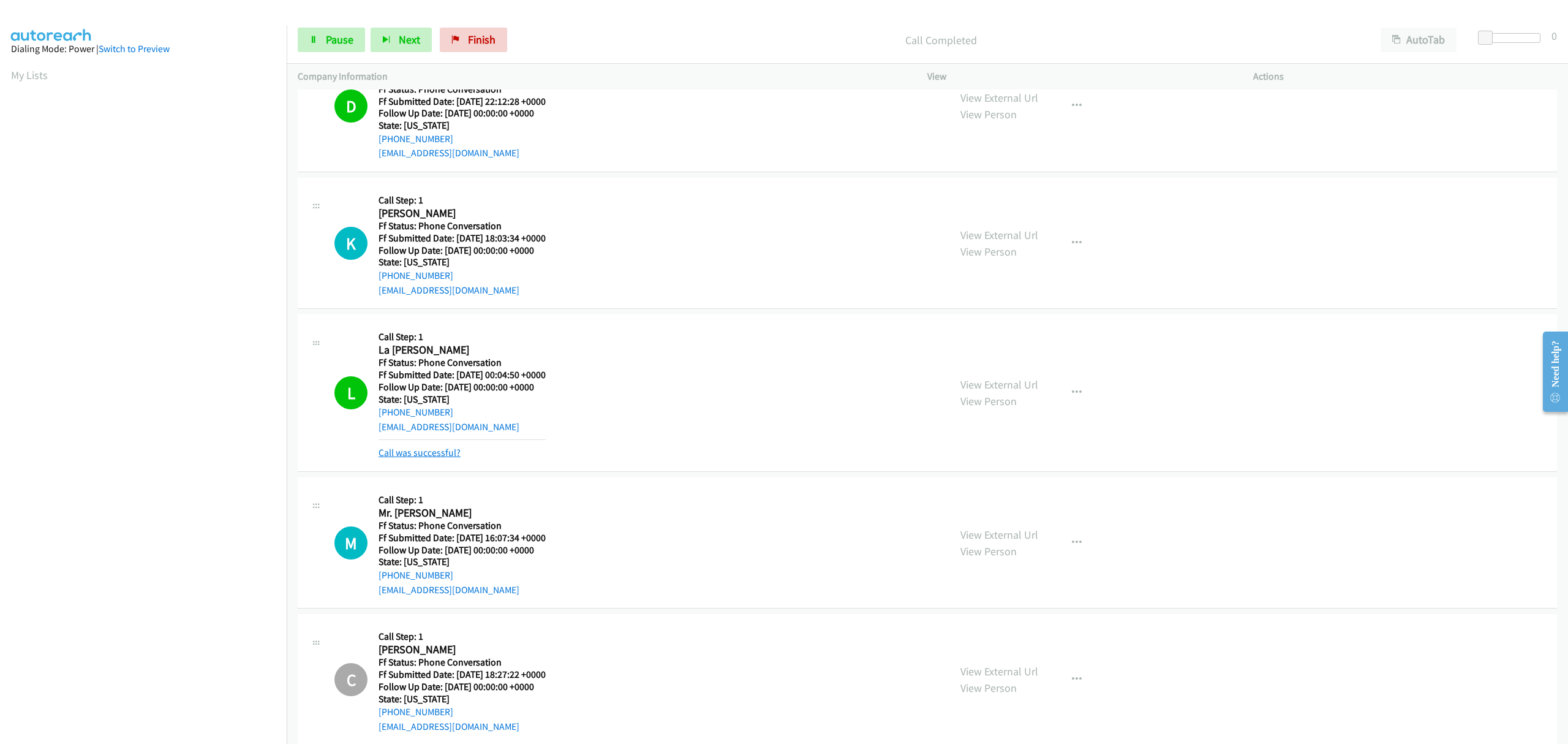
click at [441, 457] on link "Call was successful?" at bounding box center [419, 452] width 82 height 12
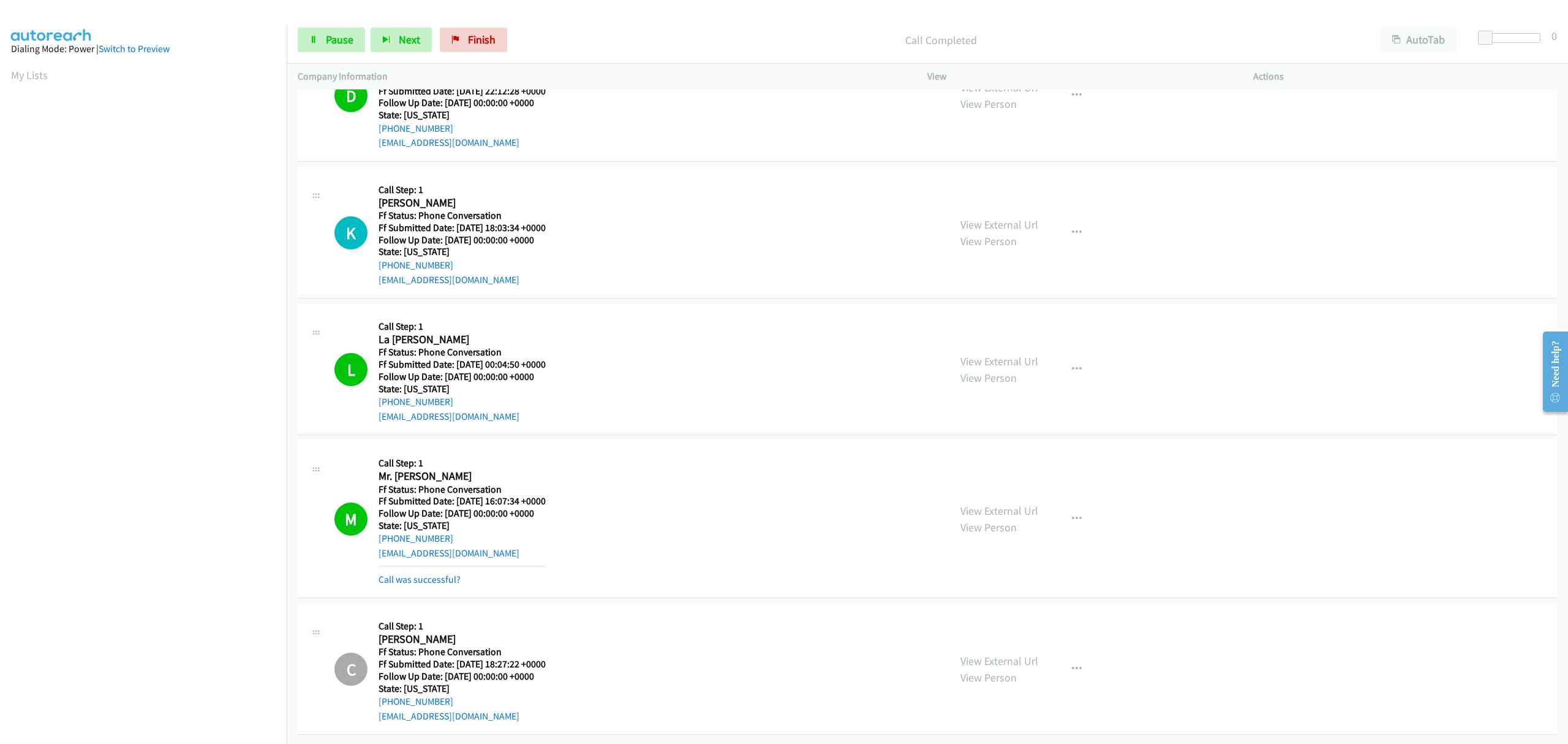
scroll to position [2540, 0]
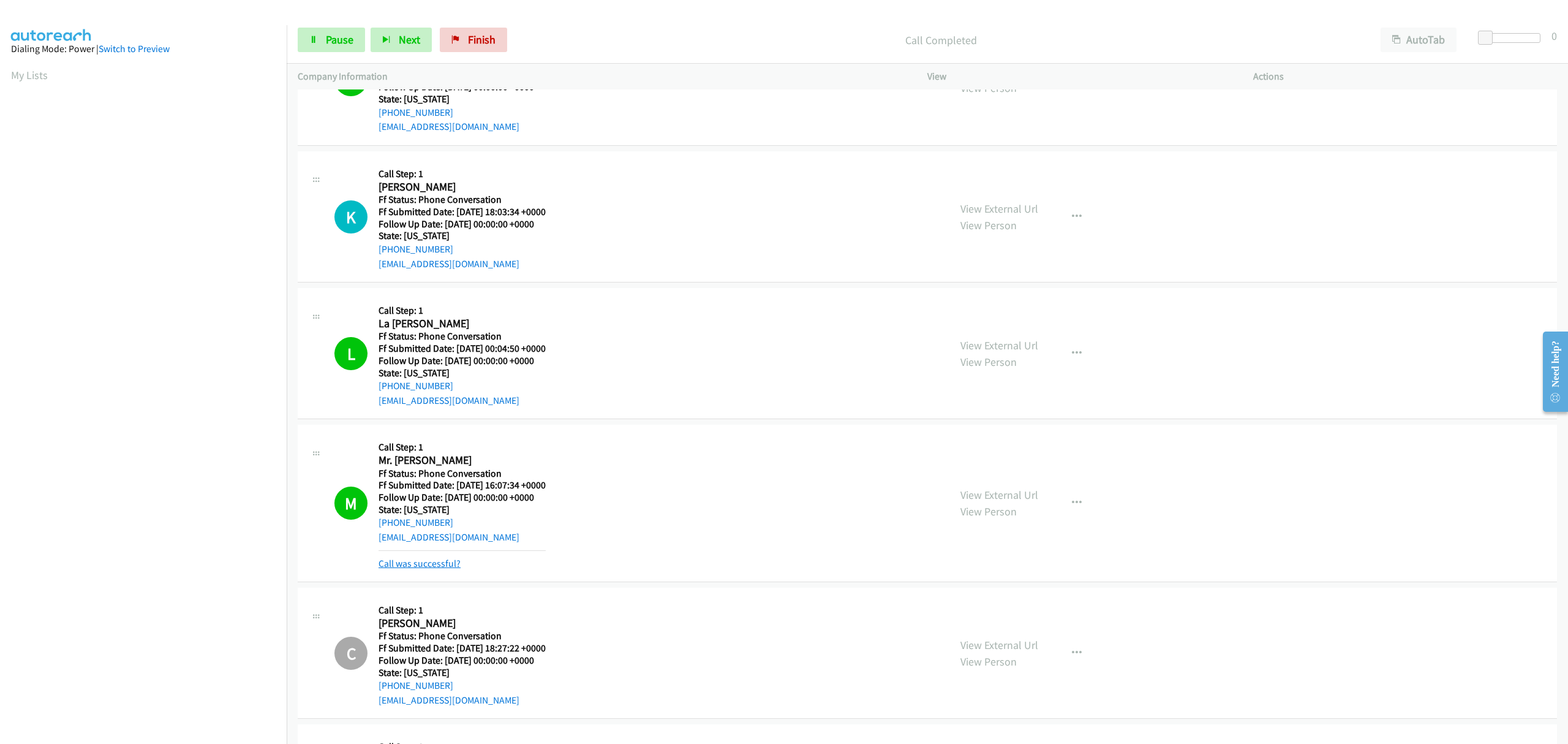
click at [441, 567] on link "Call was successful?" at bounding box center [419, 563] width 82 height 12
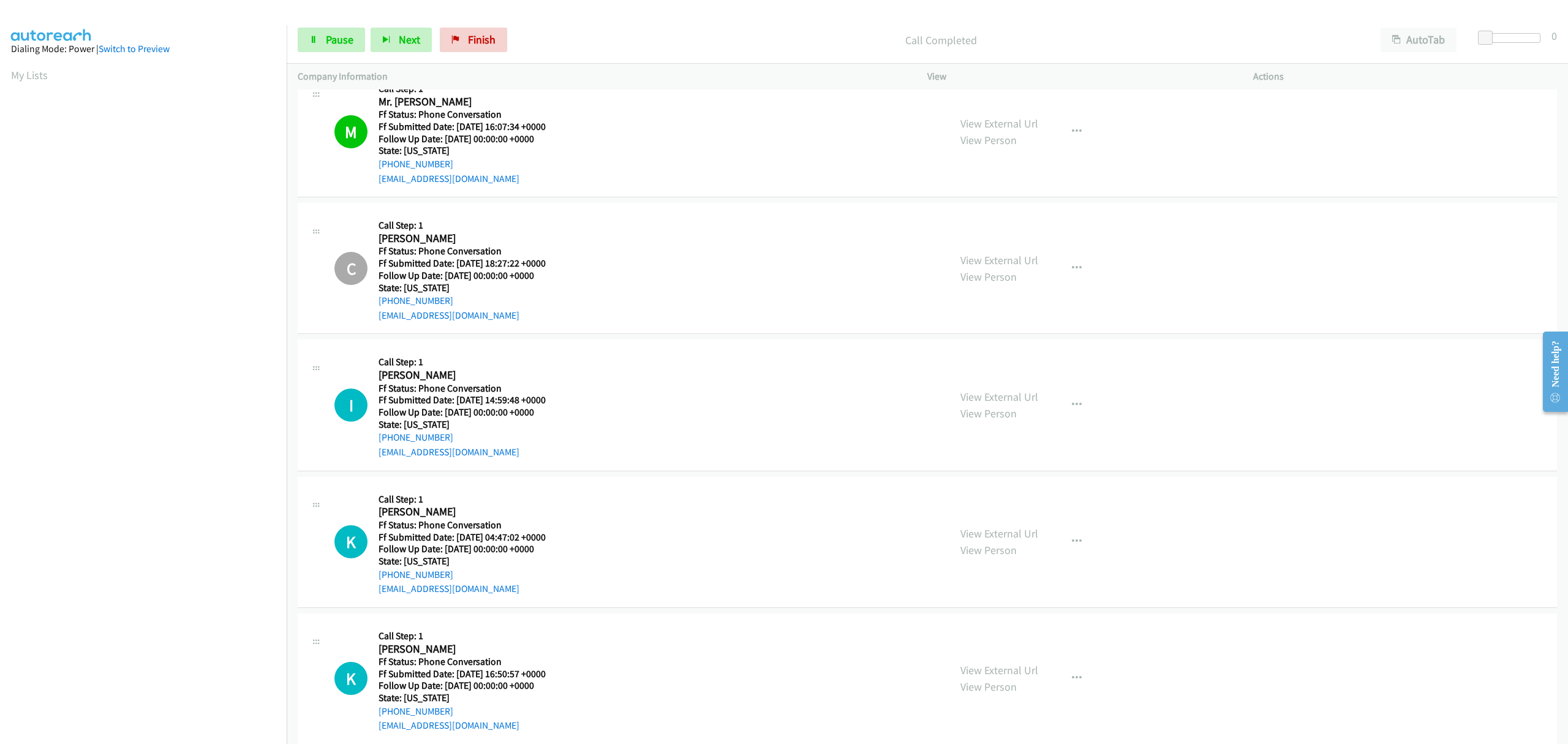
scroll to position [2950, 0]
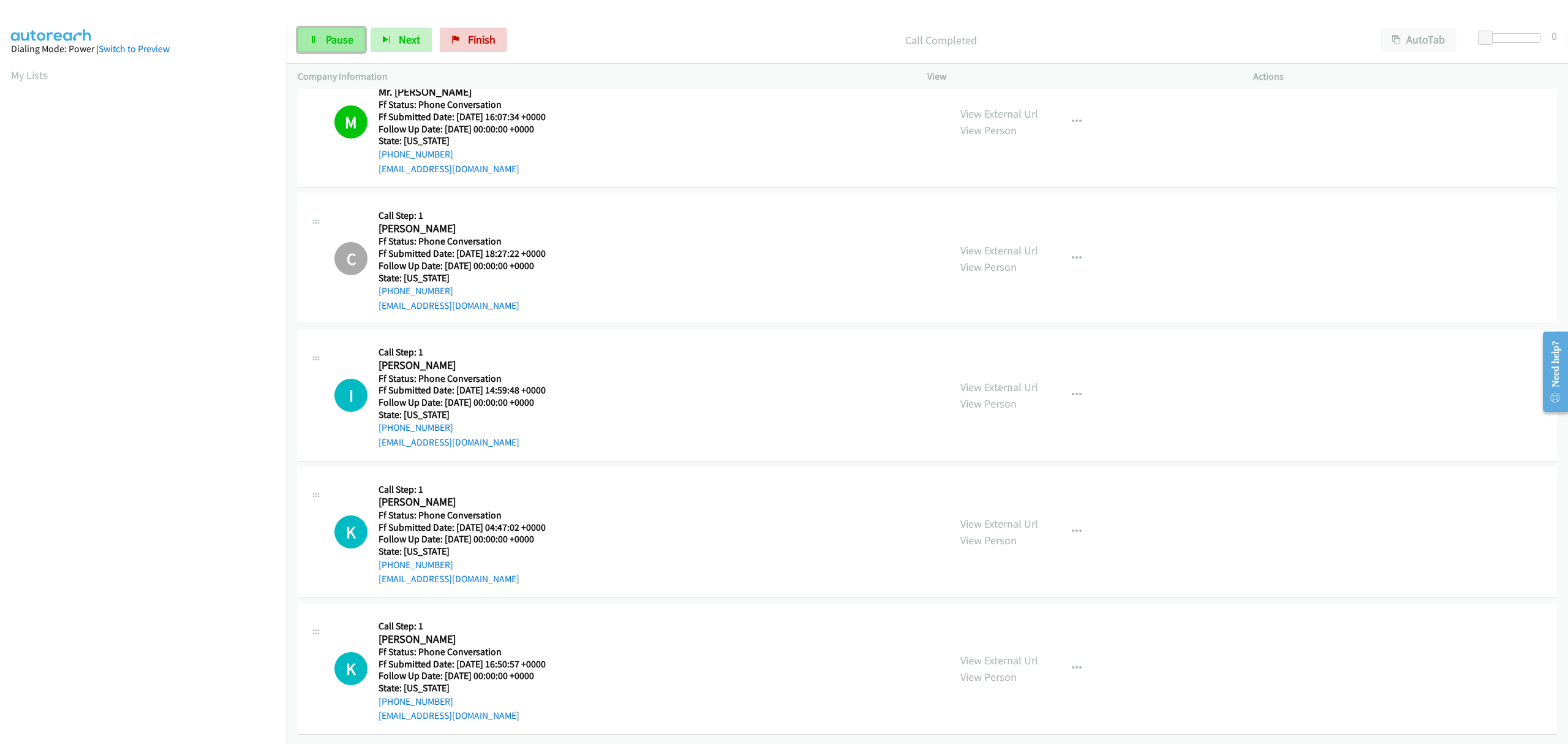
click at [343, 46] on span "Pause" at bounding box center [340, 39] width 28 height 14
click at [338, 42] on span "Start Calls" at bounding box center [350, 39] width 47 height 14
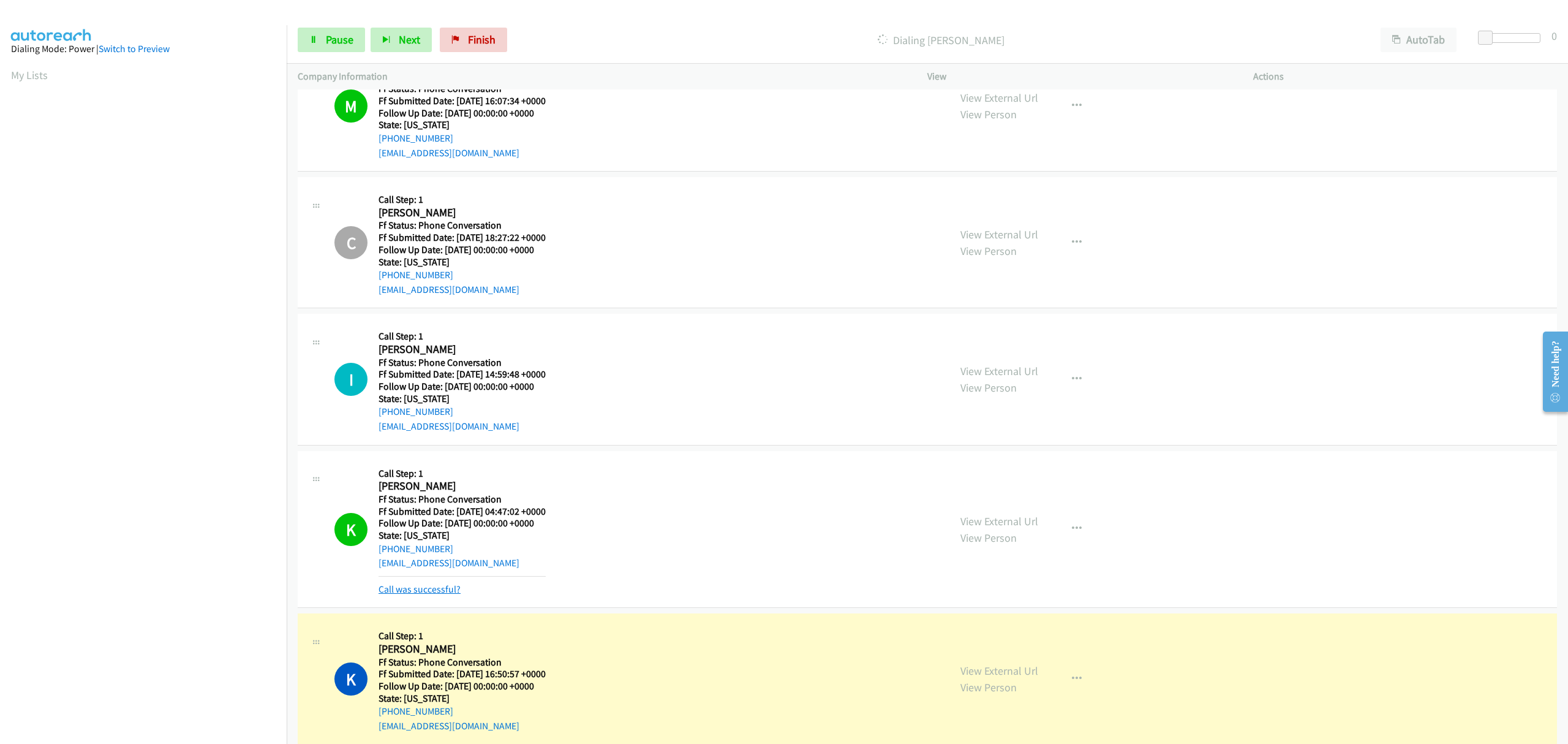
click at [439, 593] on link "Call was successful?" at bounding box center [419, 588] width 82 height 12
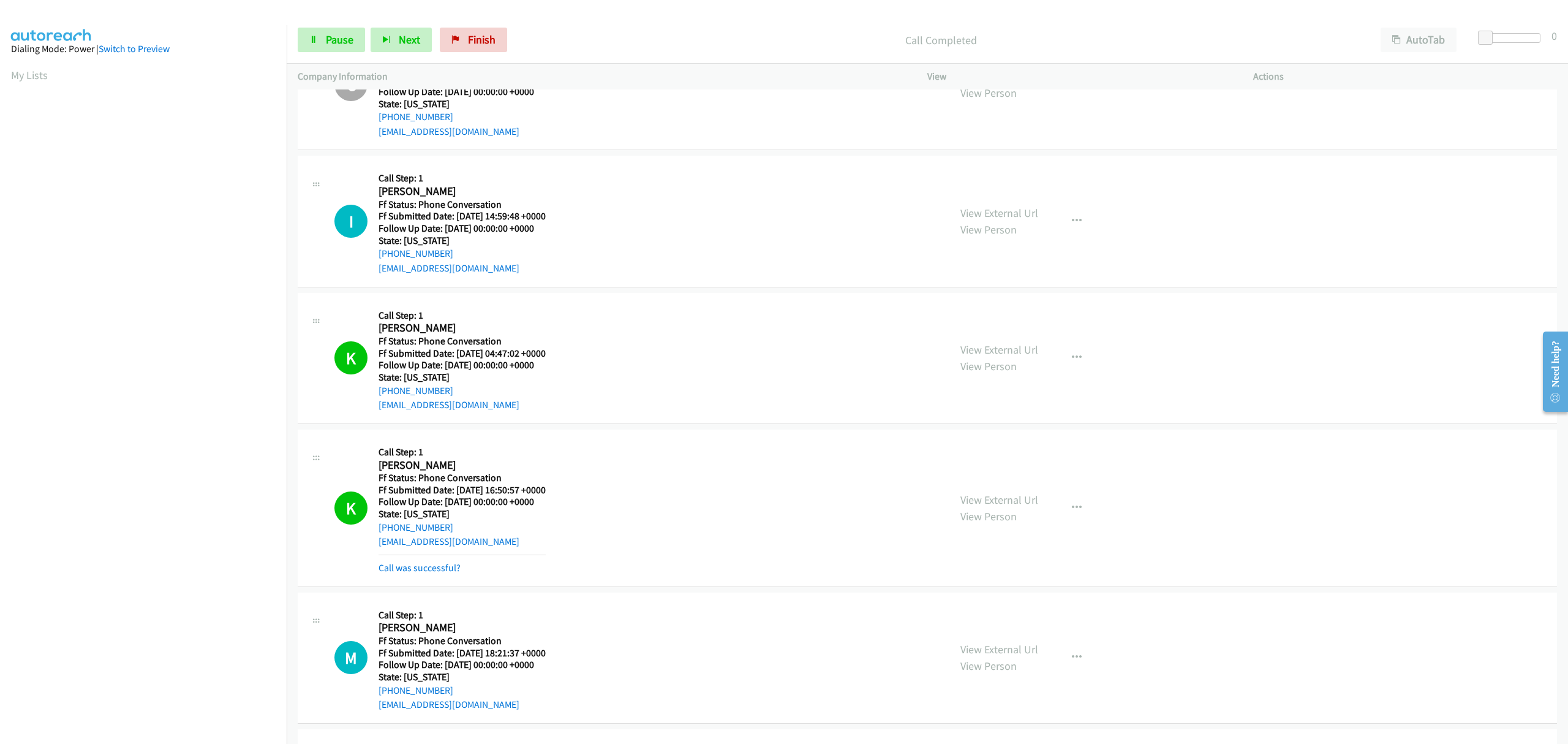
scroll to position [3195, 0]
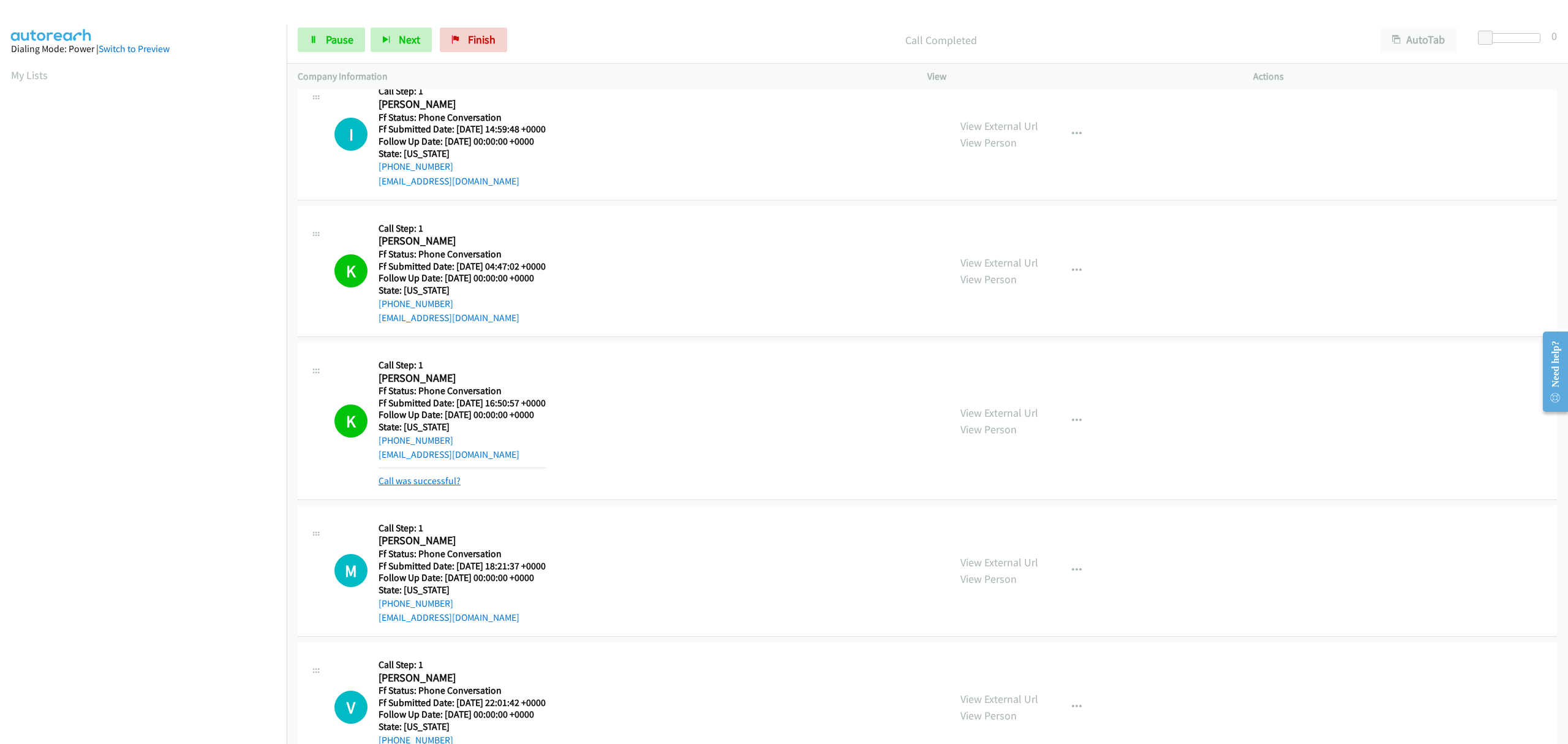
click at [396, 486] on link "Call was successful?" at bounding box center [419, 480] width 82 height 12
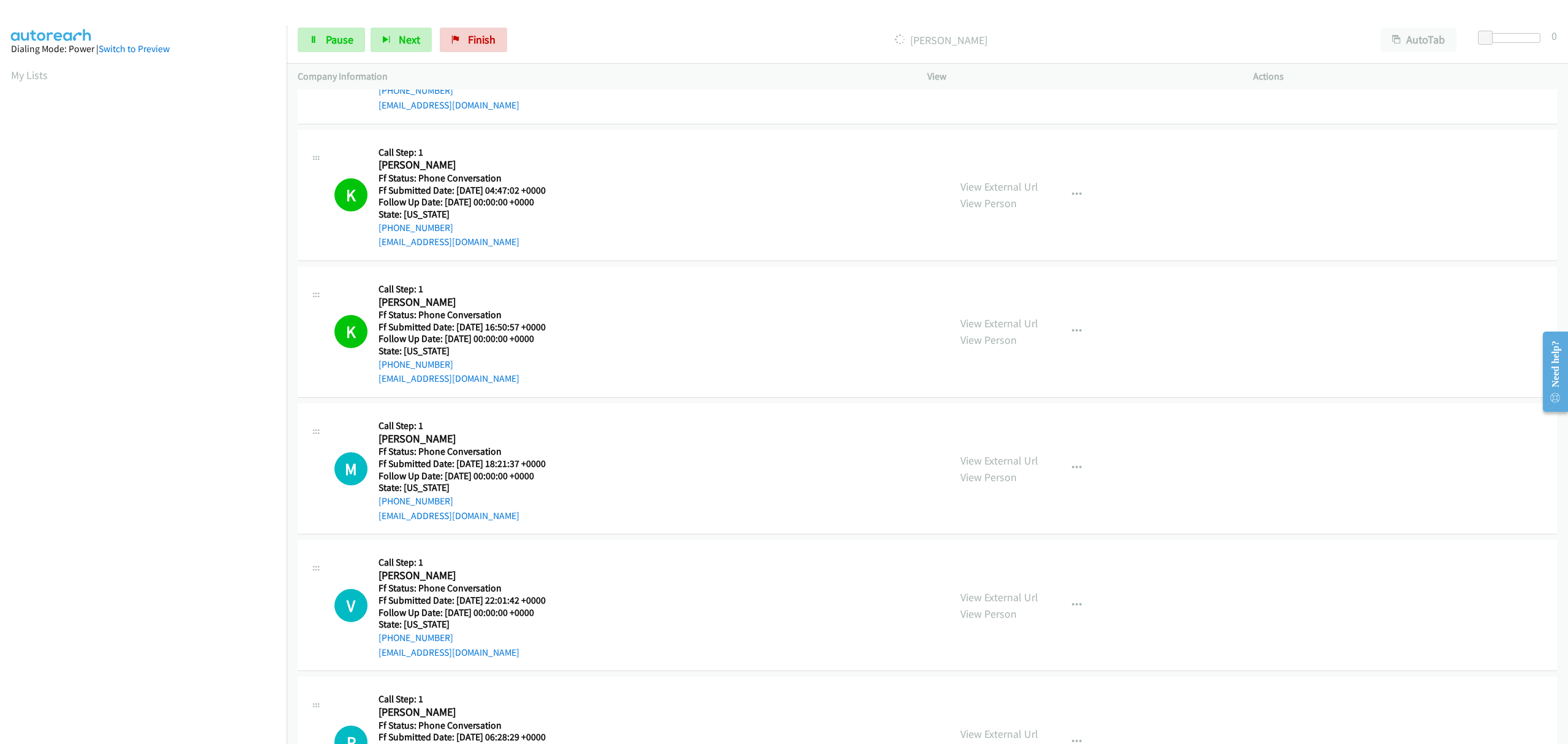
scroll to position [3361, 0]
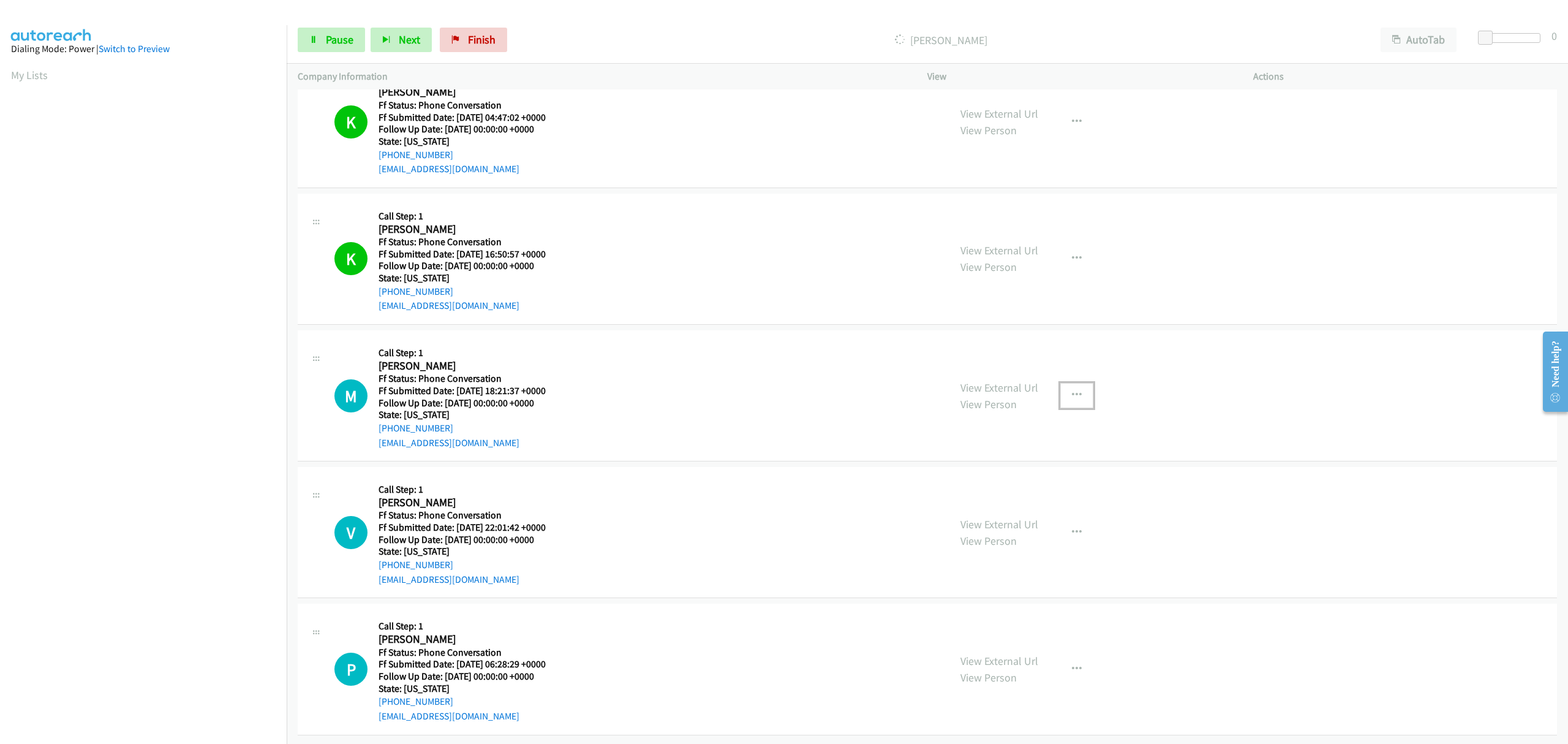
click at [1072, 390] on icon "button" at bounding box center [1076, 394] width 10 height 10
click at [973, 463] on link "Skip Call" at bounding box center [1011, 475] width 163 height 24
click at [1072, 664] on icon "button" at bounding box center [1076, 669] width 10 height 10
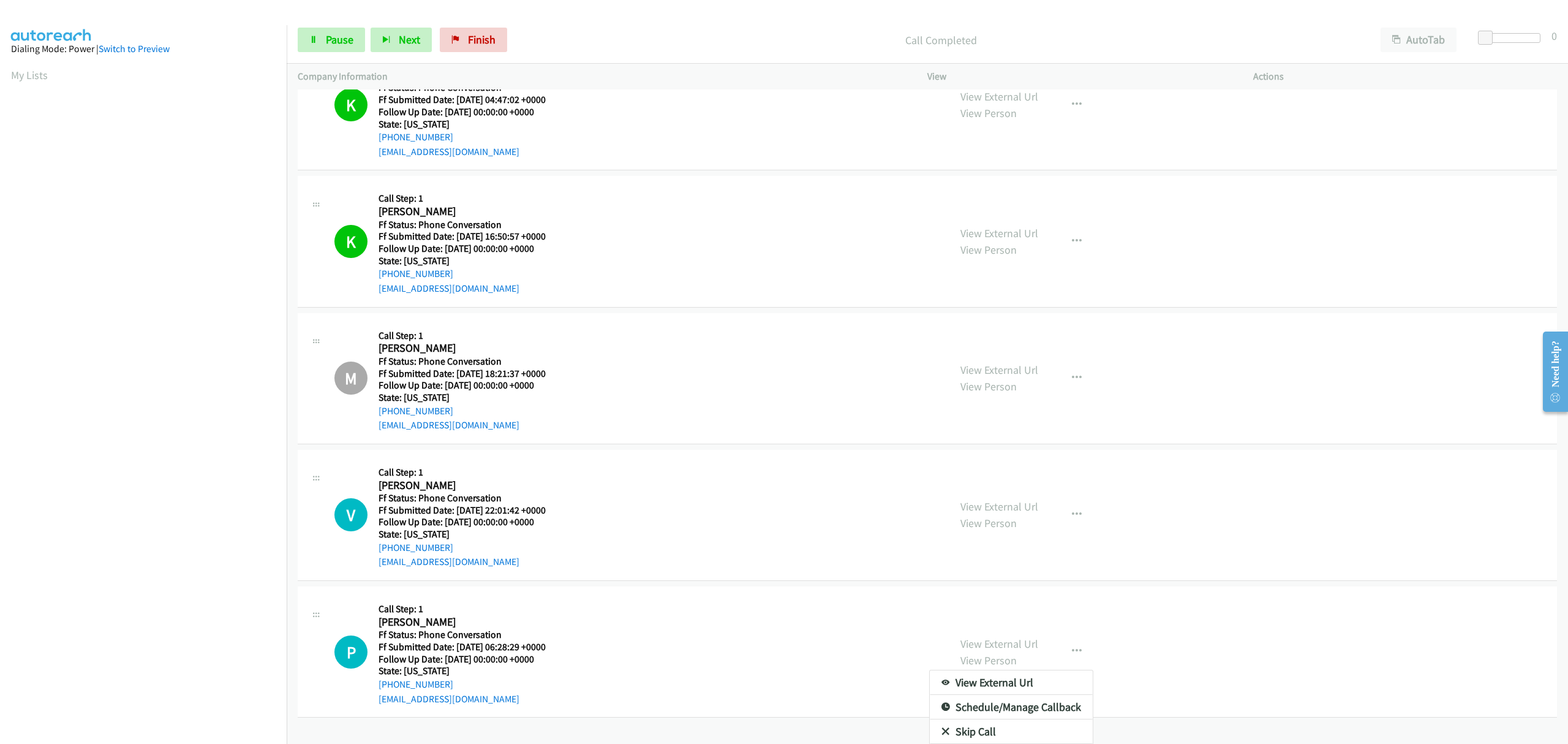
scroll to position [3433, 0]
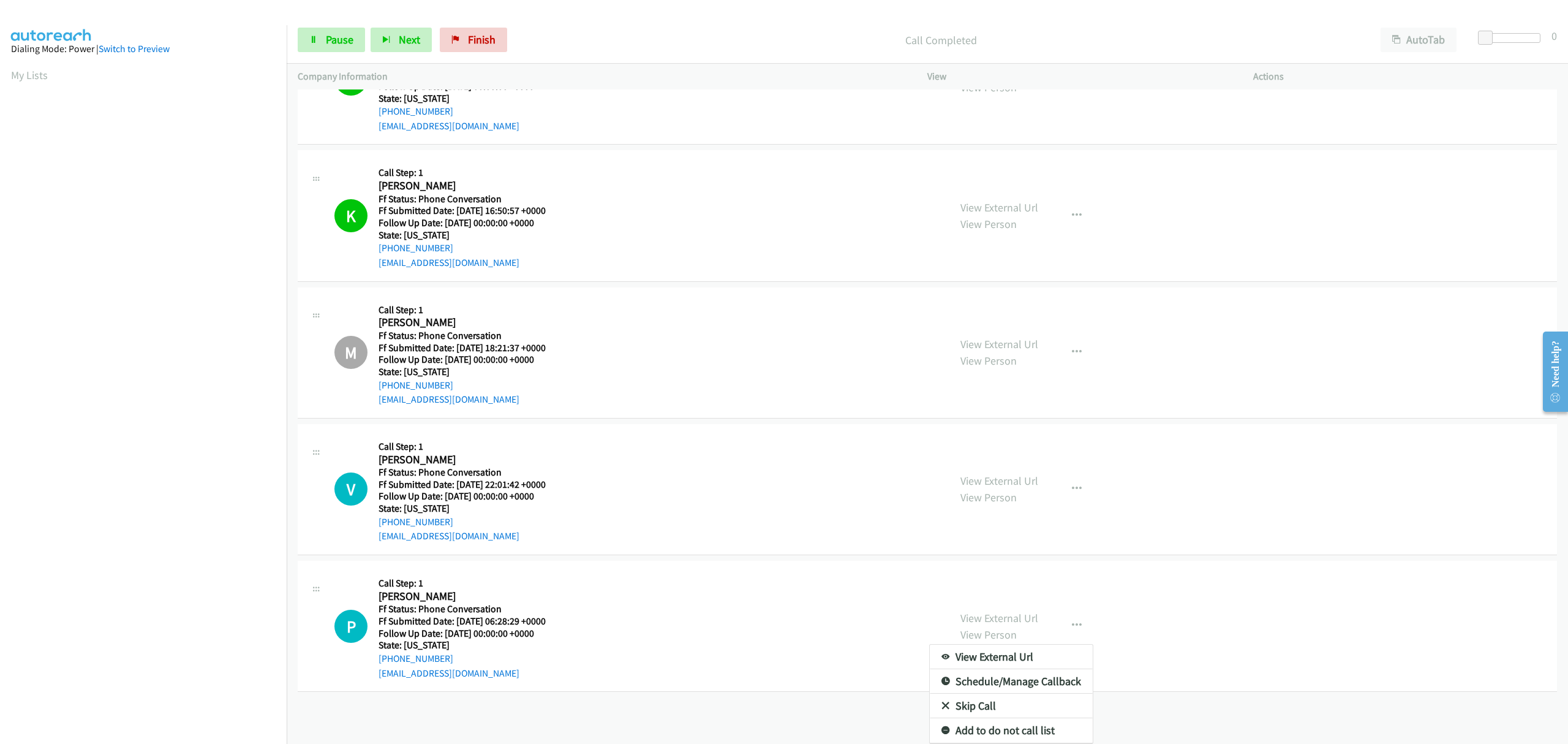
click at [957, 694] on link "Skip Call" at bounding box center [1011, 706] width 163 height 24
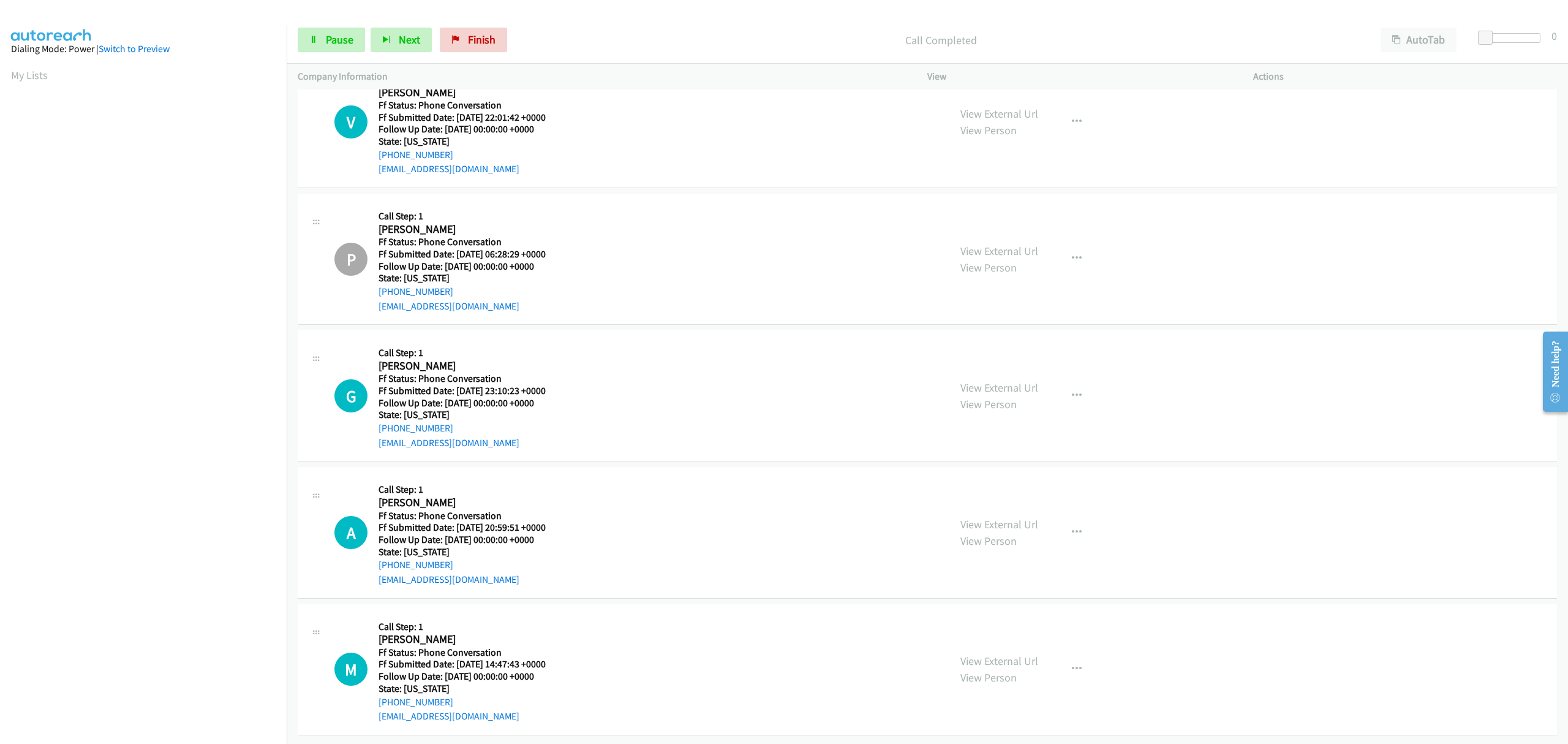
scroll to position [3798, 0]
click at [1072, 391] on icon "button" at bounding box center [1076, 395] width 10 height 10
click at [980, 463] on link "Skip Call" at bounding box center [1011, 475] width 163 height 24
click at [1061, 520] on button "button" at bounding box center [1076, 532] width 33 height 24
click at [968, 602] on link "Skip Call" at bounding box center [1011, 613] width 163 height 24
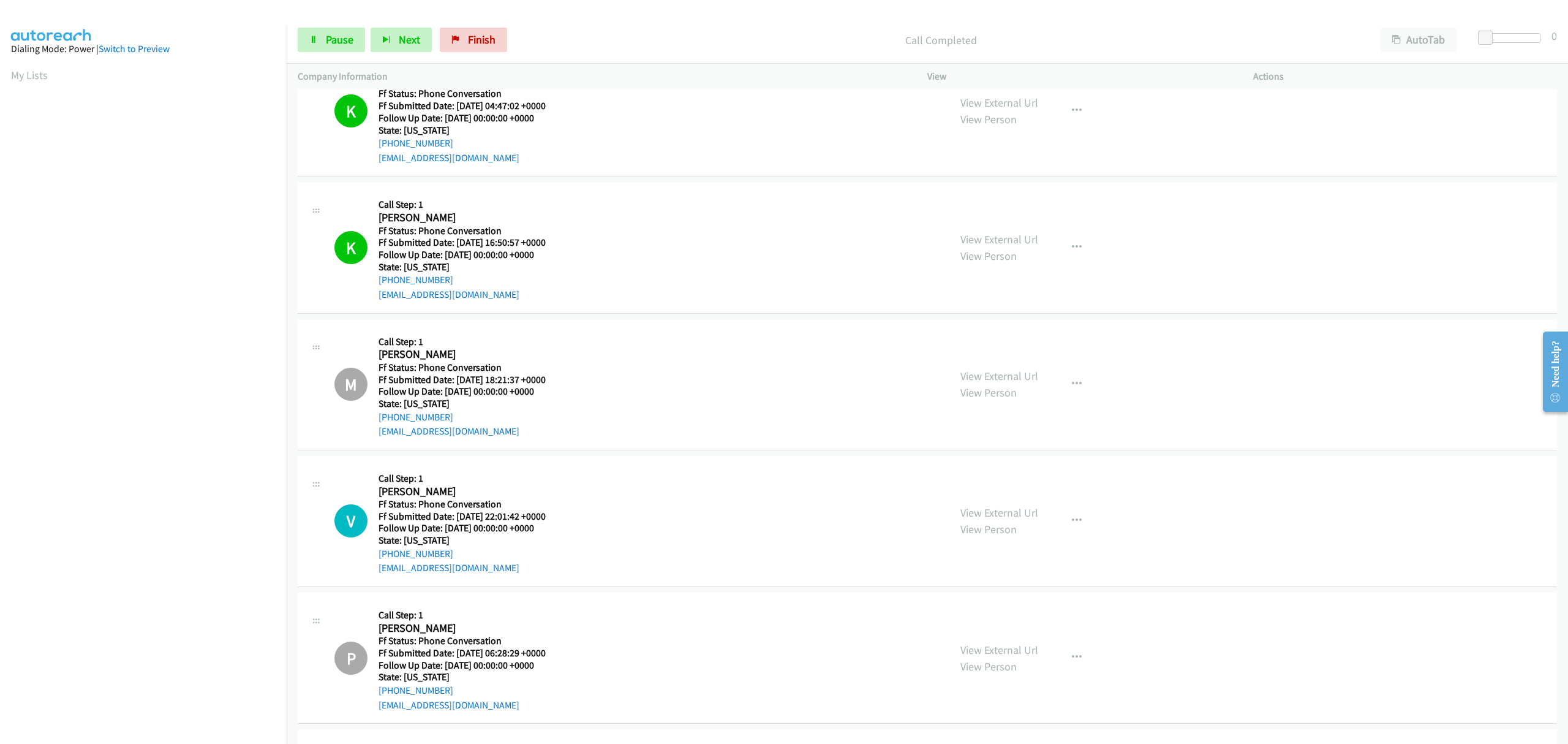
scroll to position [3554, 0]
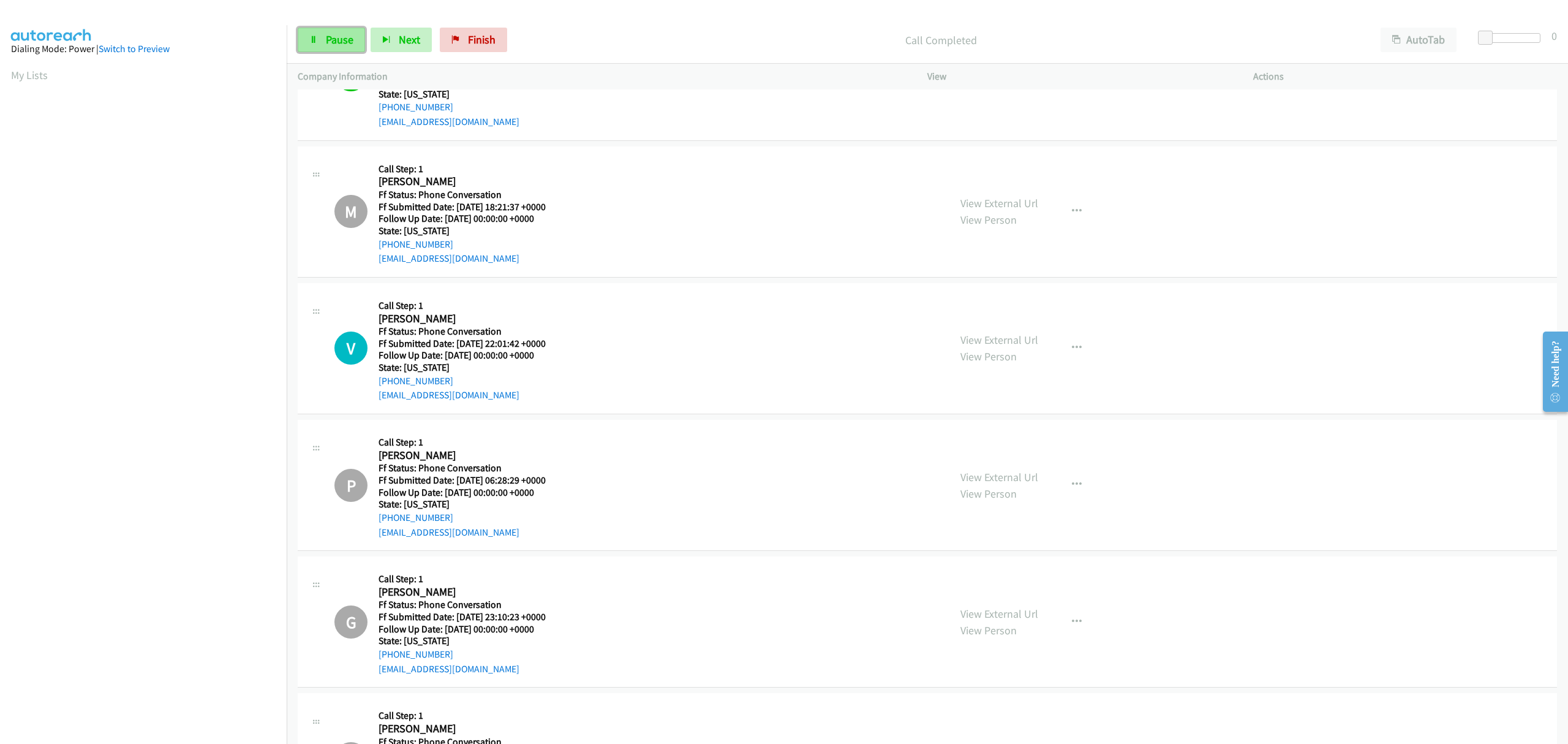
click at [344, 35] on span "Pause" at bounding box center [340, 39] width 28 height 14
click at [333, 40] on span "Start Calls" at bounding box center [350, 39] width 47 height 14
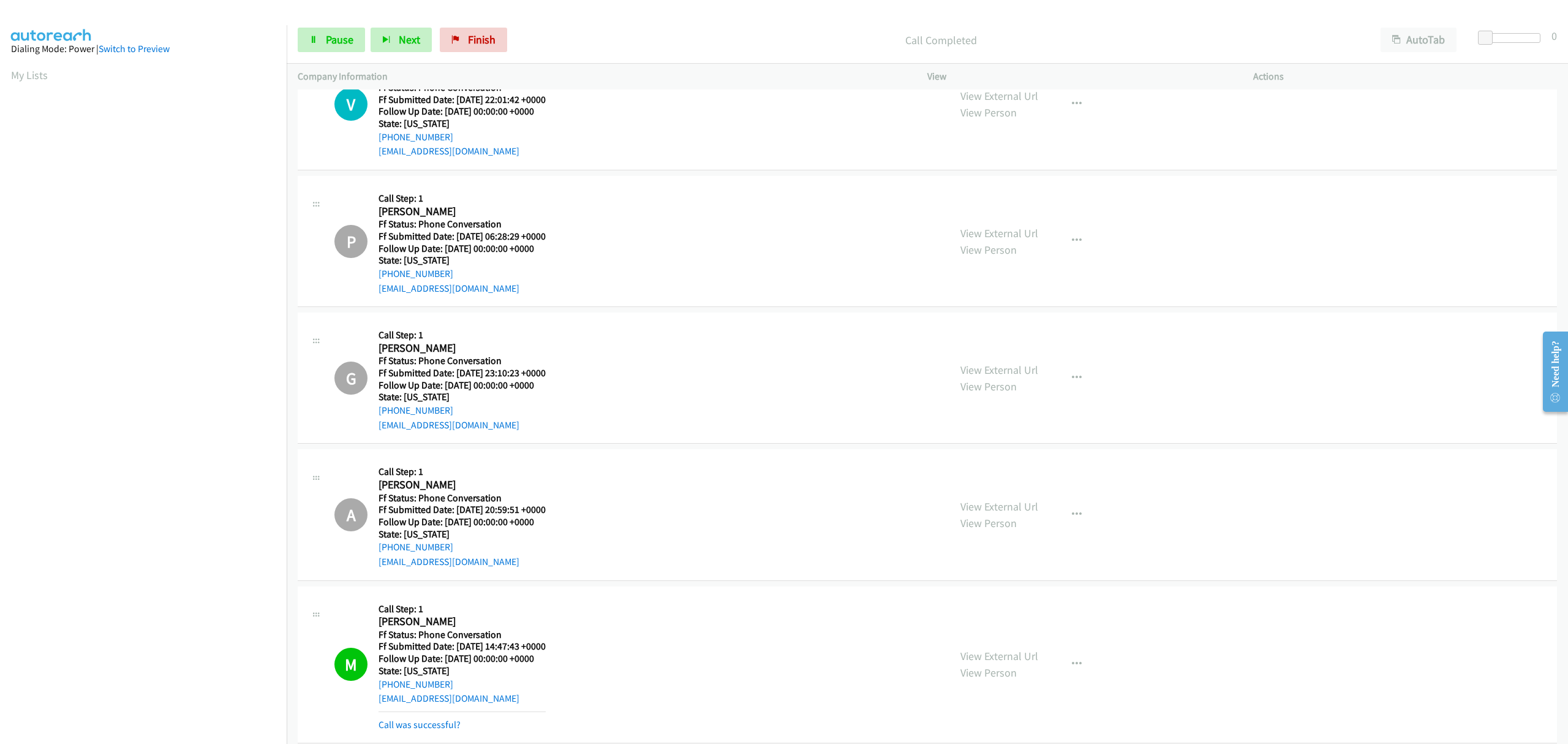
scroll to position [3825, 0]
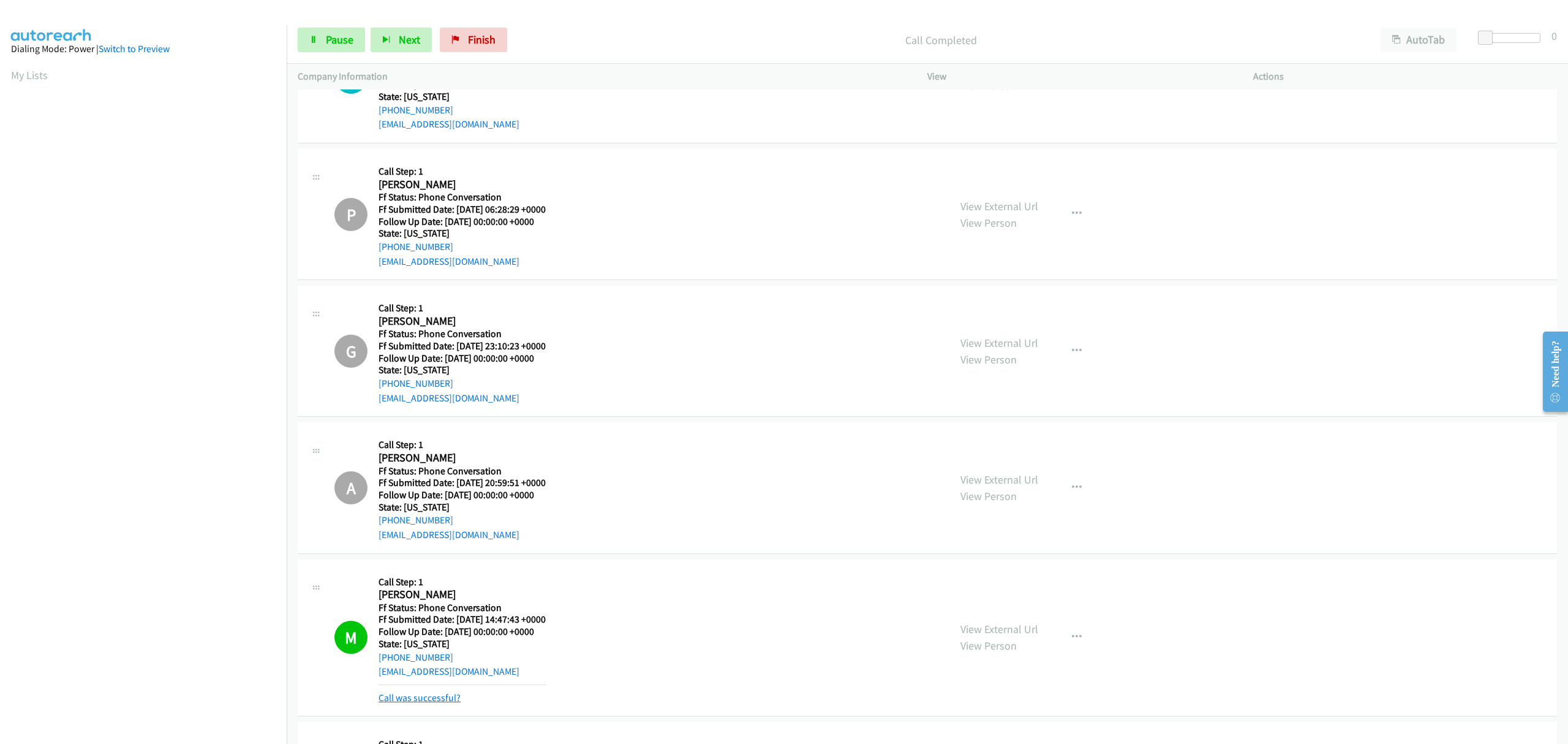
click at [427, 704] on link "Call was successful?" at bounding box center [419, 698] width 82 height 12
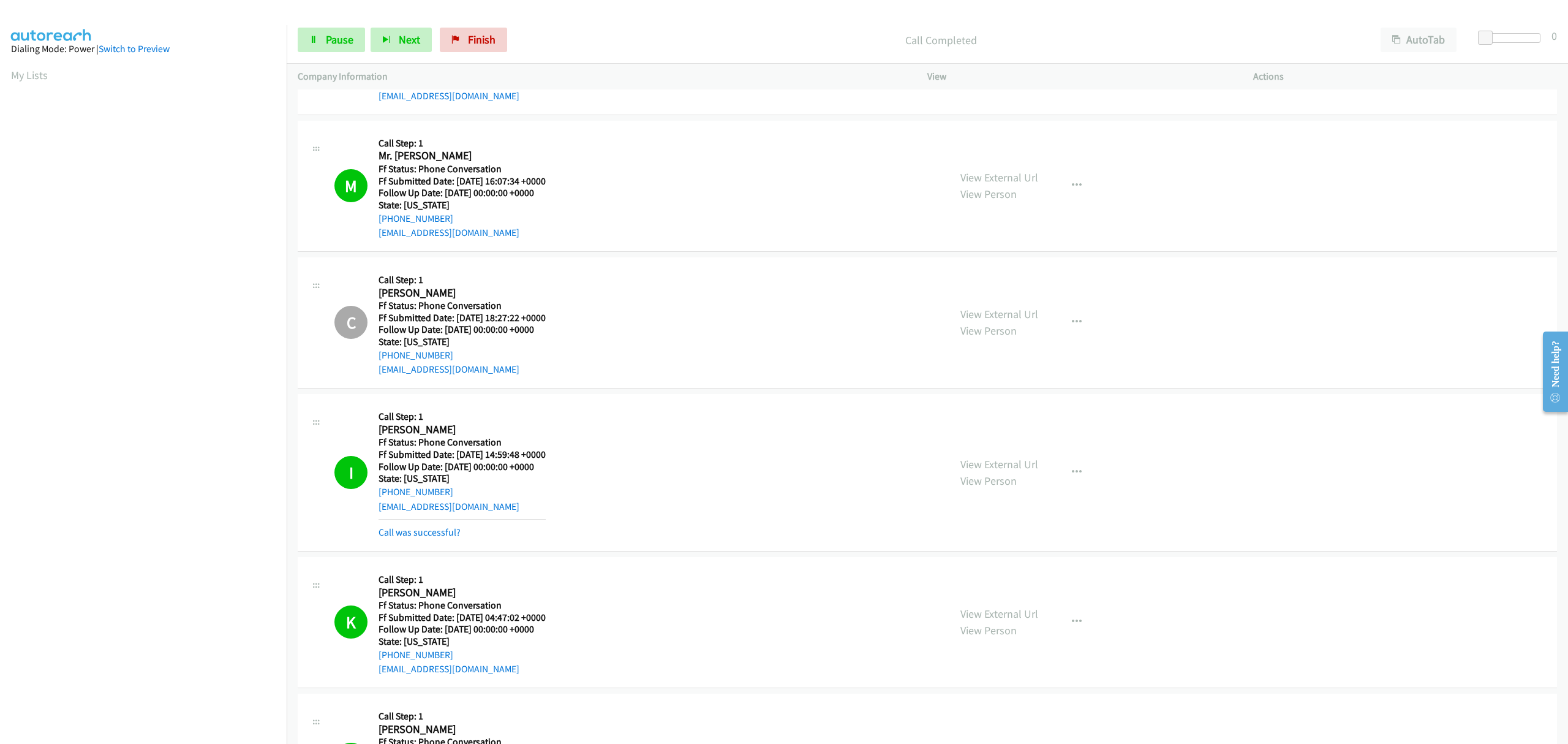
scroll to position [2846, 0]
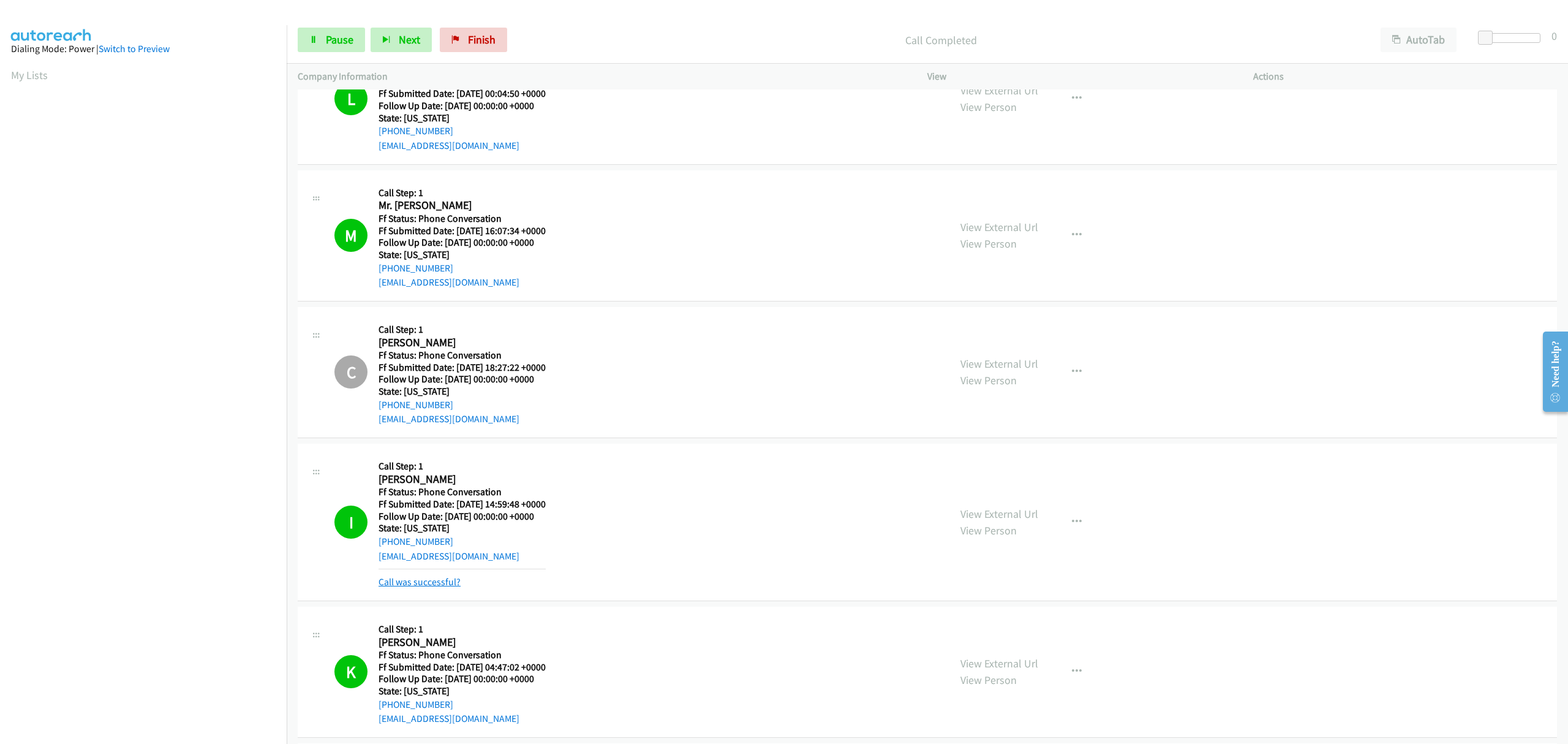
click at [429, 586] on link "Call was successful?" at bounding box center [419, 581] width 82 height 12
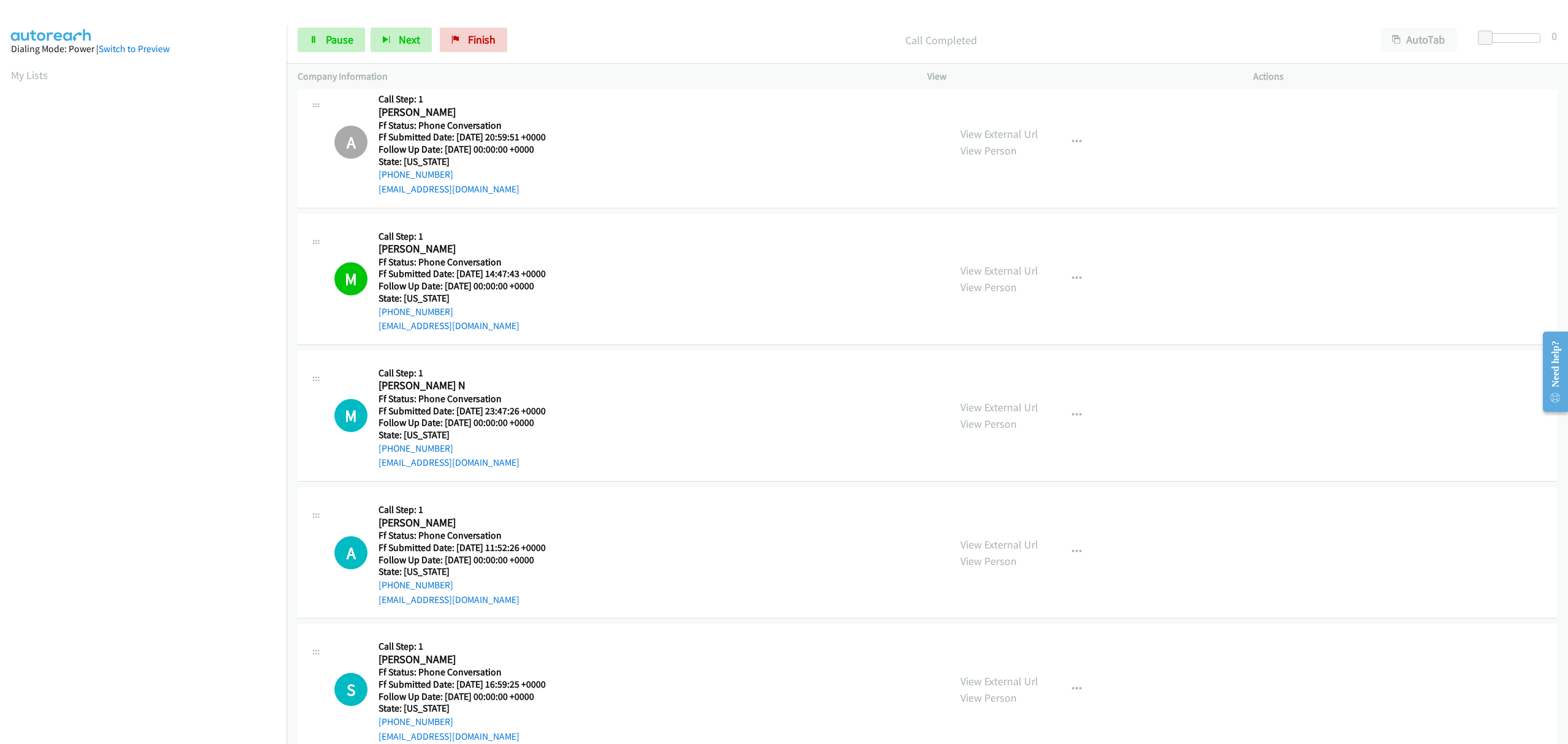
scroll to position [4209, 0]
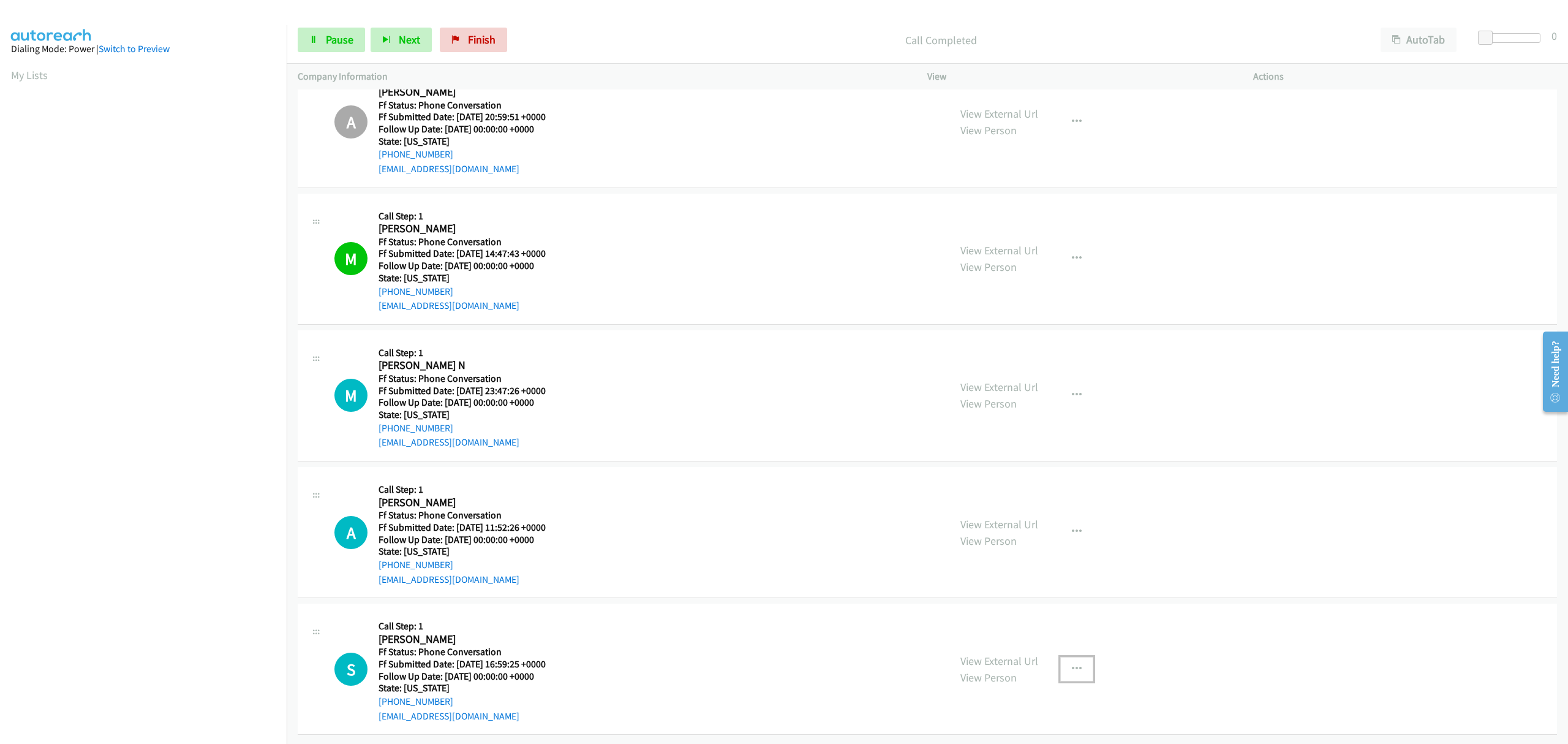
click at [1072, 664] on icon "button" at bounding box center [1076, 669] width 10 height 10
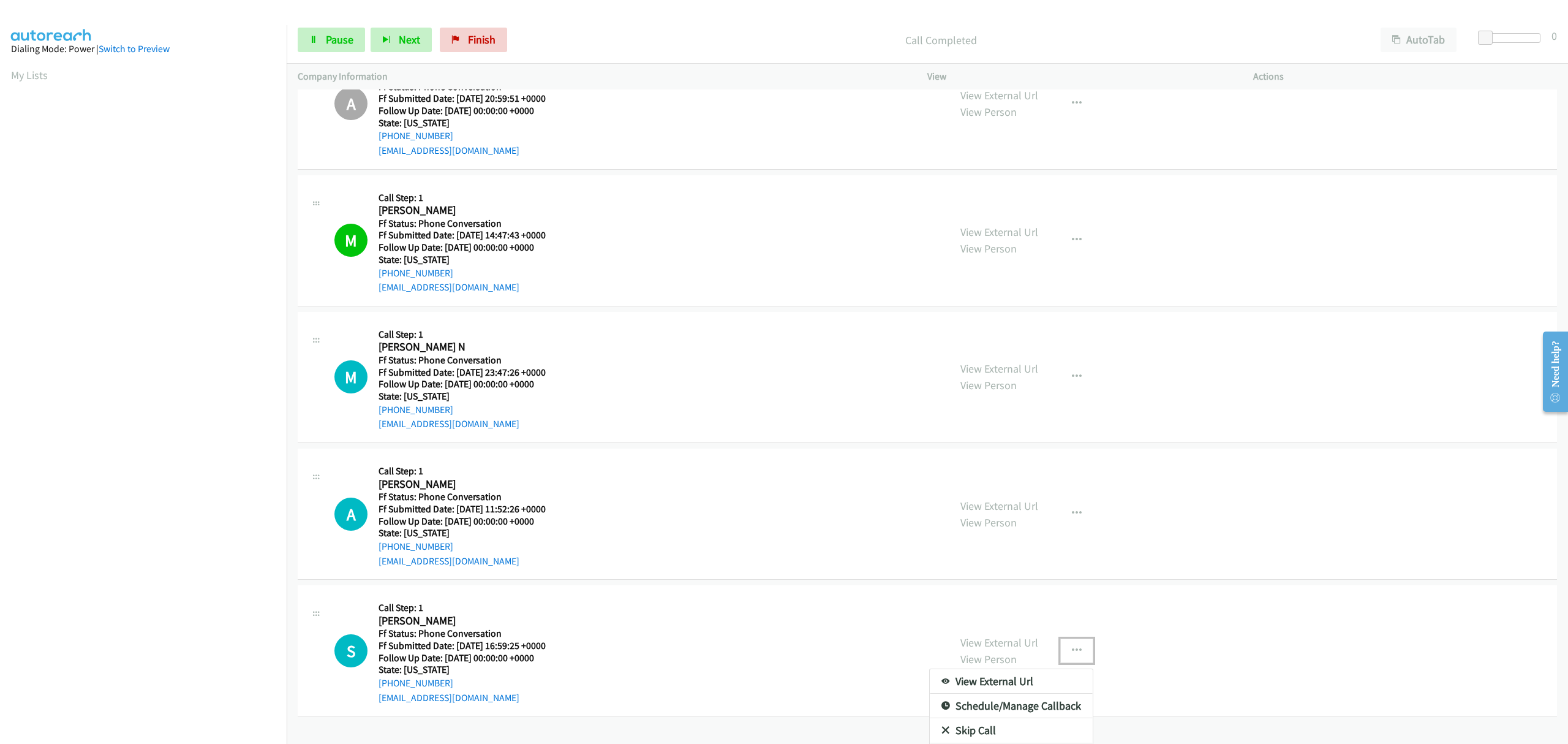
scroll to position [4254, 0]
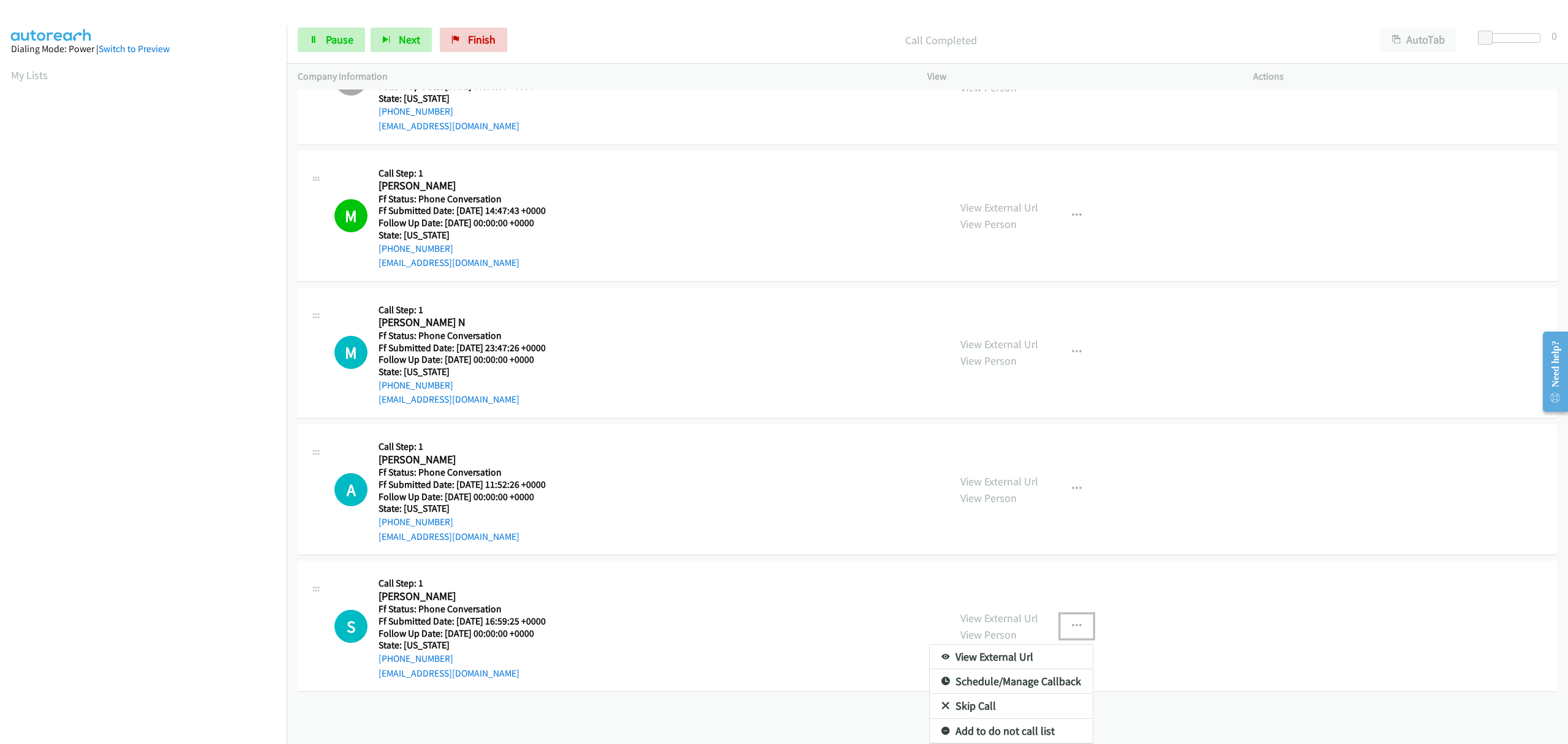
click at [974, 694] on link "Skip Call" at bounding box center [1011, 706] width 163 height 24
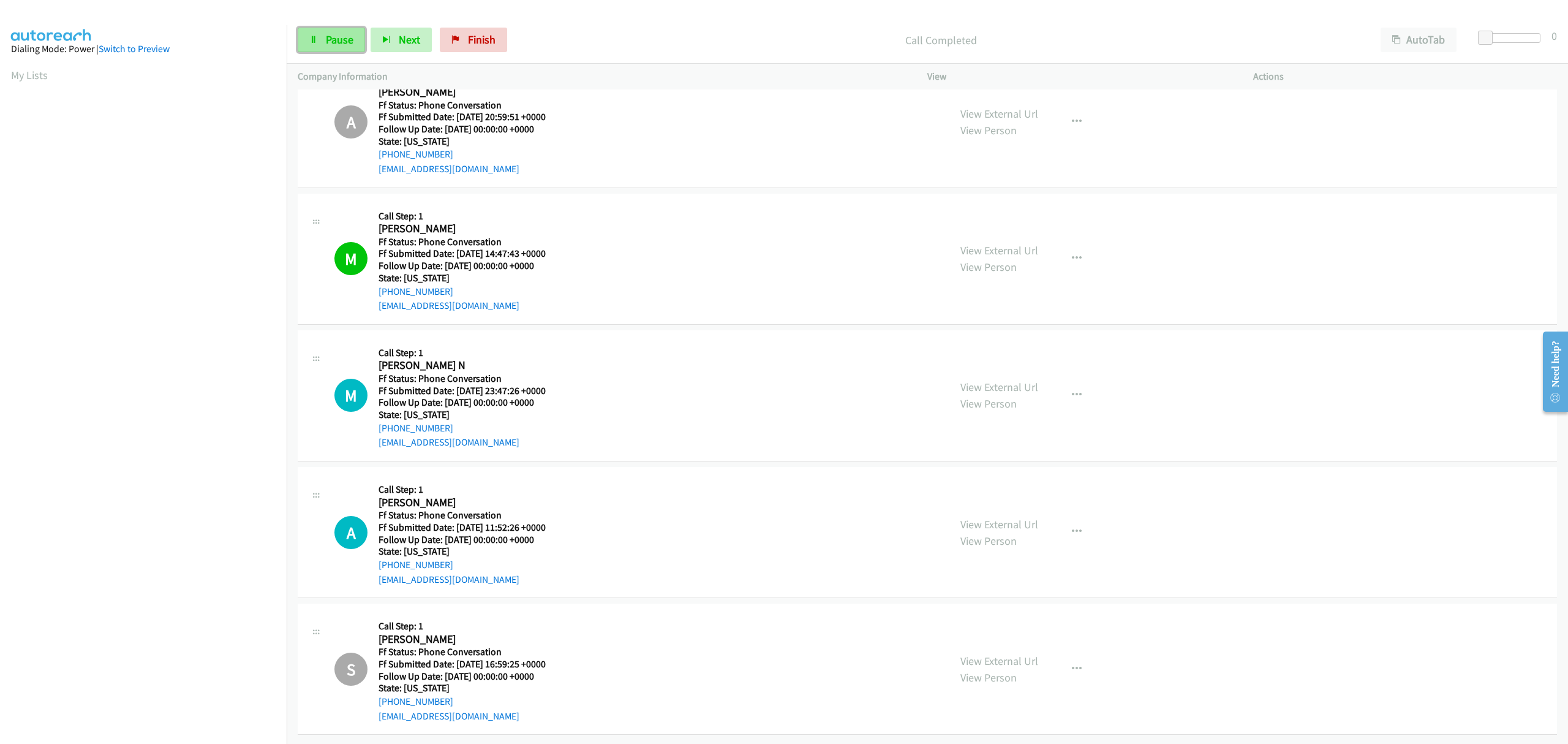
click at [321, 44] on link "Pause" at bounding box center [331, 39] width 67 height 24
click at [321, 42] on link "Start Calls" at bounding box center [341, 39] width 88 height 24
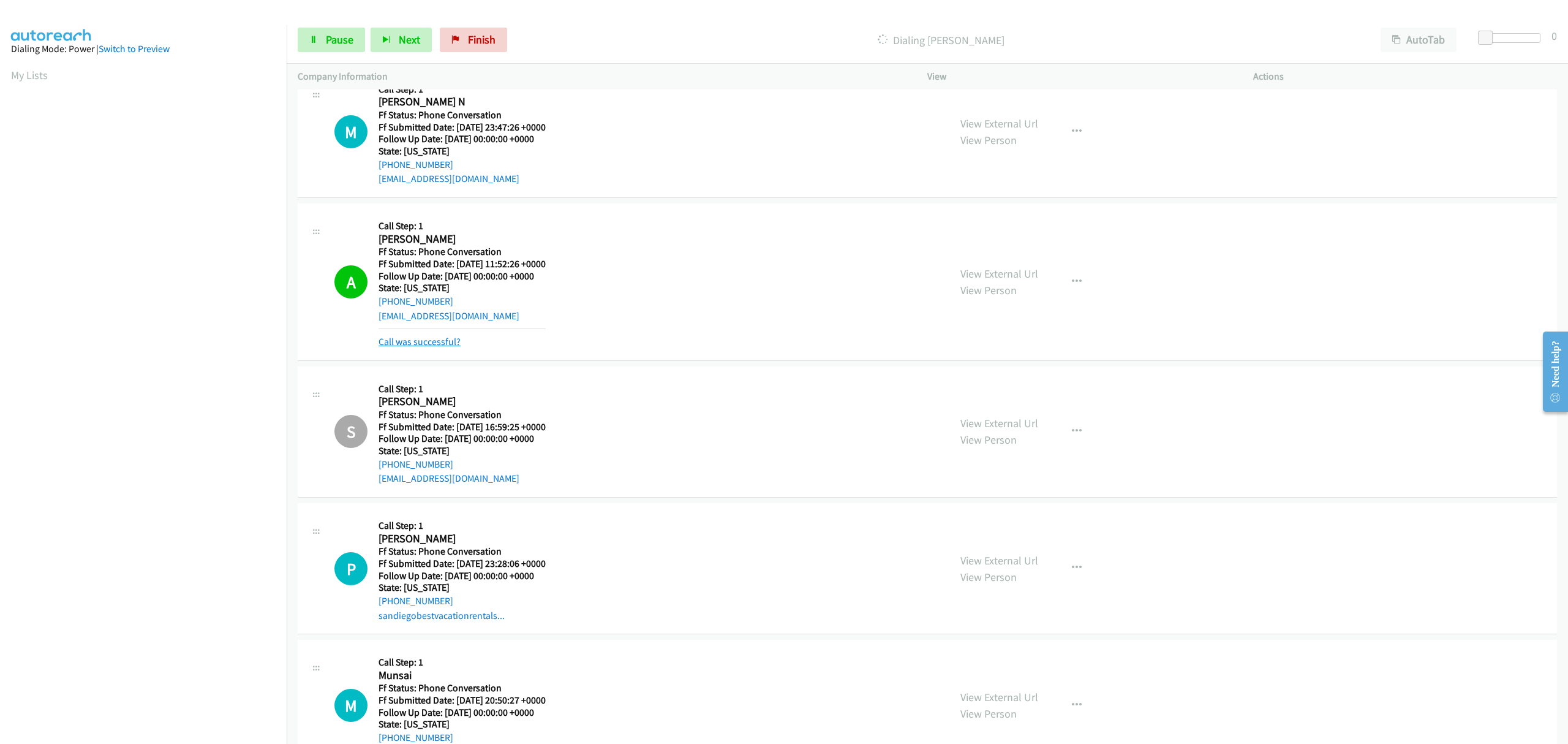
click at [435, 346] on link "Call was successful?" at bounding box center [419, 342] width 82 height 12
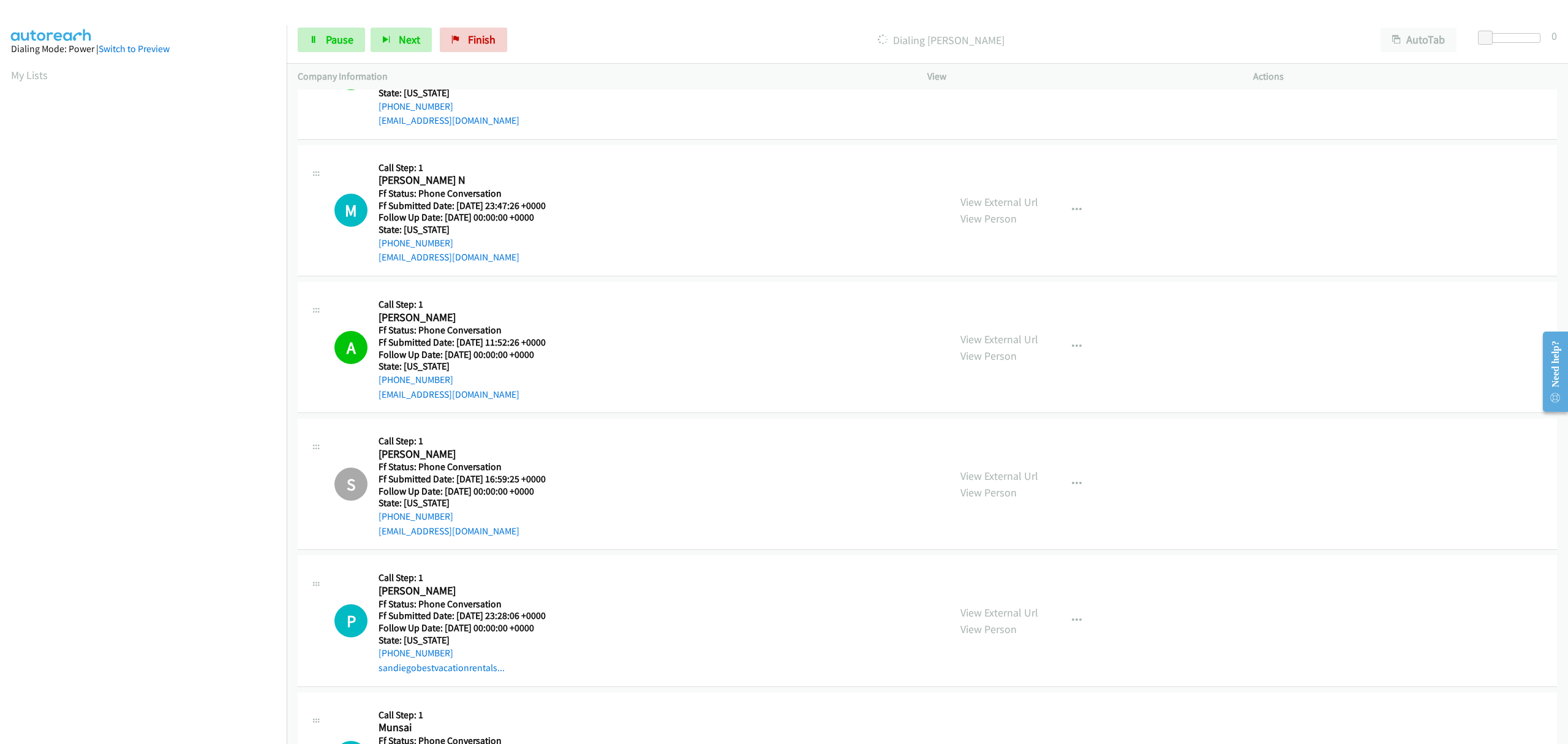
scroll to position [4620, 0]
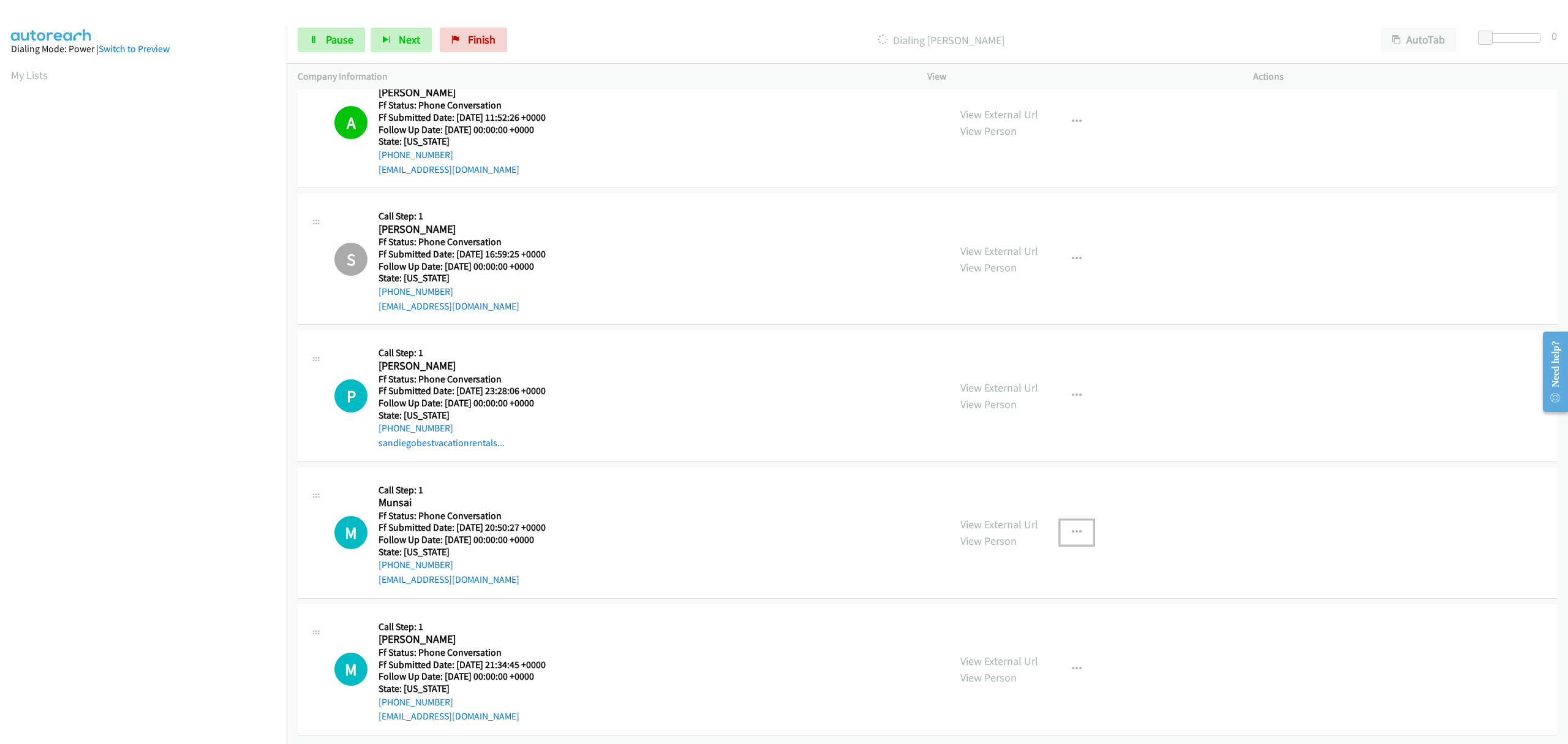
click at [1072, 528] on icon "button" at bounding box center [1076, 532] width 10 height 10
click at [951, 601] on link "Skip Call" at bounding box center [1011, 613] width 163 height 24
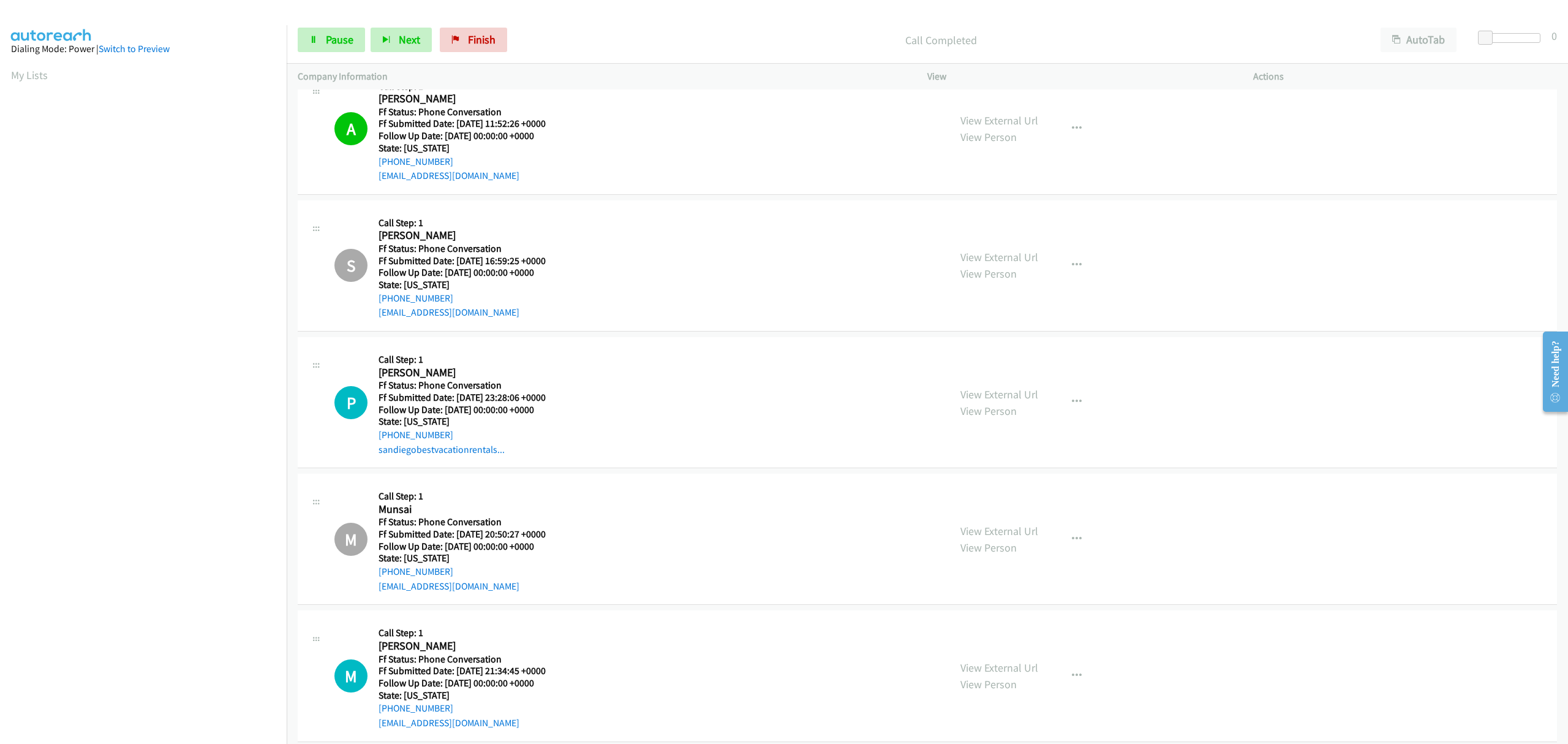
scroll to position [4646, 0]
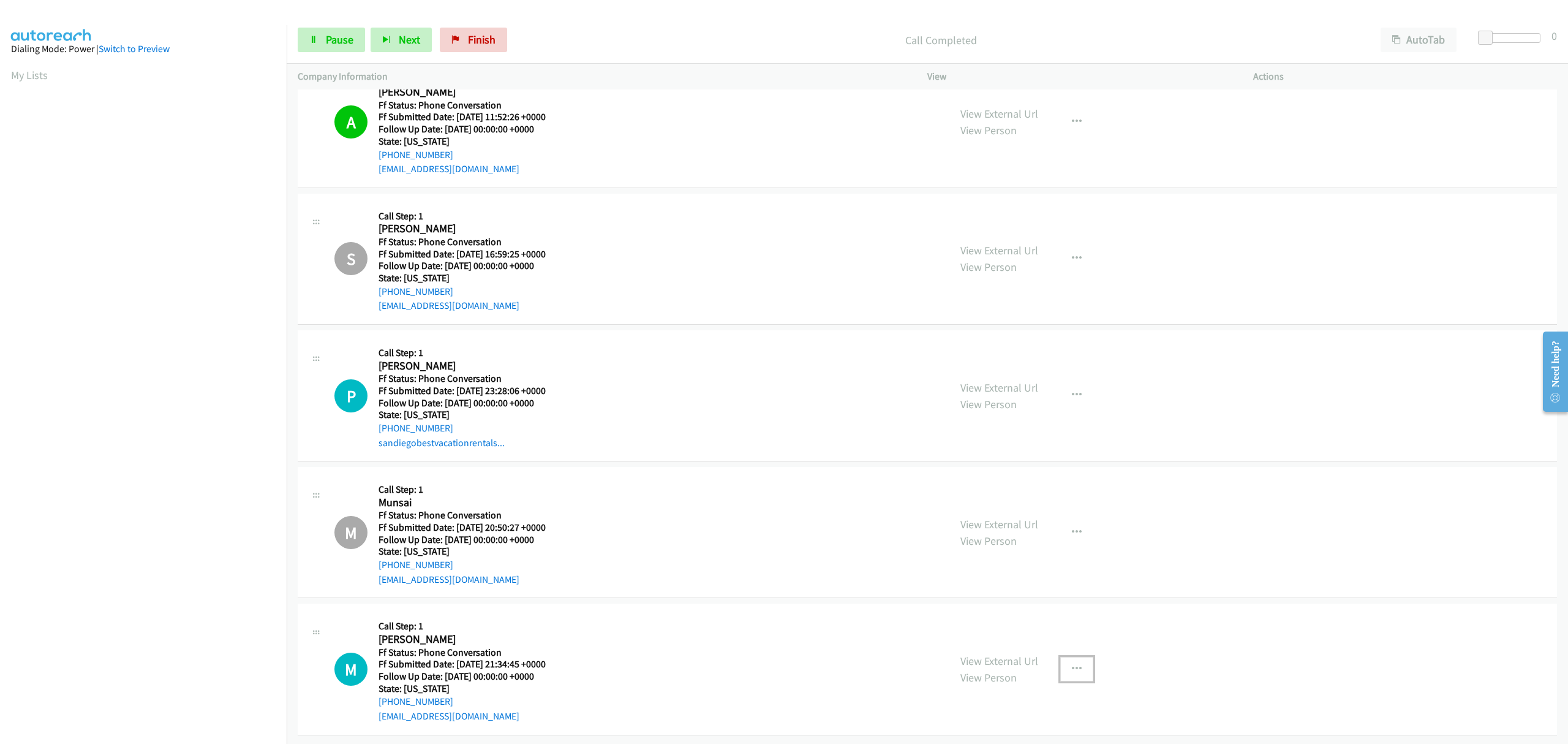
click at [1074, 664] on icon "button" at bounding box center [1076, 669] width 10 height 10
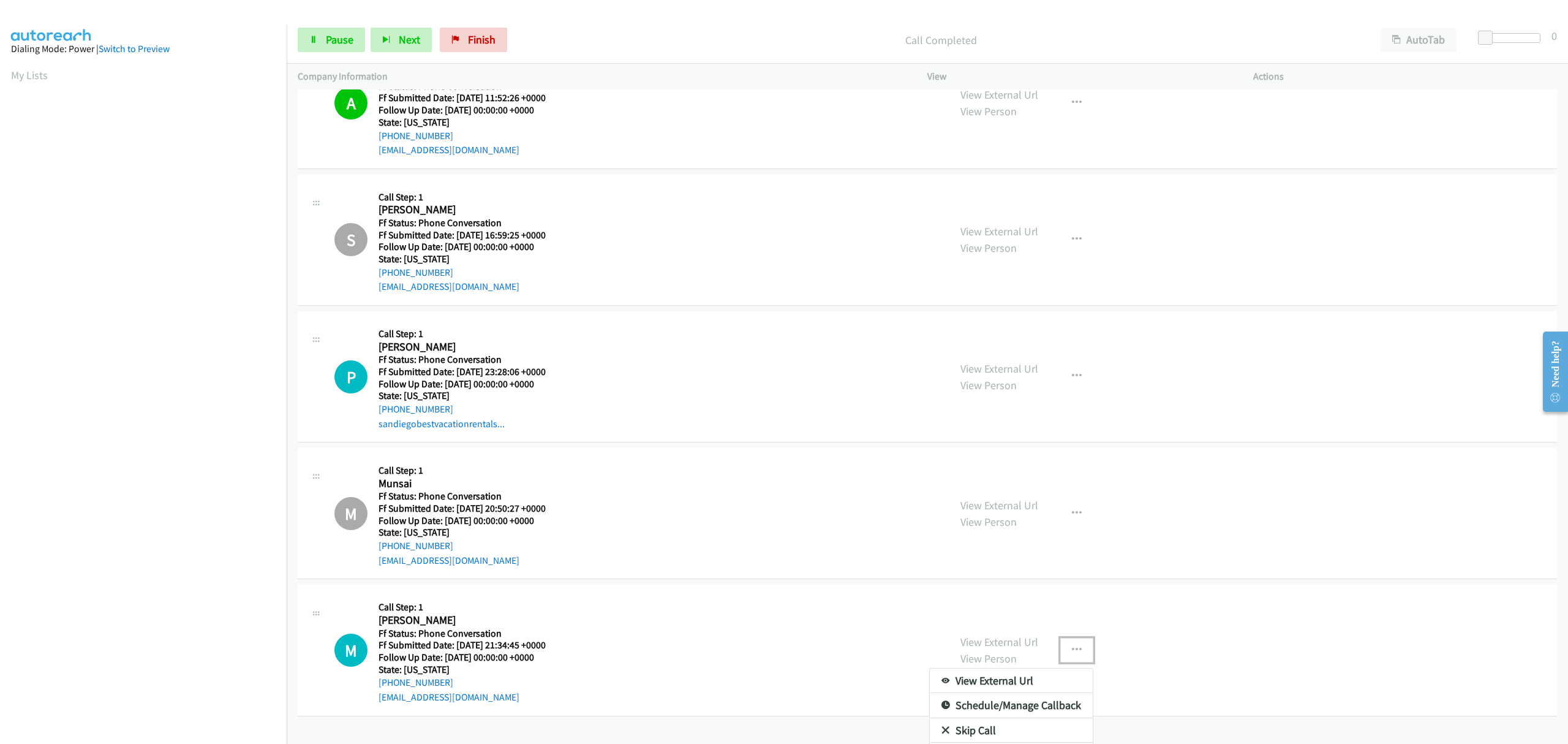
scroll to position [4692, 0]
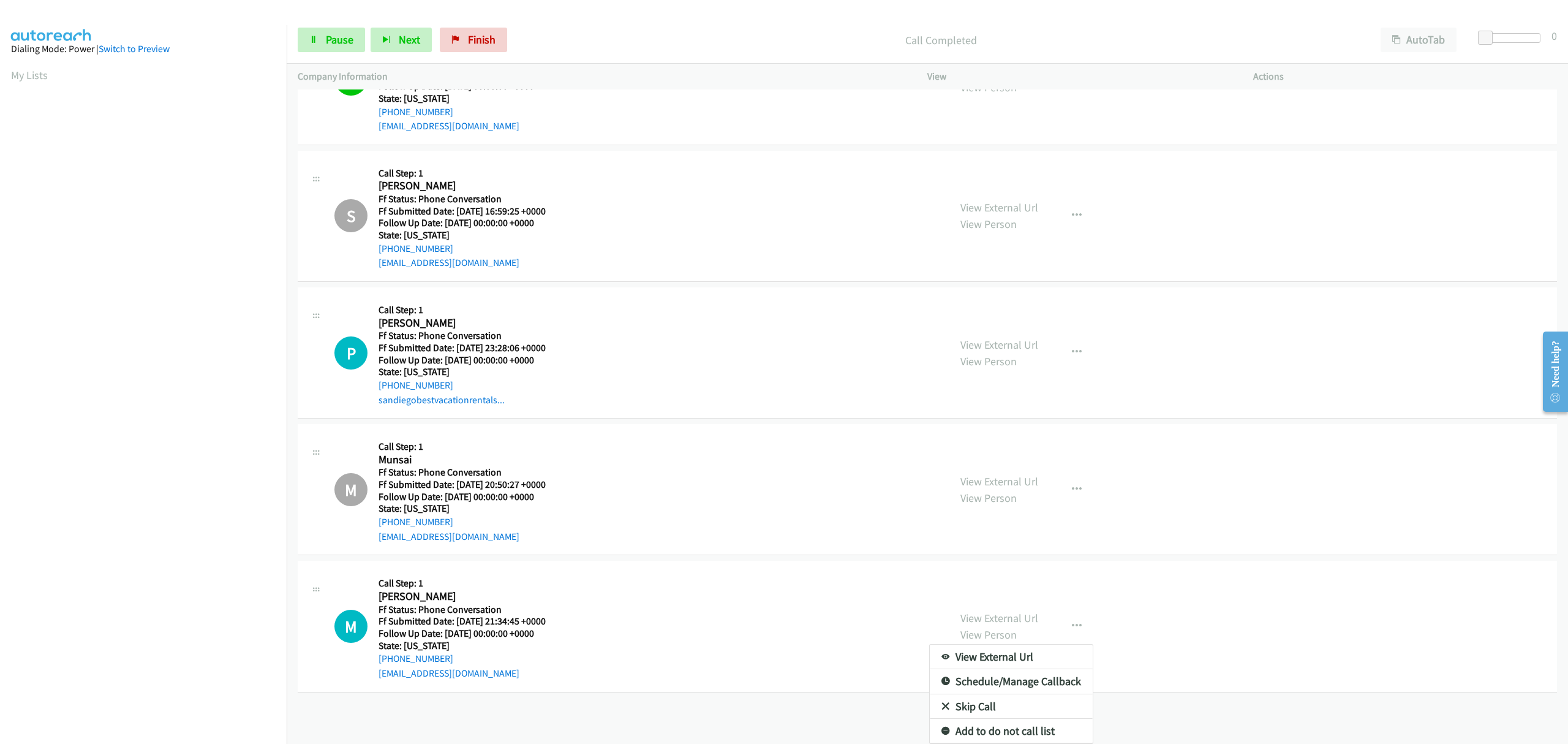
click at [941, 703] on icon at bounding box center [946, 707] width 9 height 9
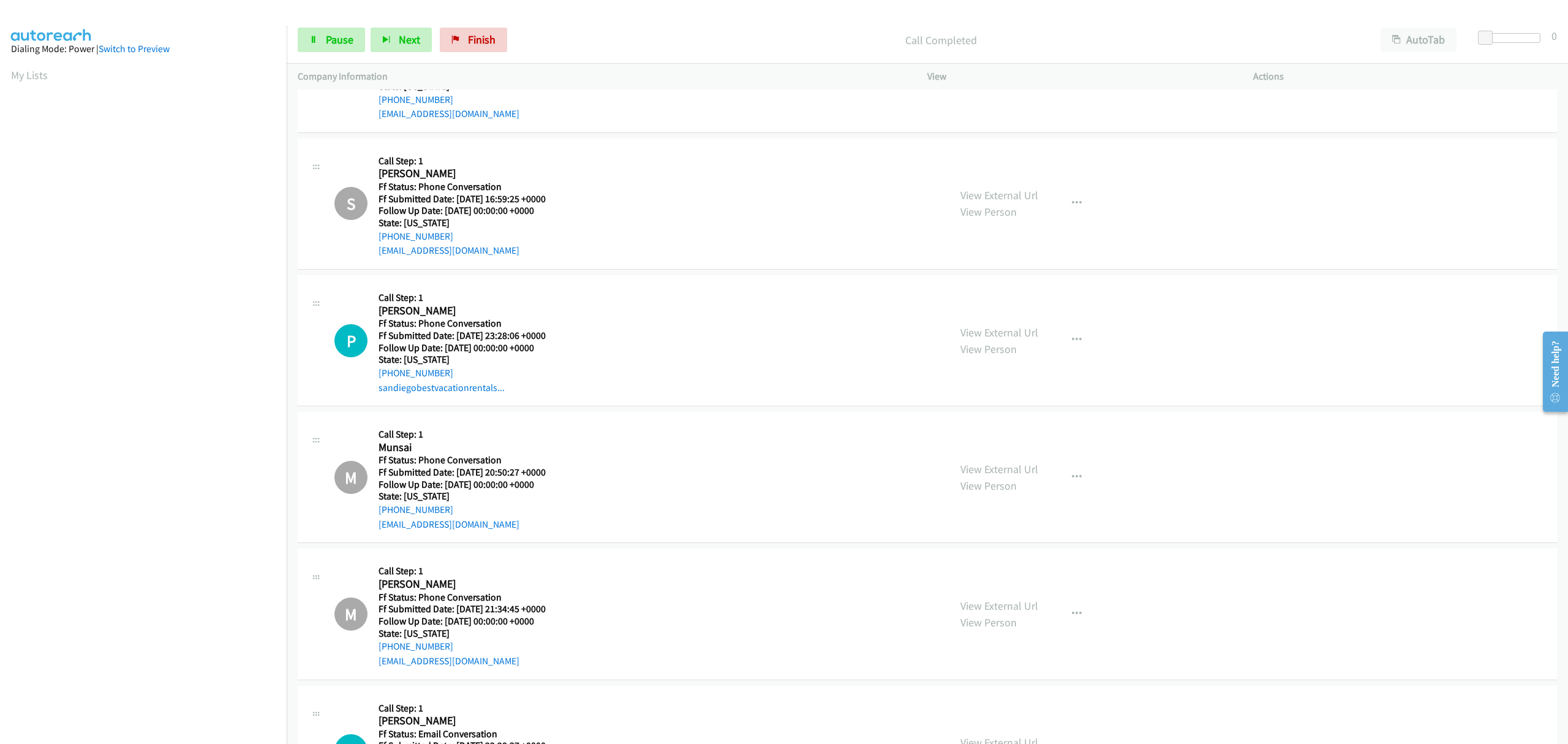
scroll to position [4783, 0]
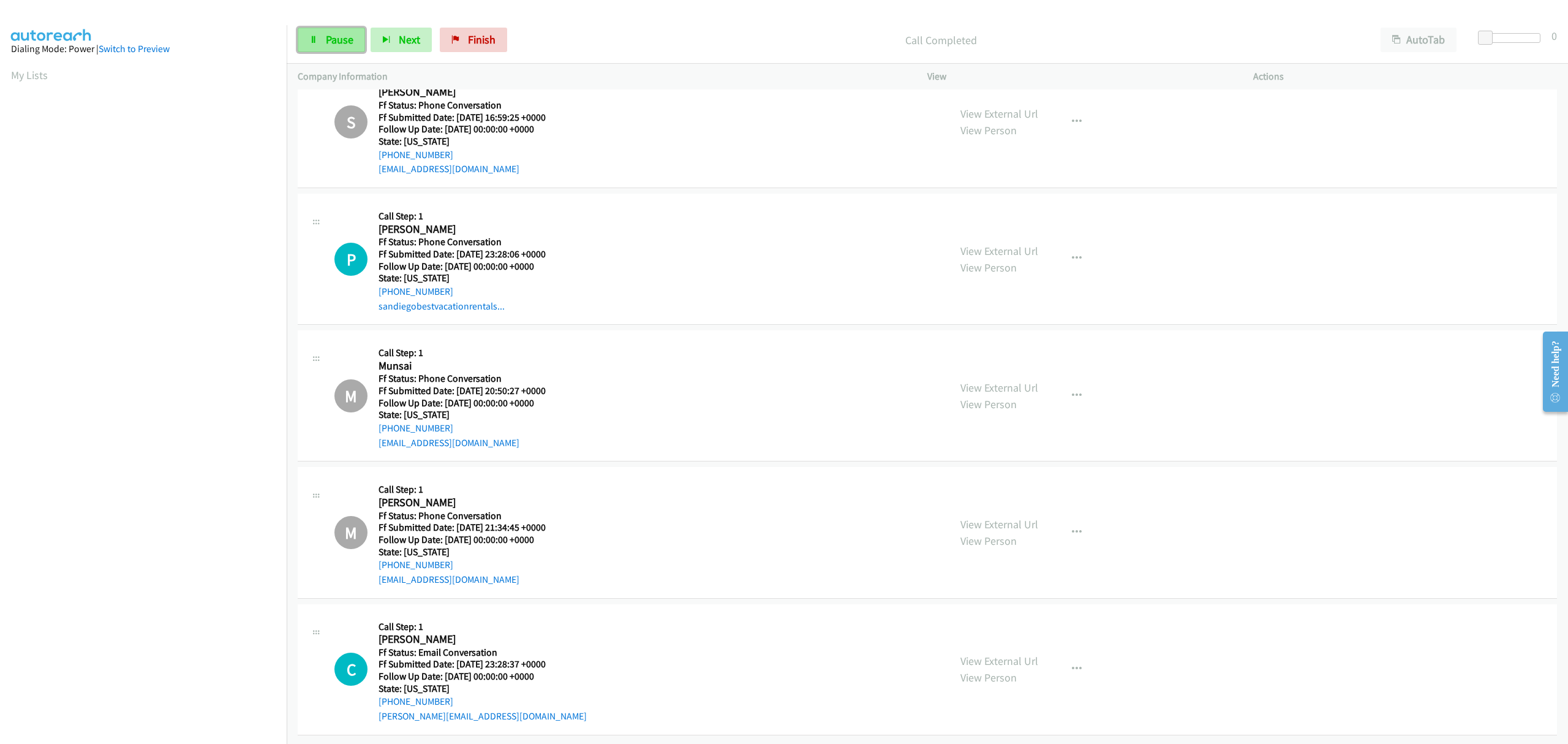
click at [329, 32] on link "Pause" at bounding box center [331, 39] width 67 height 24
click at [326, 33] on span "Start Calls" at bounding box center [350, 39] width 47 height 14
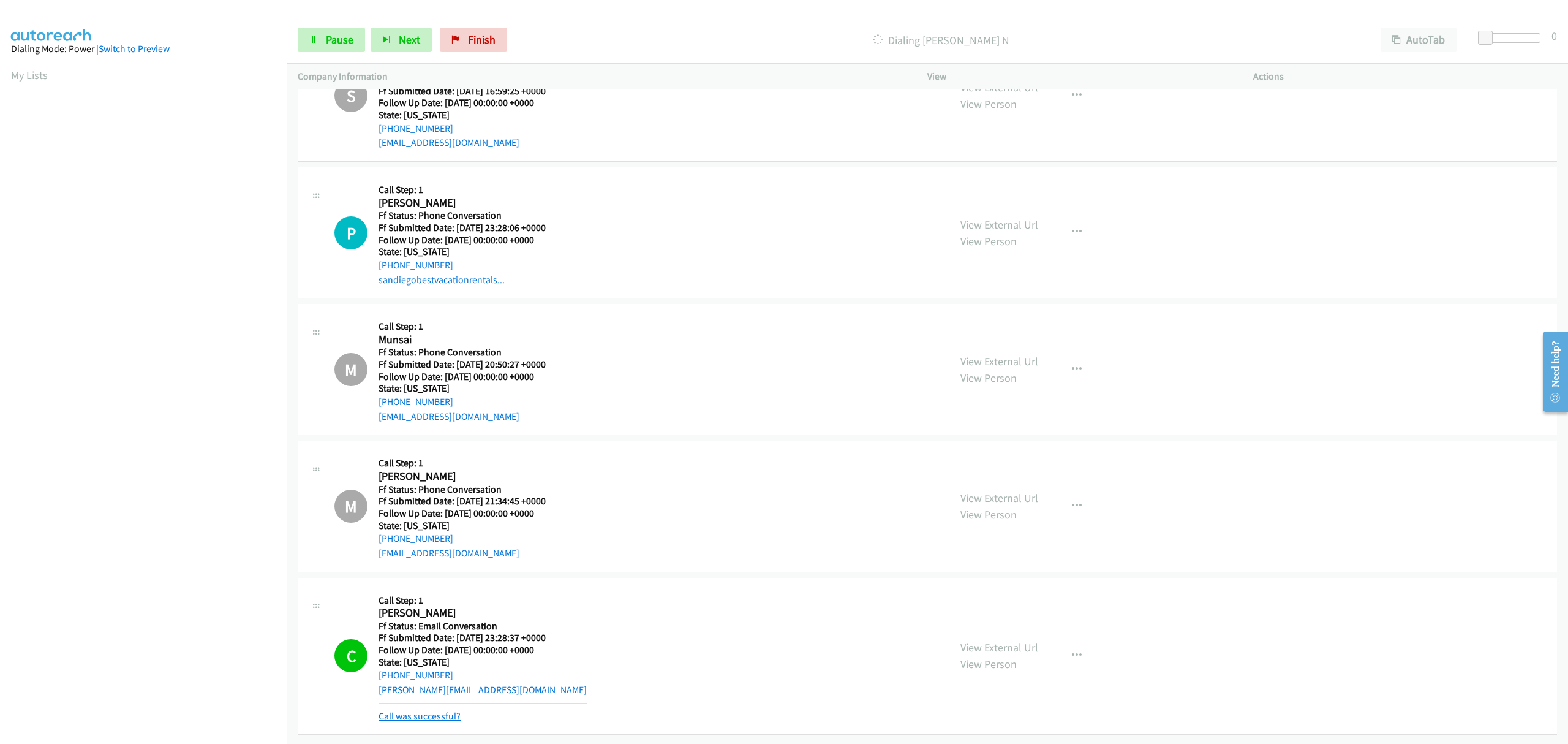
click at [439, 710] on link "Call was successful?" at bounding box center [419, 715] width 82 height 12
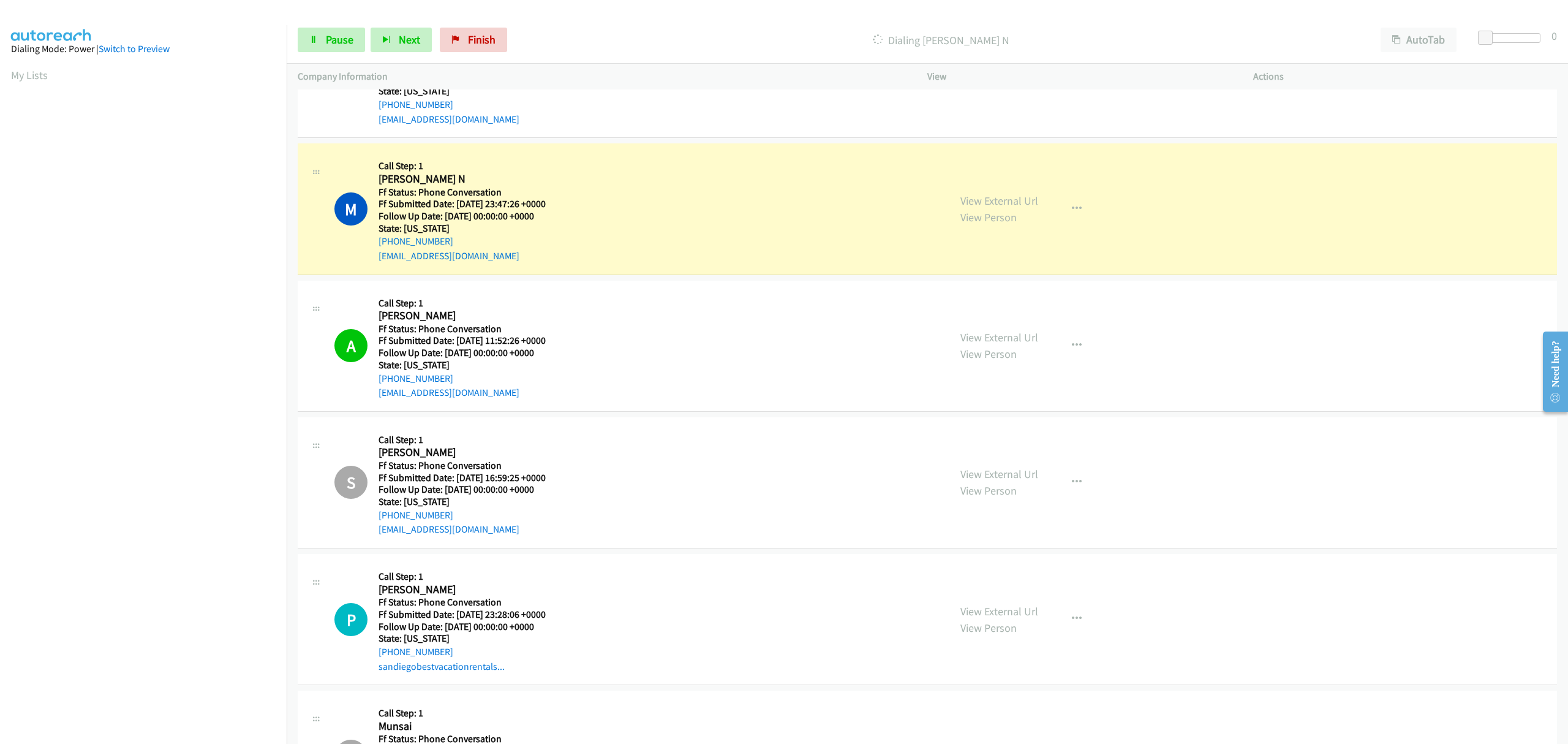
scroll to position [4375, 0]
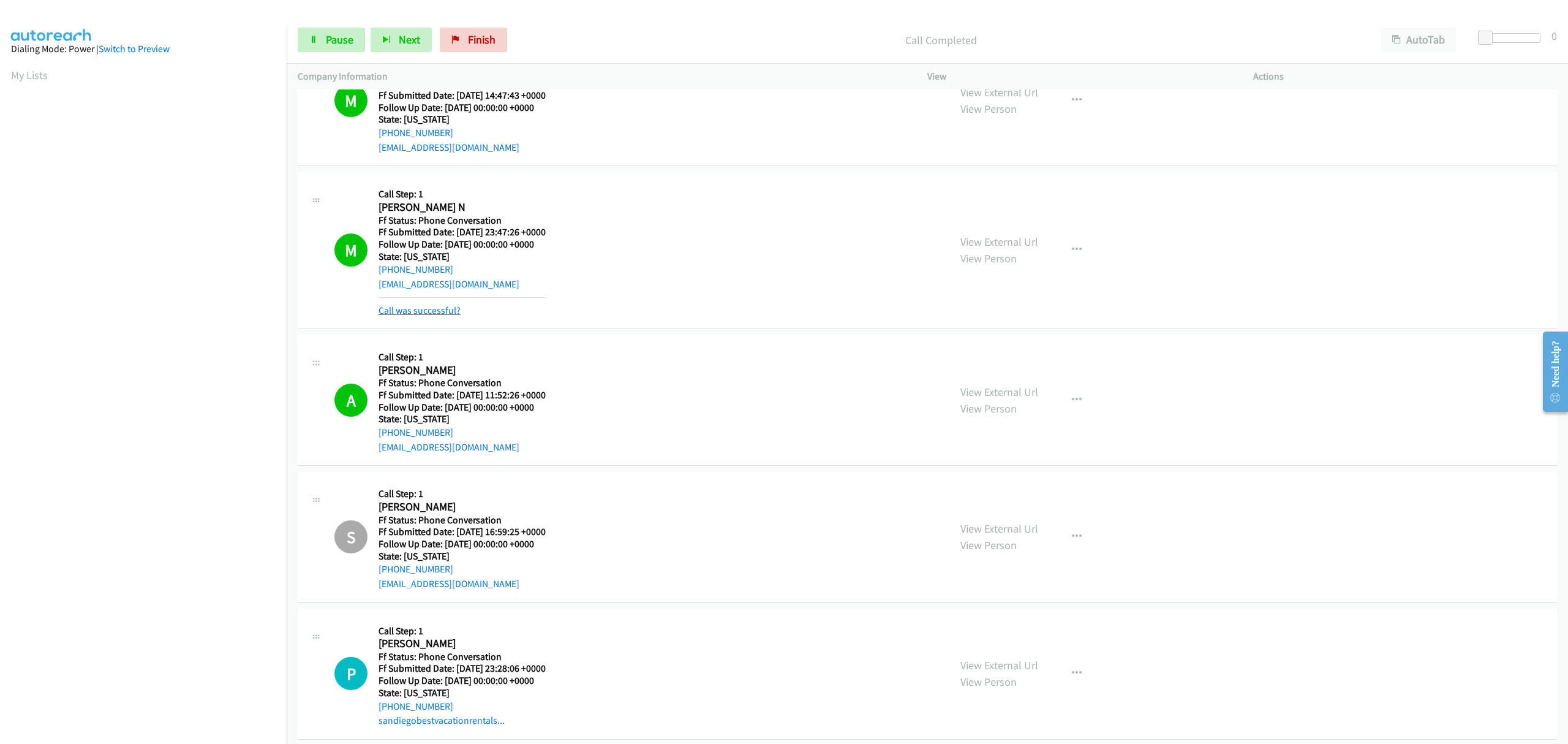
click at [442, 317] on link "Call was successful?" at bounding box center [419, 310] width 82 height 12
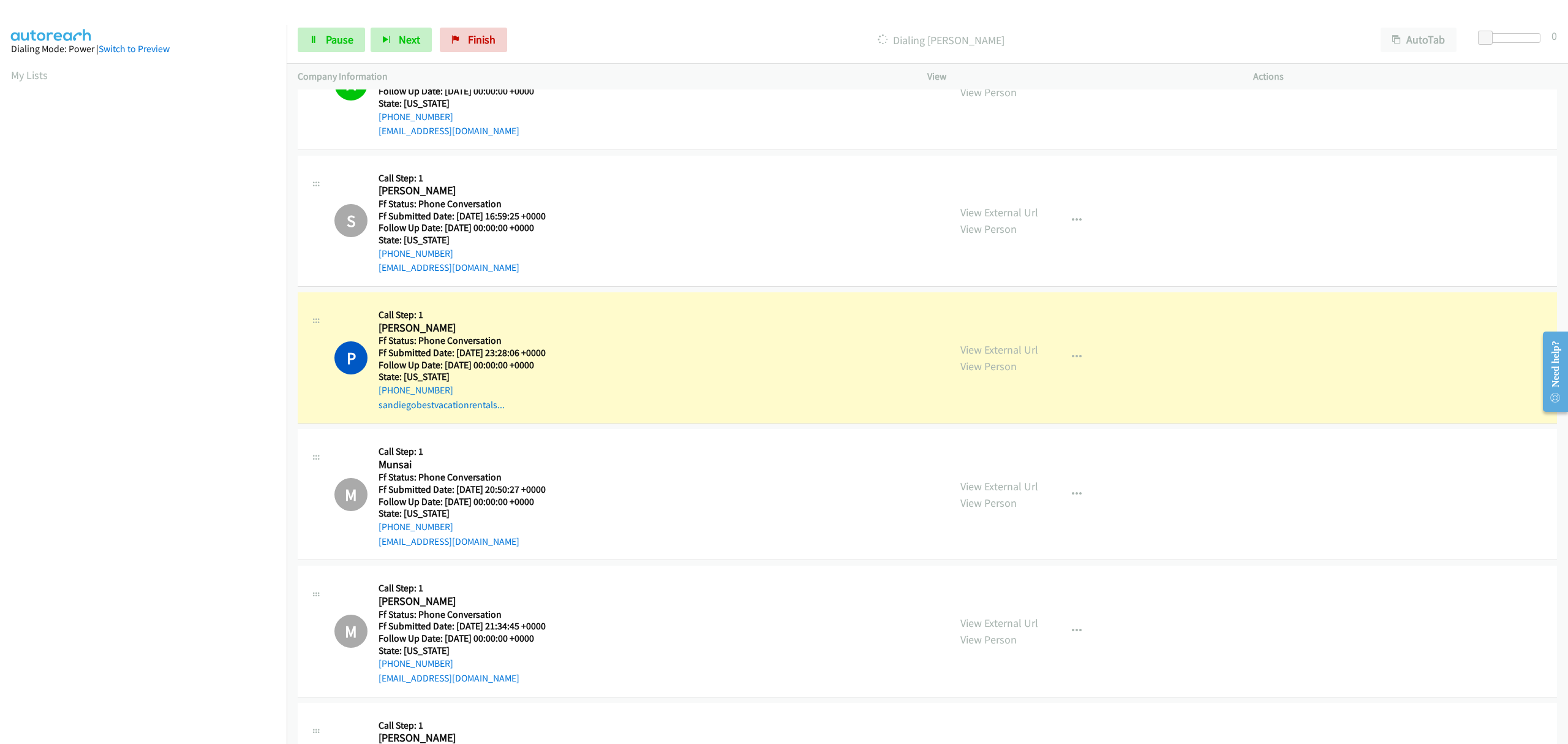
scroll to position [4783, 0]
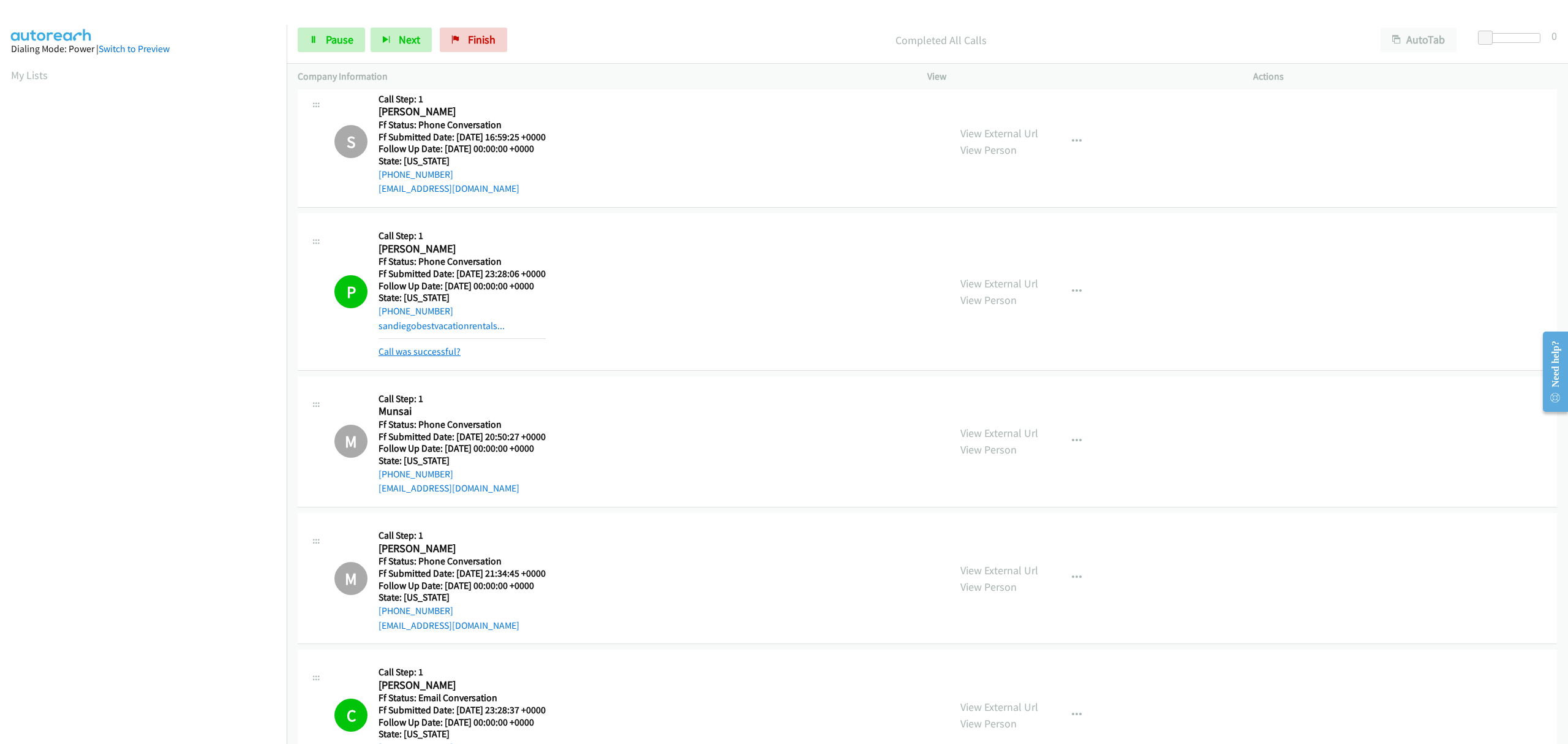
click at [425, 355] on link "Call was successful?" at bounding box center [419, 351] width 82 height 12
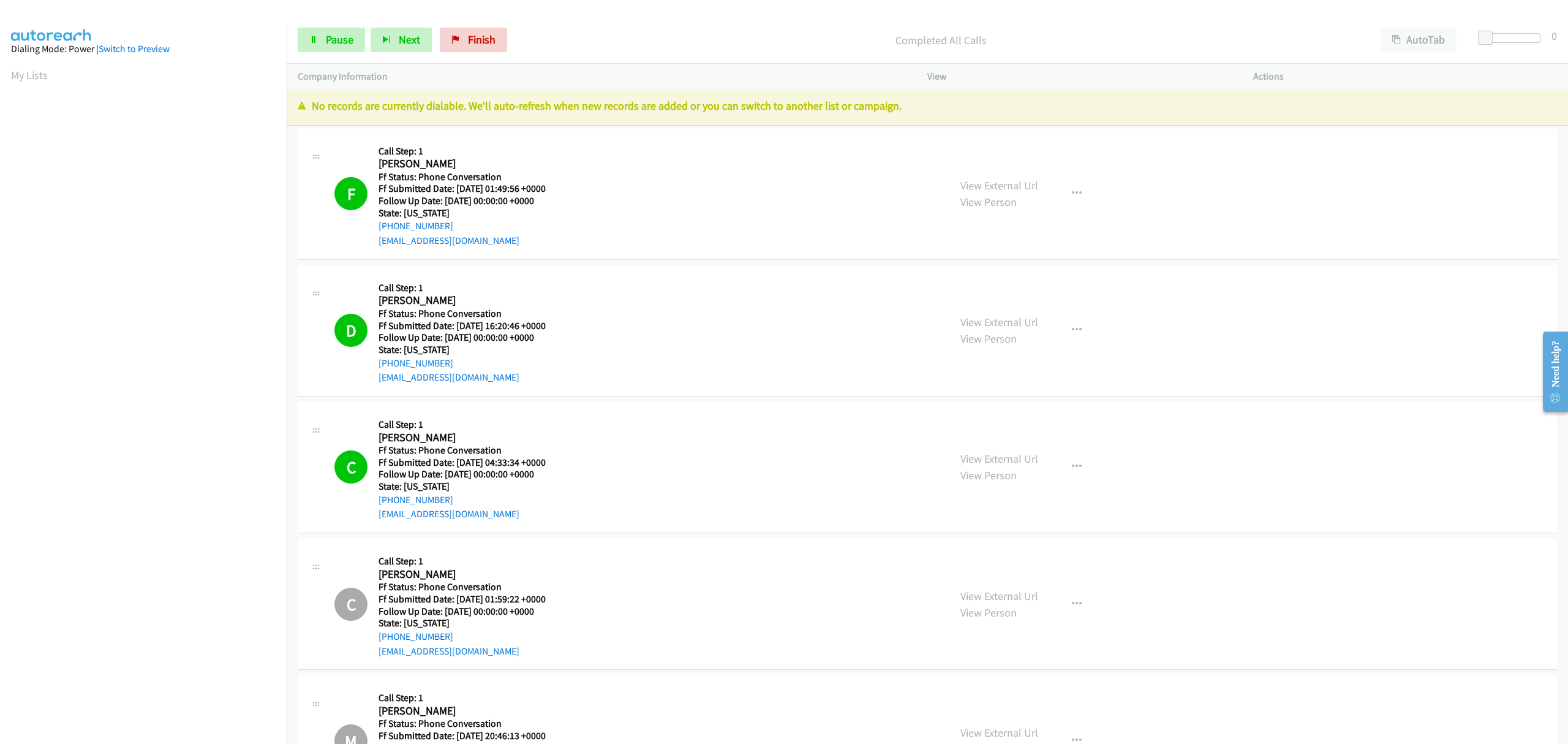
scroll to position [0, 0]
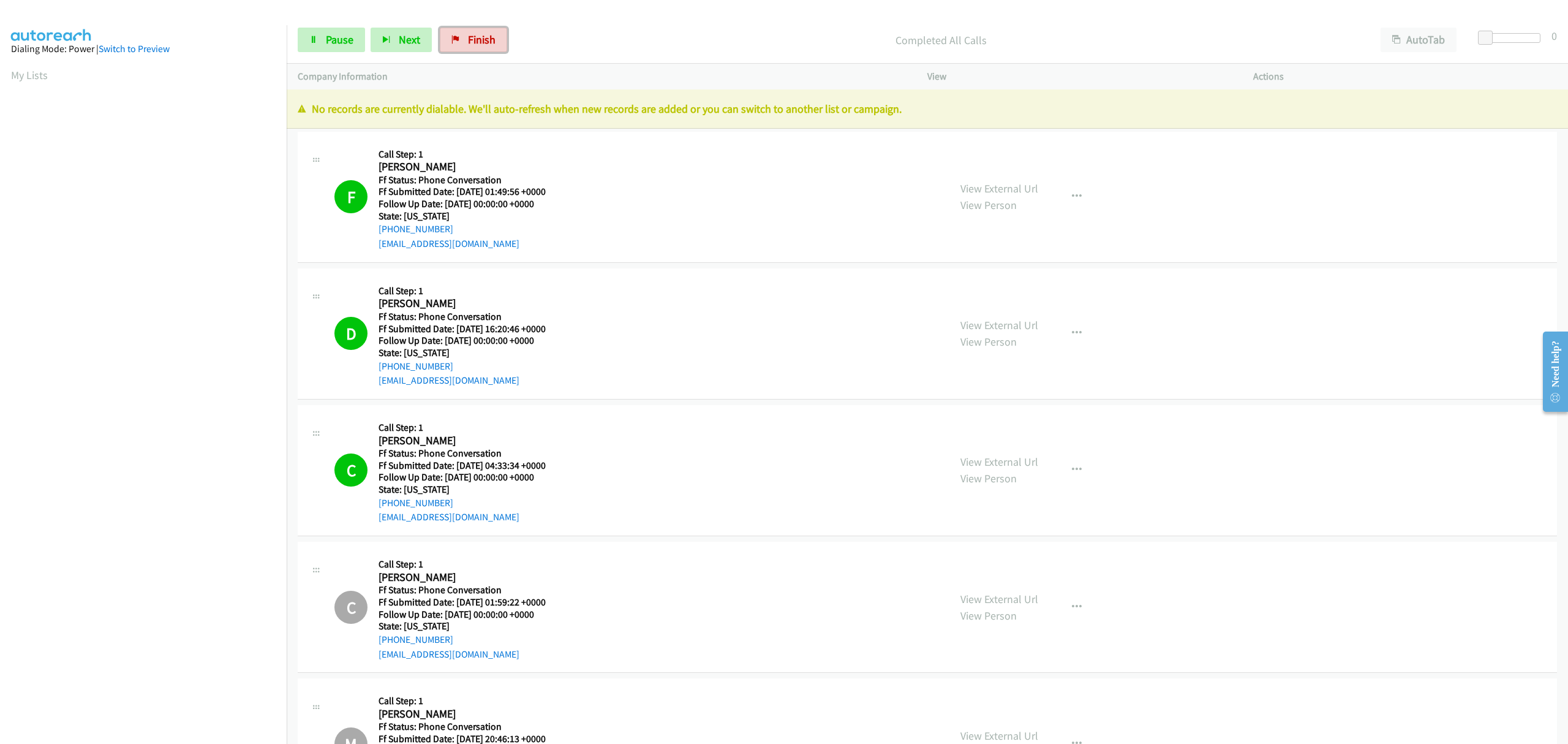
drag, startPoint x: 476, startPoint y: 40, endPoint x: 824, endPoint y: 59, distance: 348.5
click at [476, 40] on span "Finish" at bounding box center [482, 39] width 28 height 14
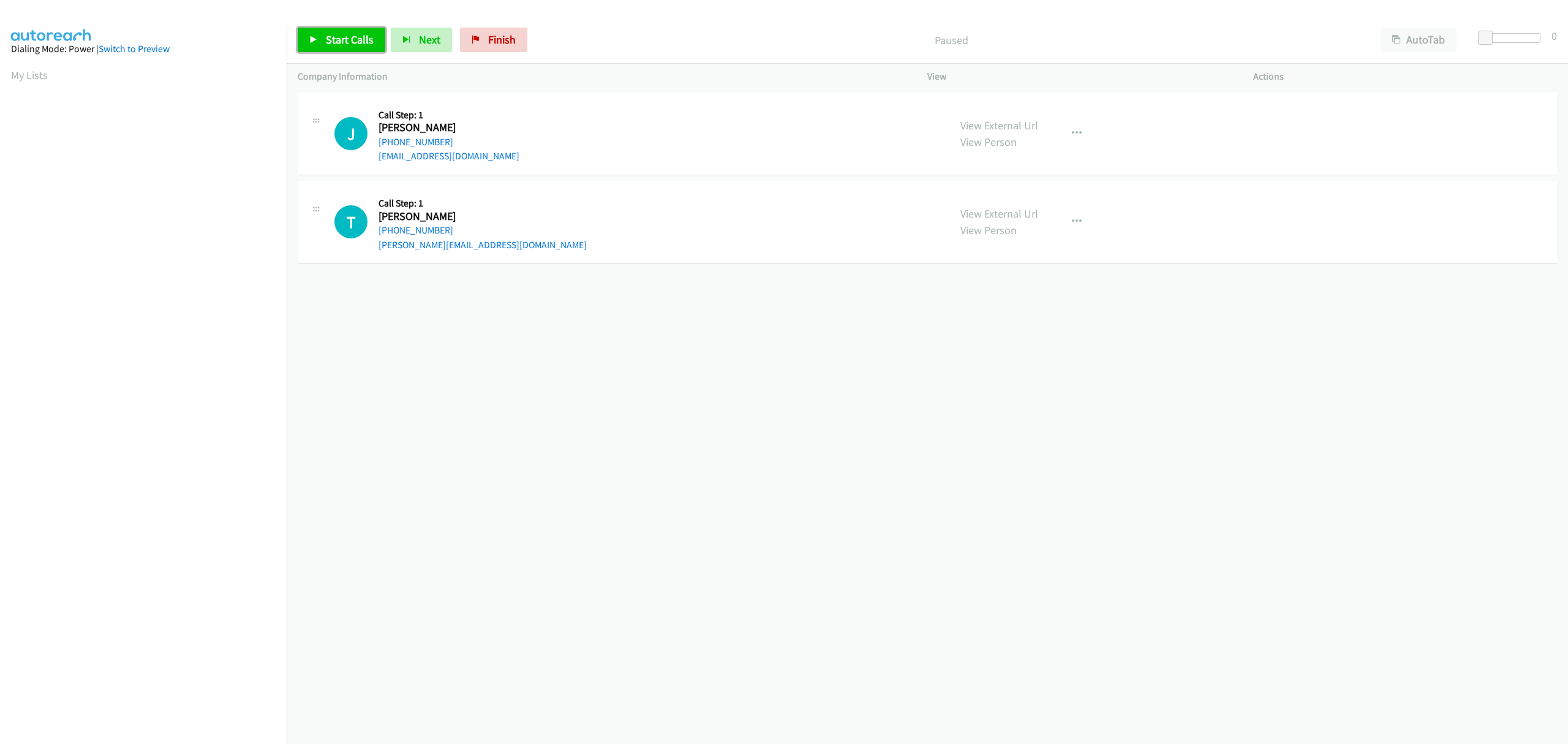
click at [329, 37] on span "Start Calls" at bounding box center [350, 39] width 47 height 14
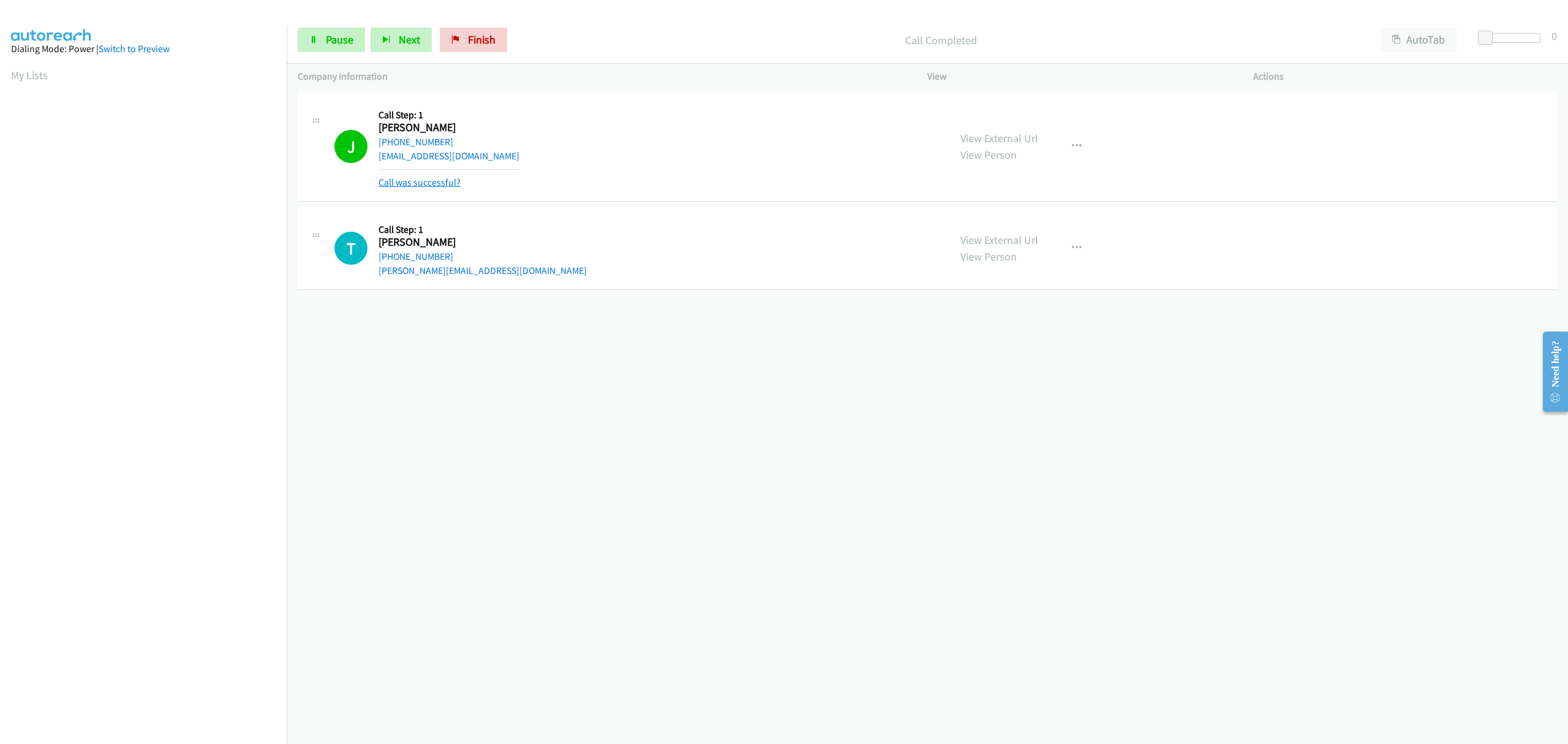
click at [409, 179] on link "Call was successful?" at bounding box center [419, 182] width 82 height 12
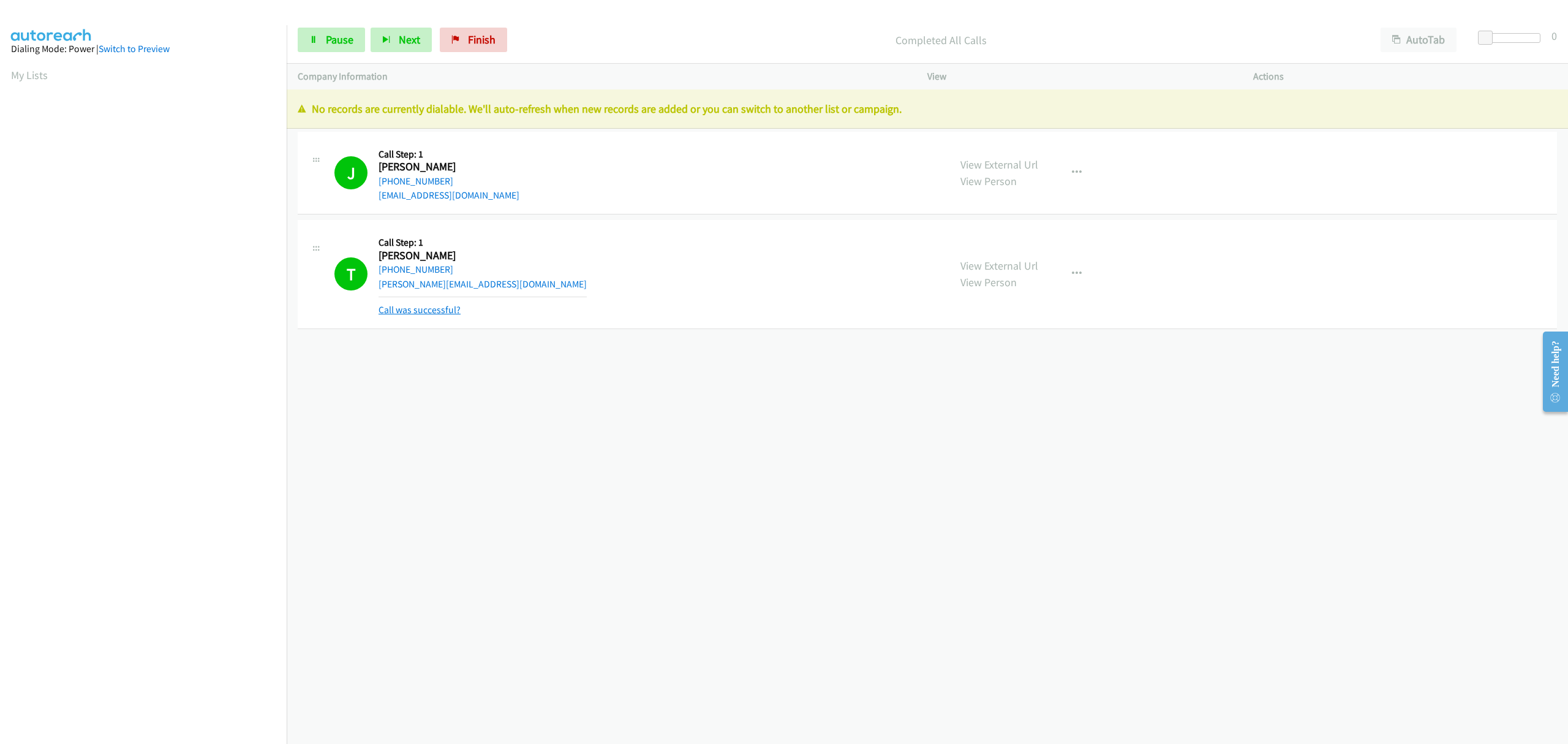
click at [432, 308] on link "Call was successful?" at bounding box center [419, 309] width 82 height 12
drag, startPoint x: 484, startPoint y: 34, endPoint x: 830, endPoint y: 50, distance: 346.4
click at [484, 34] on span "Finish" at bounding box center [482, 39] width 28 height 14
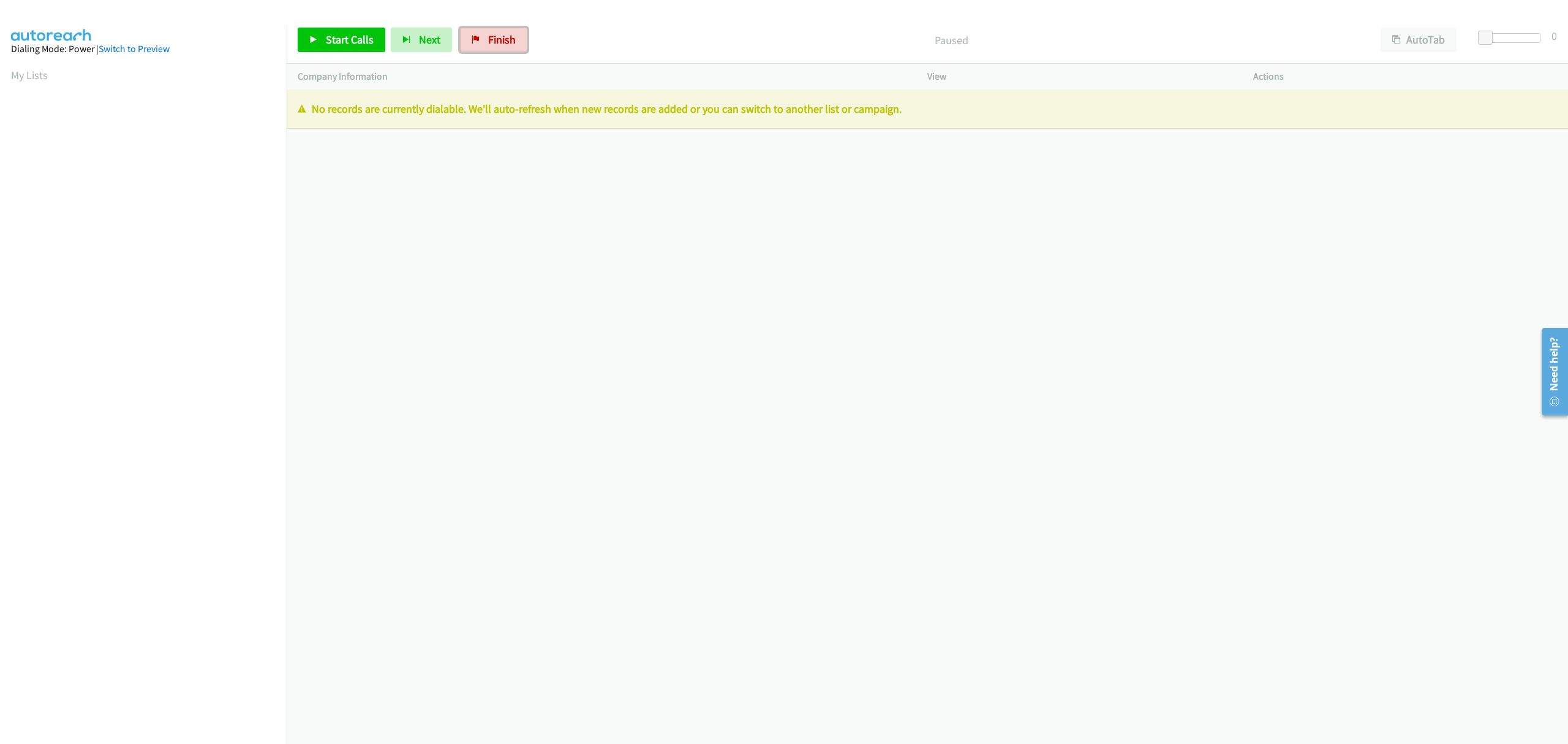
drag, startPoint x: 493, startPoint y: 36, endPoint x: 740, endPoint y: 182, distance: 286.9
click at [493, 36] on span "Finish" at bounding box center [502, 39] width 28 height 14
